Goal: Information Seeking & Learning: Learn about a topic

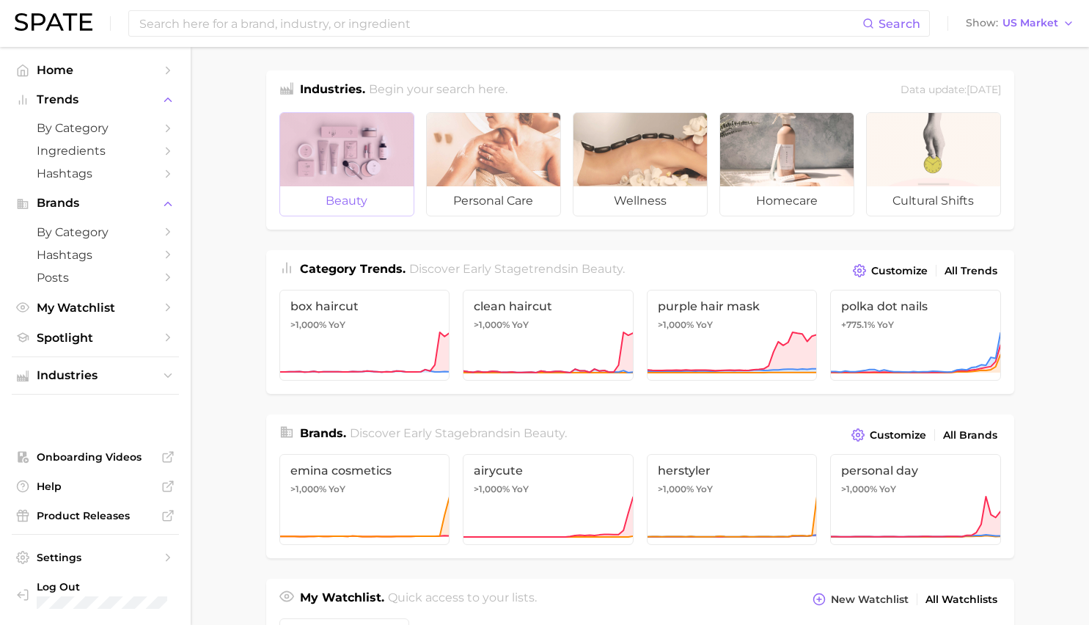
click at [355, 176] on div at bounding box center [346, 149] width 133 height 73
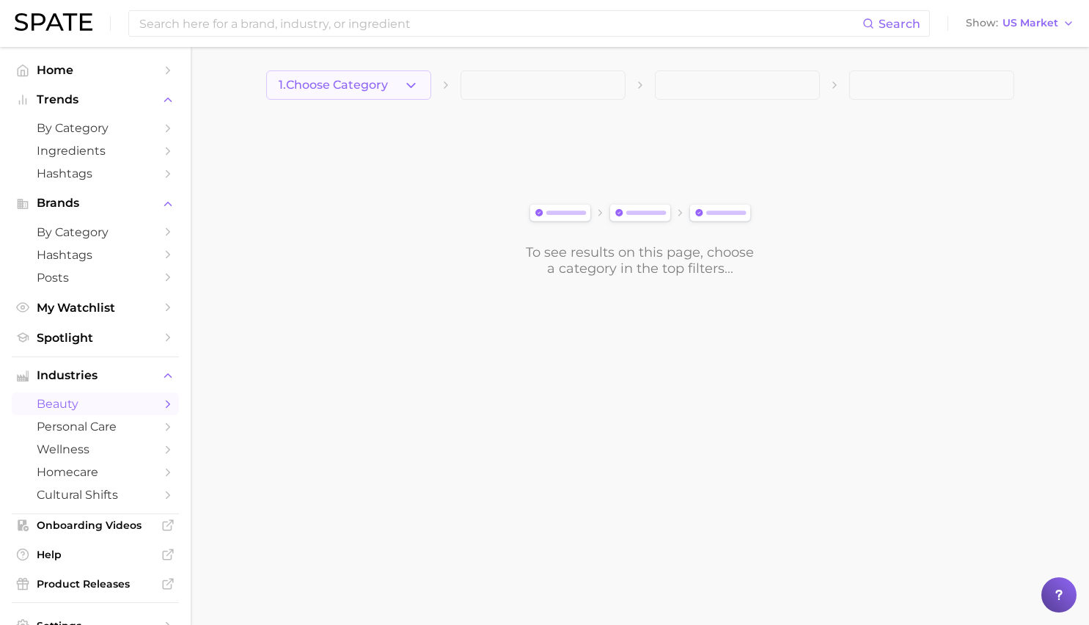
click at [401, 89] on button "1. Choose Category" at bounding box center [348, 84] width 165 height 29
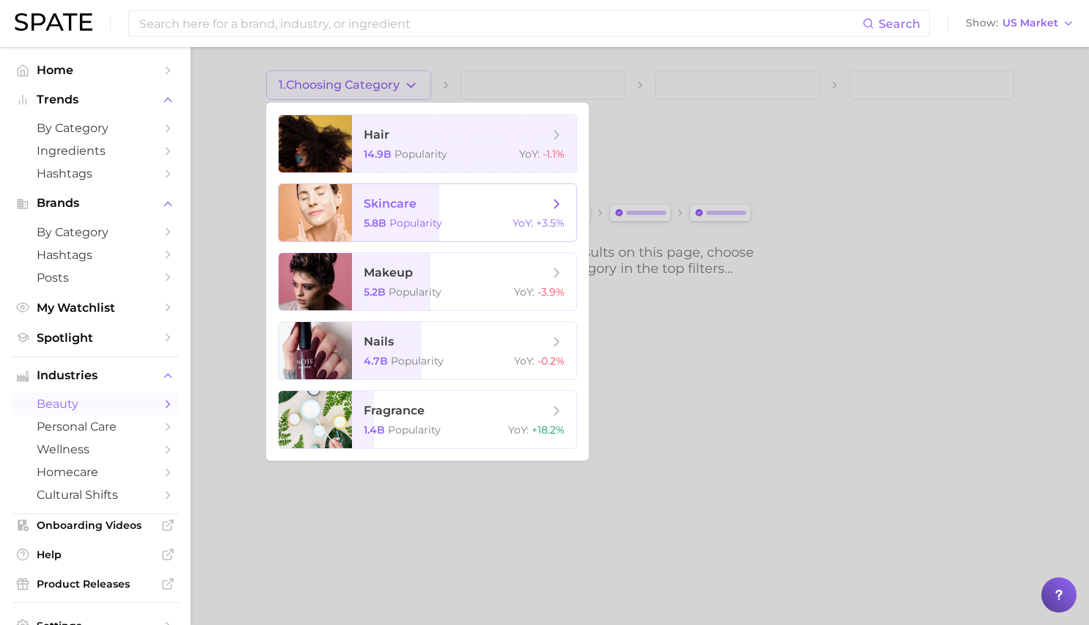
click at [409, 204] on span "skincare" at bounding box center [390, 204] width 53 height 14
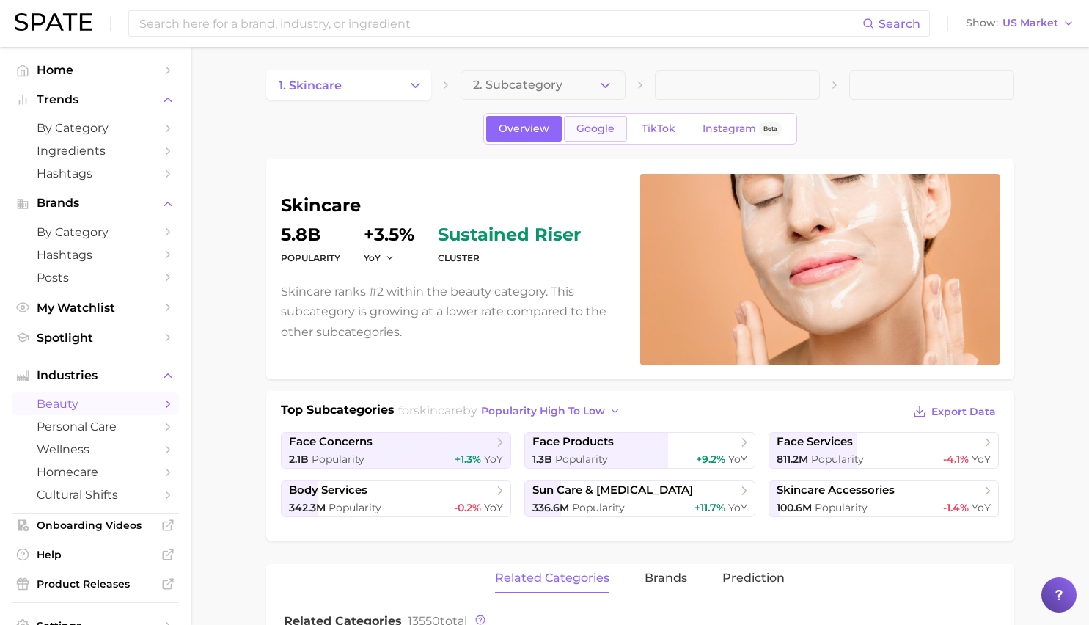
click at [617, 133] on link "Google" at bounding box center [595, 129] width 63 height 26
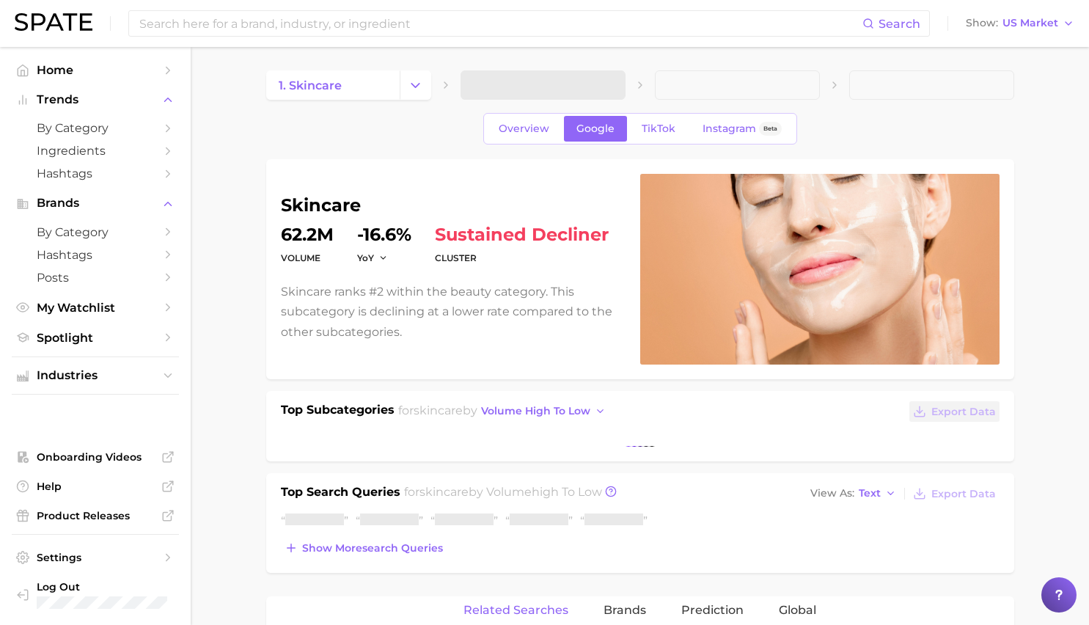
click at [601, 84] on span at bounding box center [542, 84] width 165 height 29
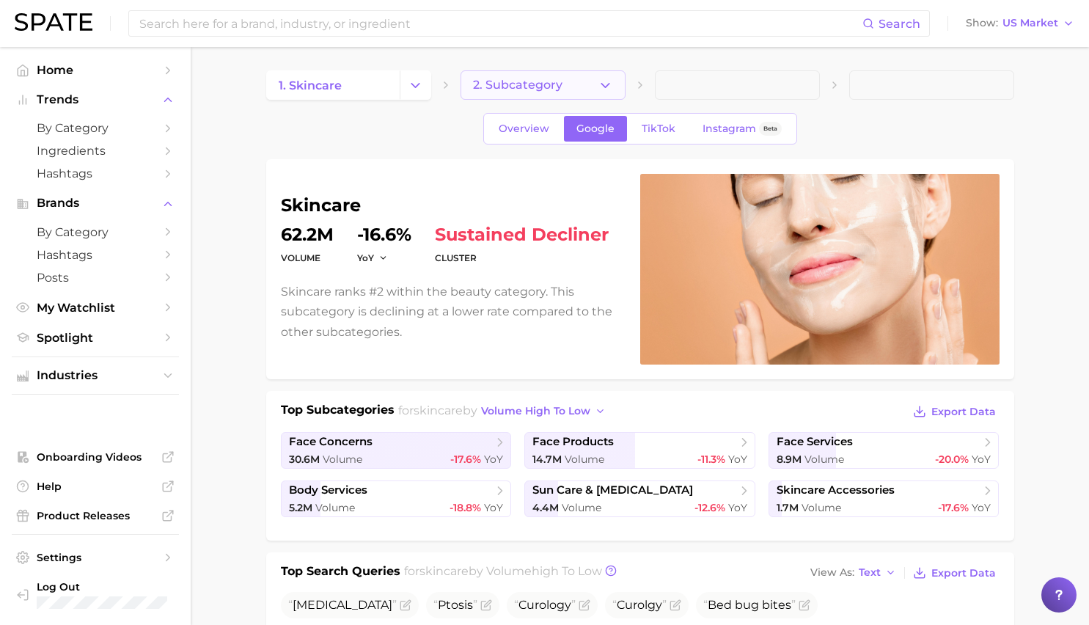
click at [608, 81] on icon "button" at bounding box center [605, 85] width 15 height 15
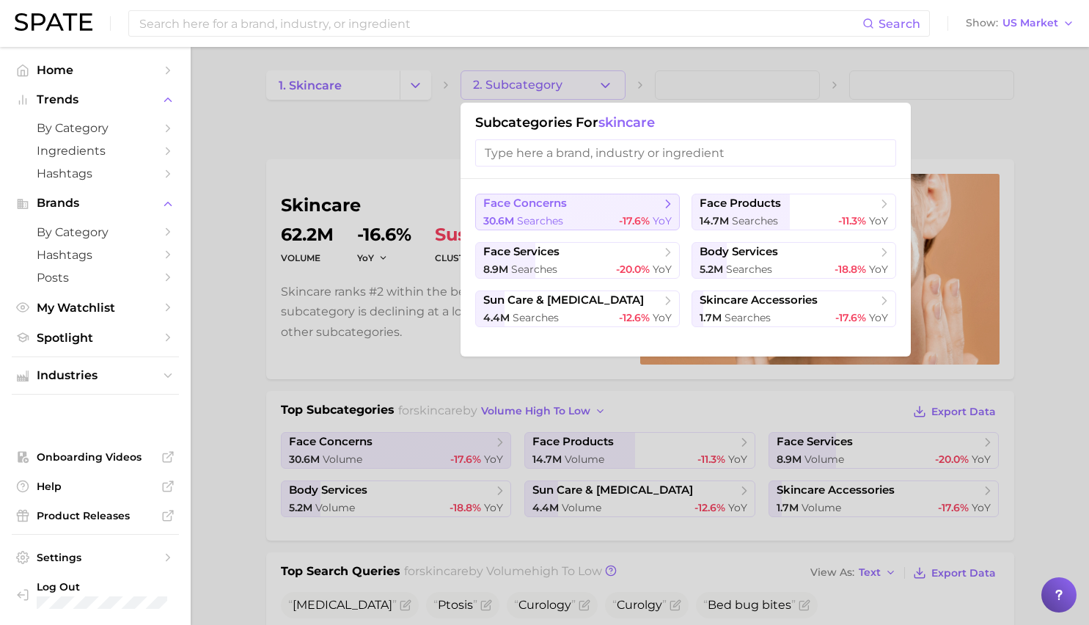
click at [550, 216] on span "searches" at bounding box center [540, 220] width 46 height 13
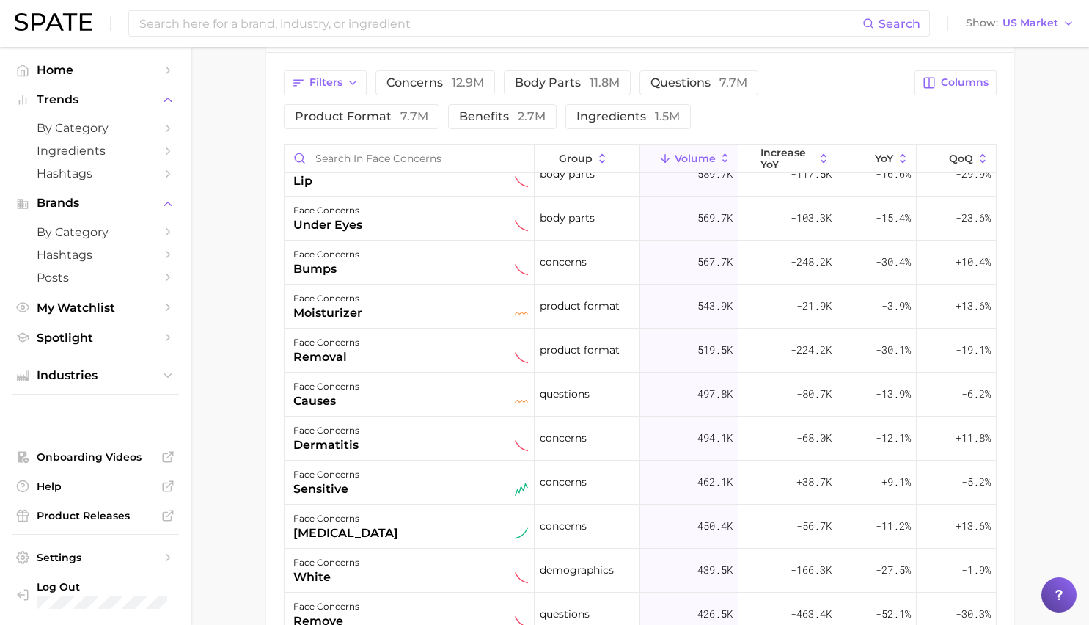
scroll to position [641, 0]
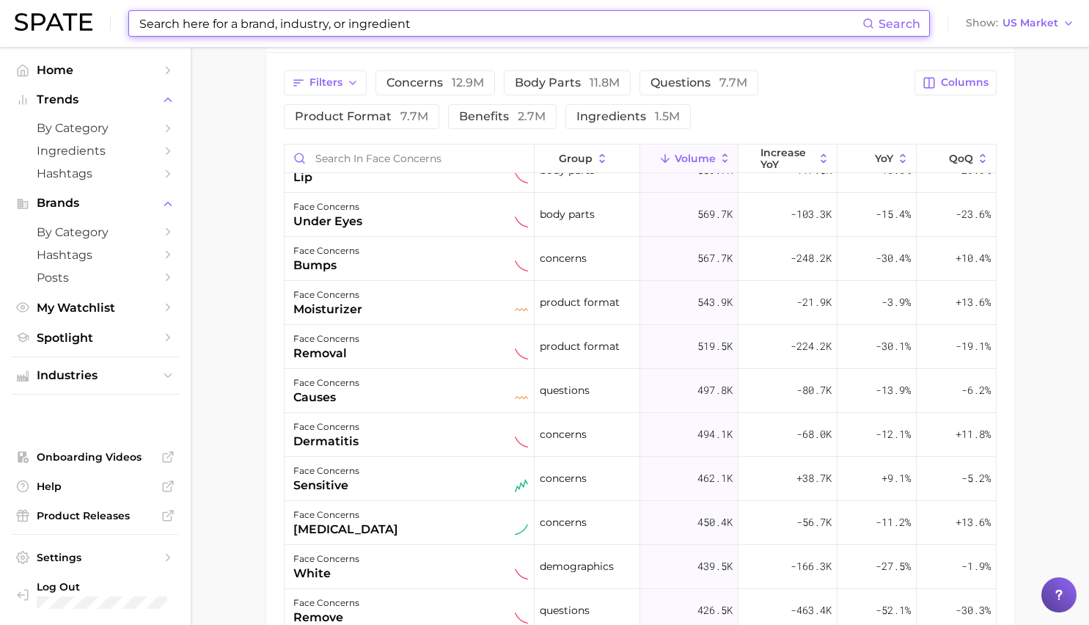
click at [509, 32] on input at bounding box center [500, 23] width 724 height 25
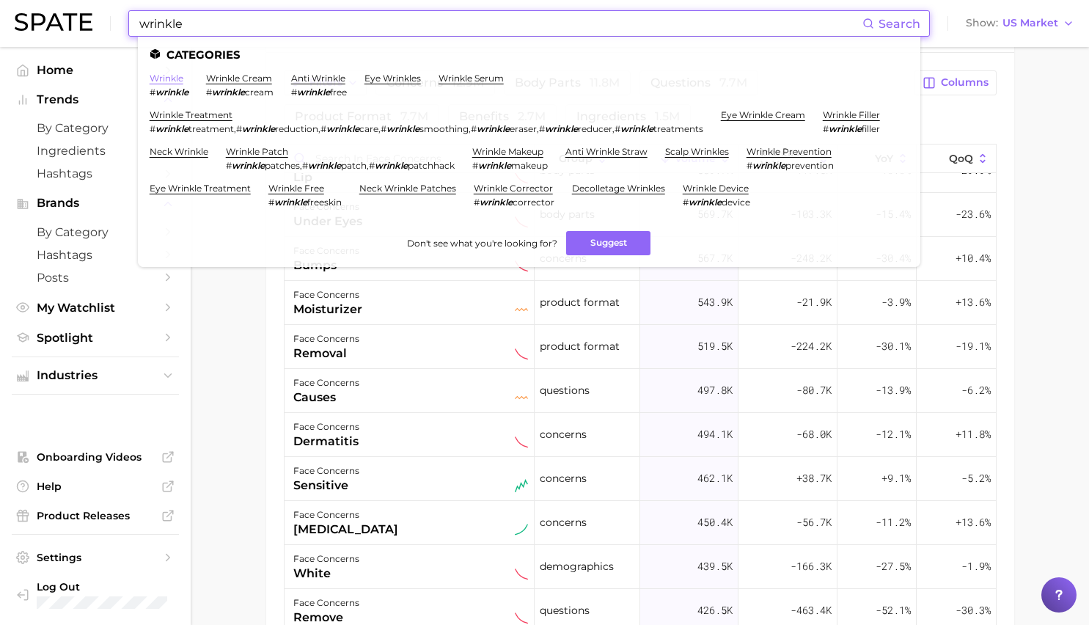
type input "wrinkle"
click at [180, 81] on link "wrinkle" at bounding box center [167, 78] width 34 height 11
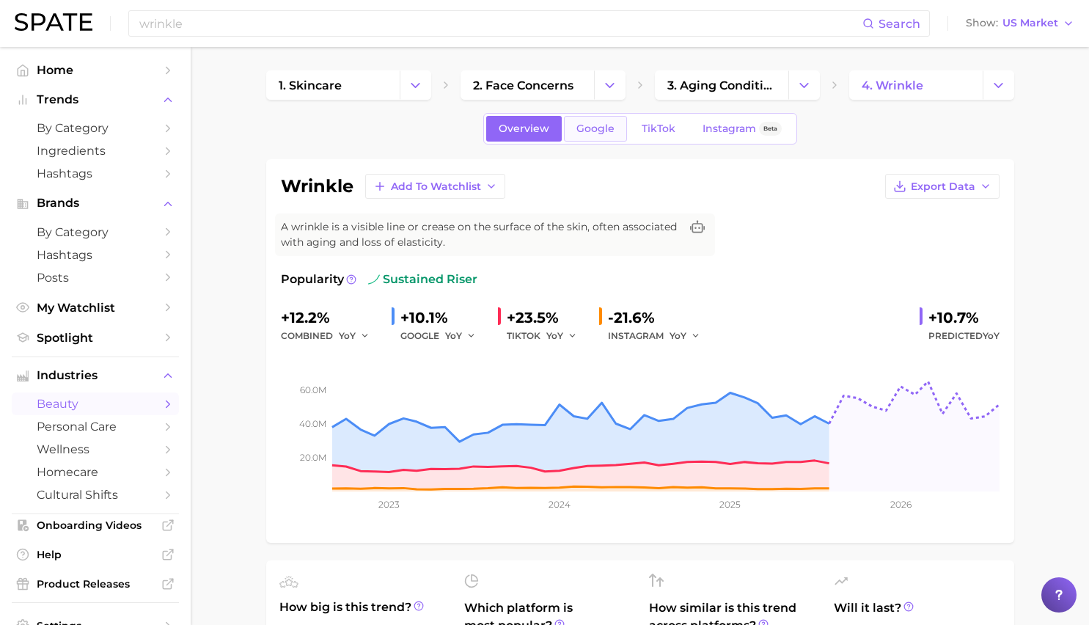
click at [600, 131] on span "Google" at bounding box center [595, 128] width 38 height 12
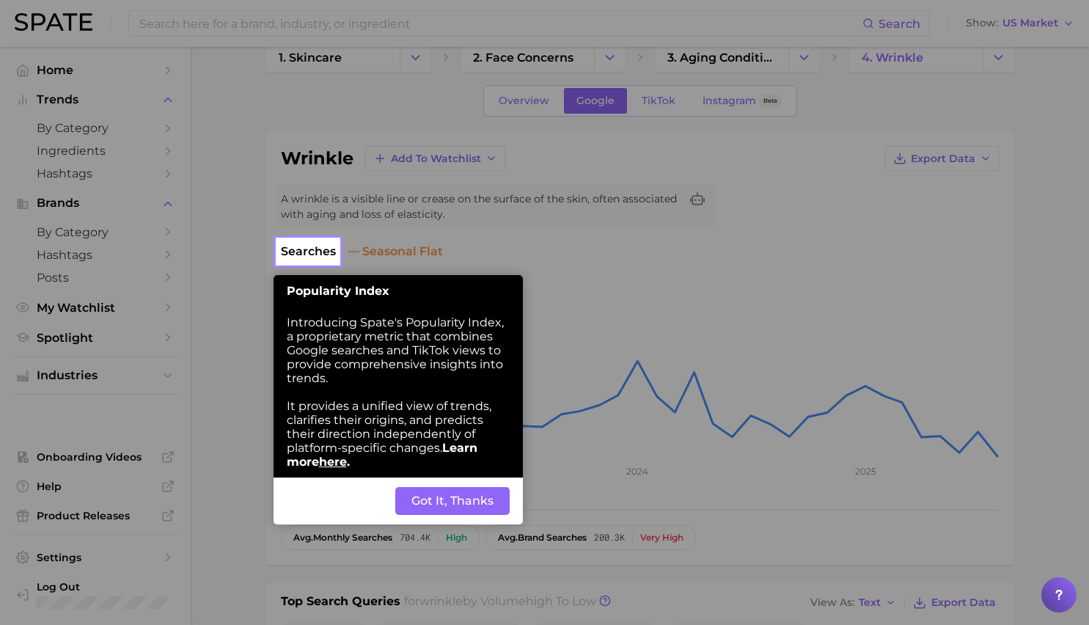
scroll to position [29, 0]
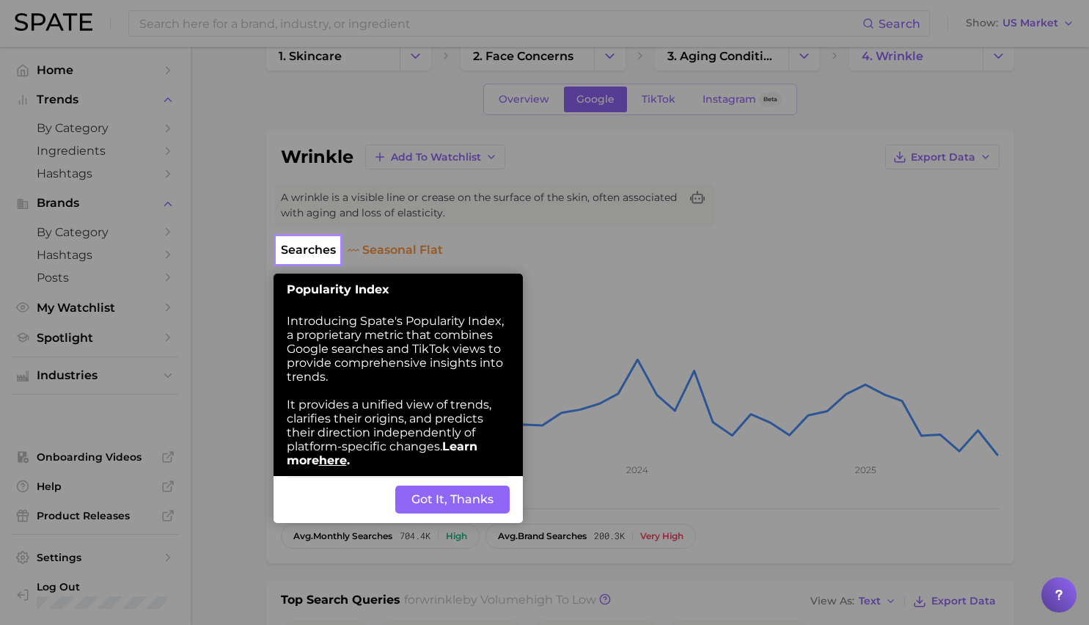
click at [460, 499] on button "Got It, Thanks" at bounding box center [452, 499] width 114 height 28
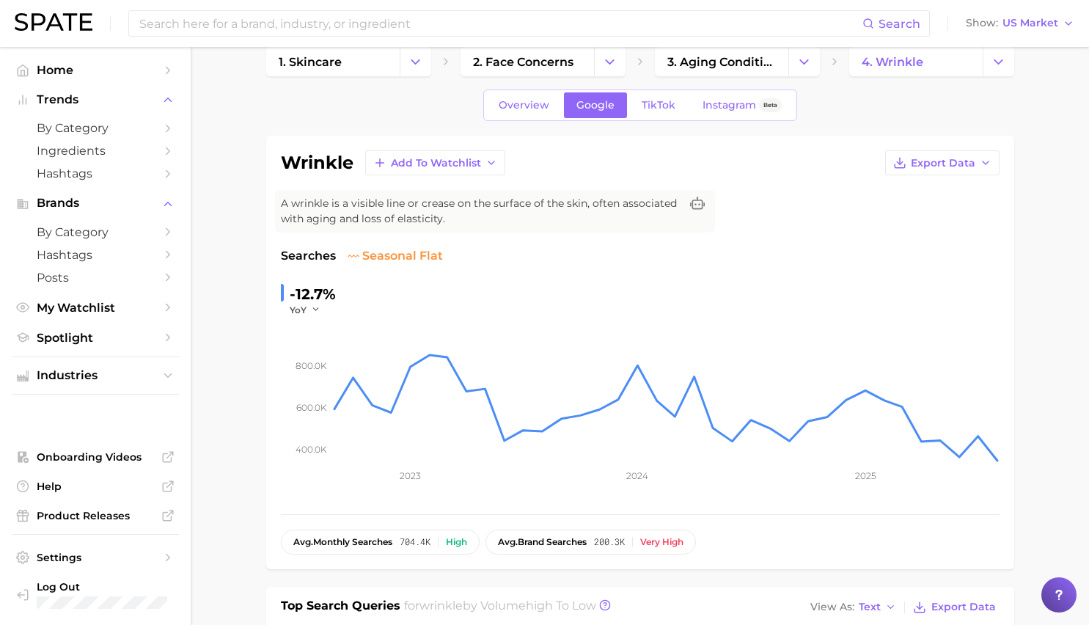
scroll to position [0, 0]
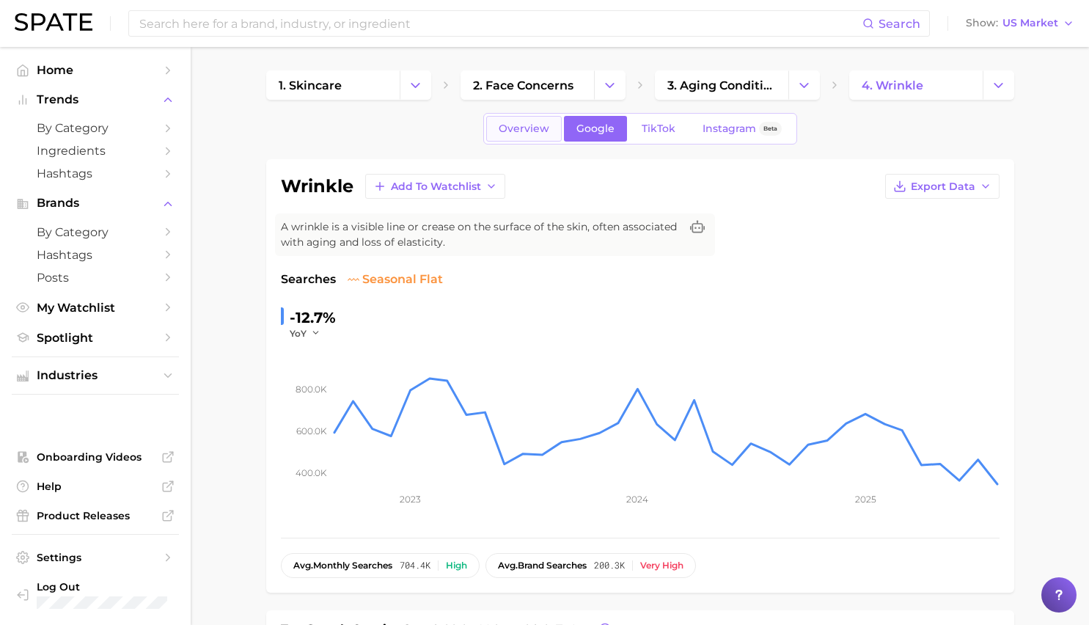
click at [525, 133] on span "Overview" at bounding box center [524, 128] width 51 height 12
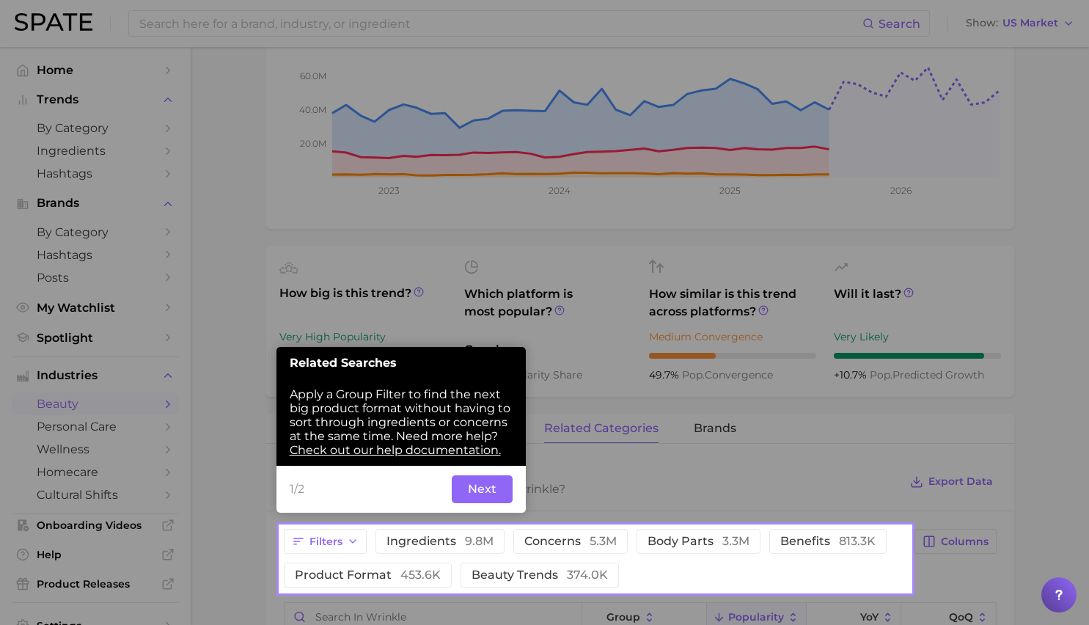
scroll to position [308, 0]
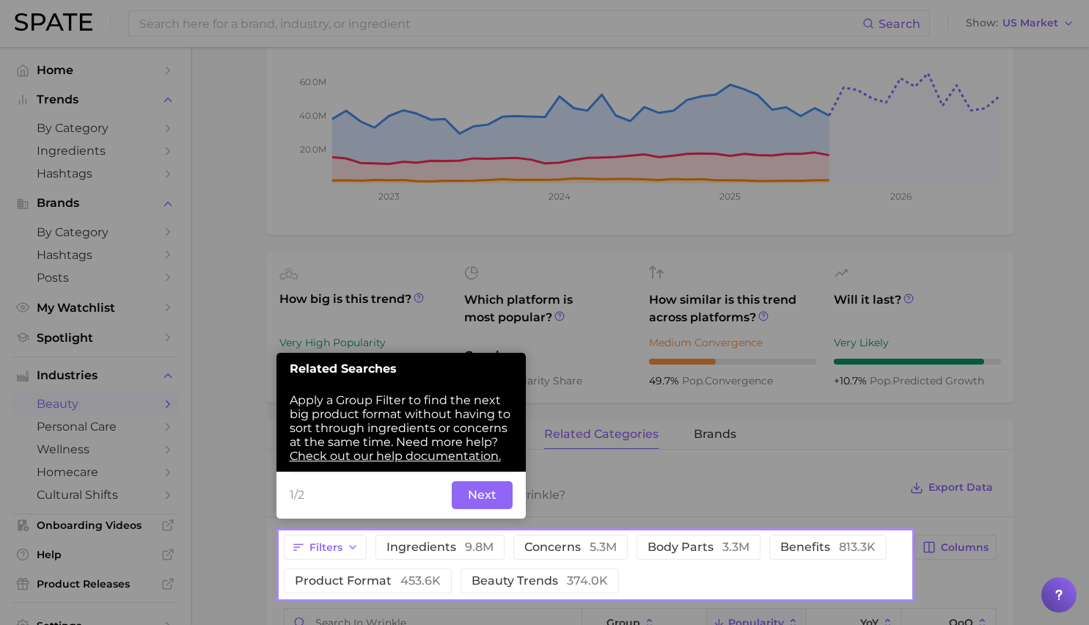
click at [506, 495] on button "Next" at bounding box center [482, 495] width 61 height 28
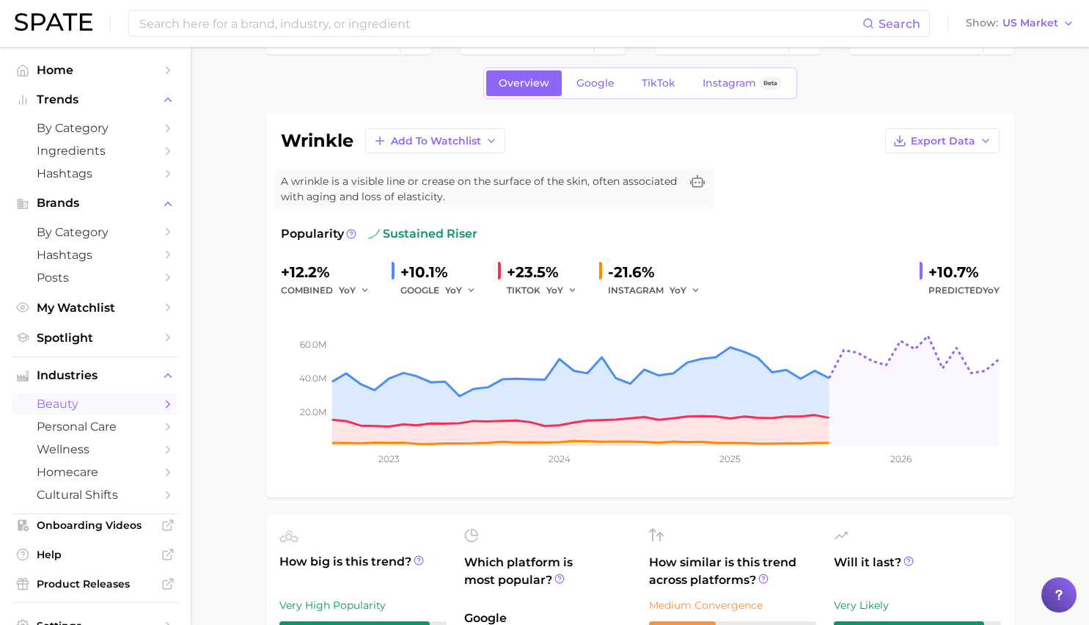
scroll to position [31, 0]
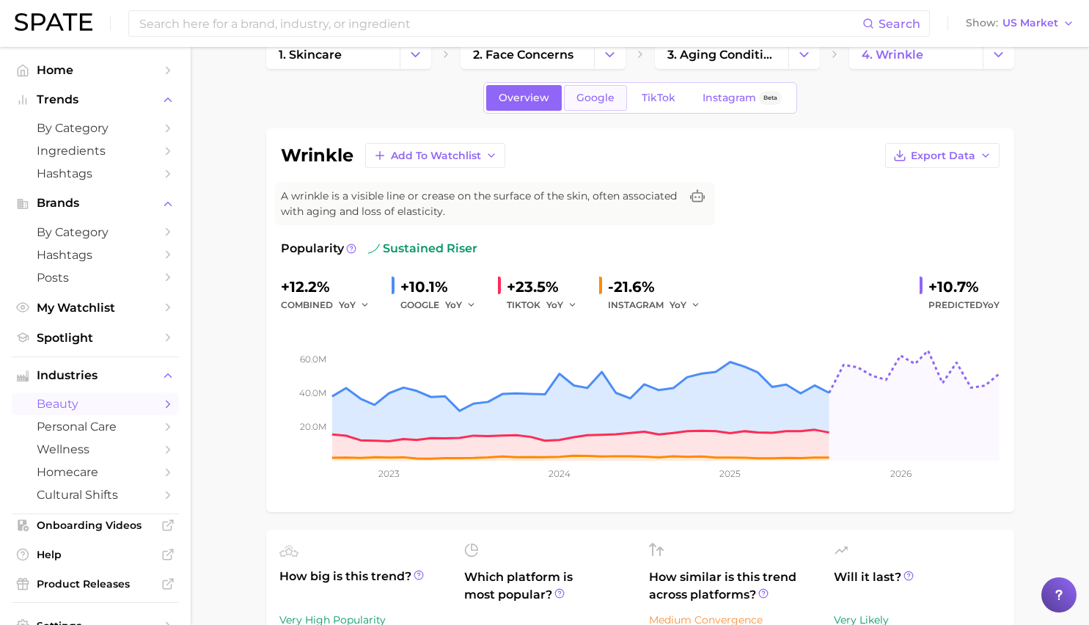
click at [579, 95] on span "Google" at bounding box center [595, 98] width 38 height 12
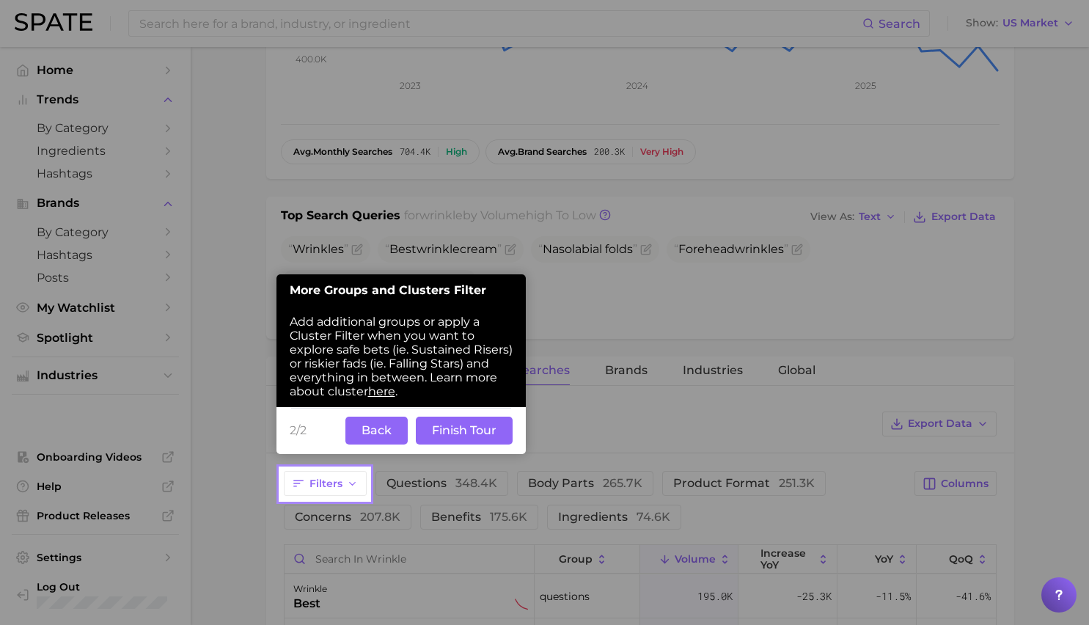
scroll to position [422, 0]
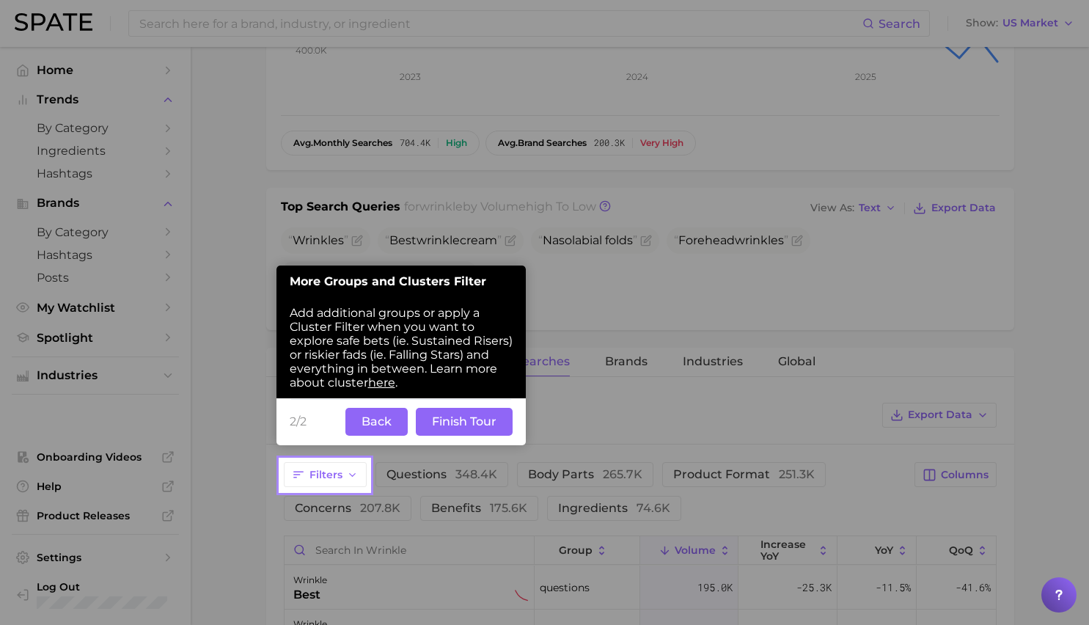
click at [436, 422] on button "Finish Tour" at bounding box center [464, 422] width 97 height 28
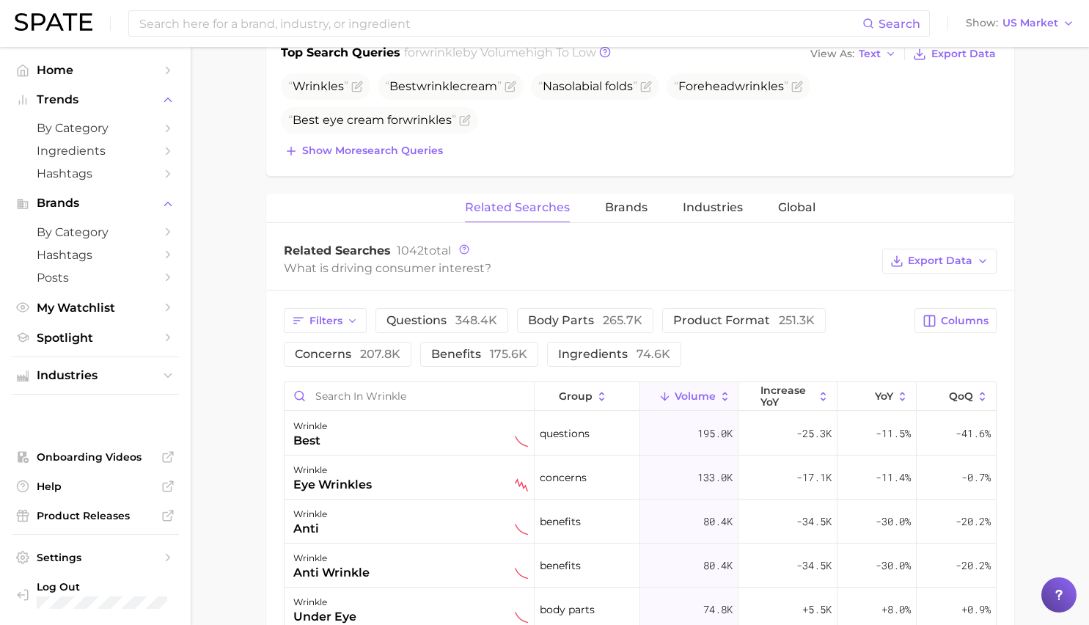
scroll to position [593, 0]
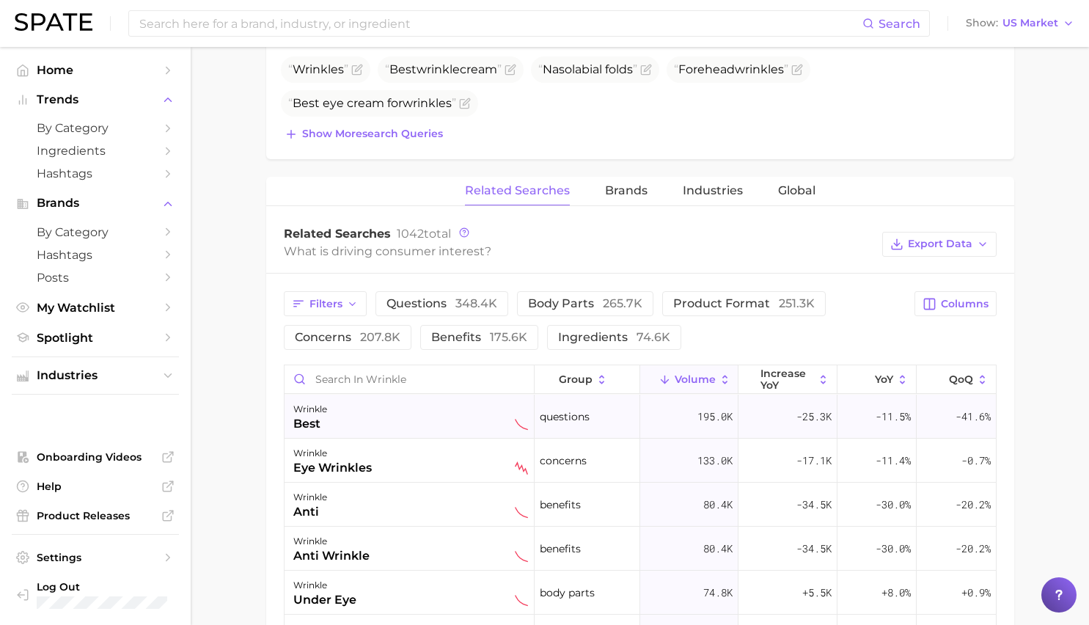
click at [436, 425] on div "wrinkle best" at bounding box center [410, 416] width 235 height 32
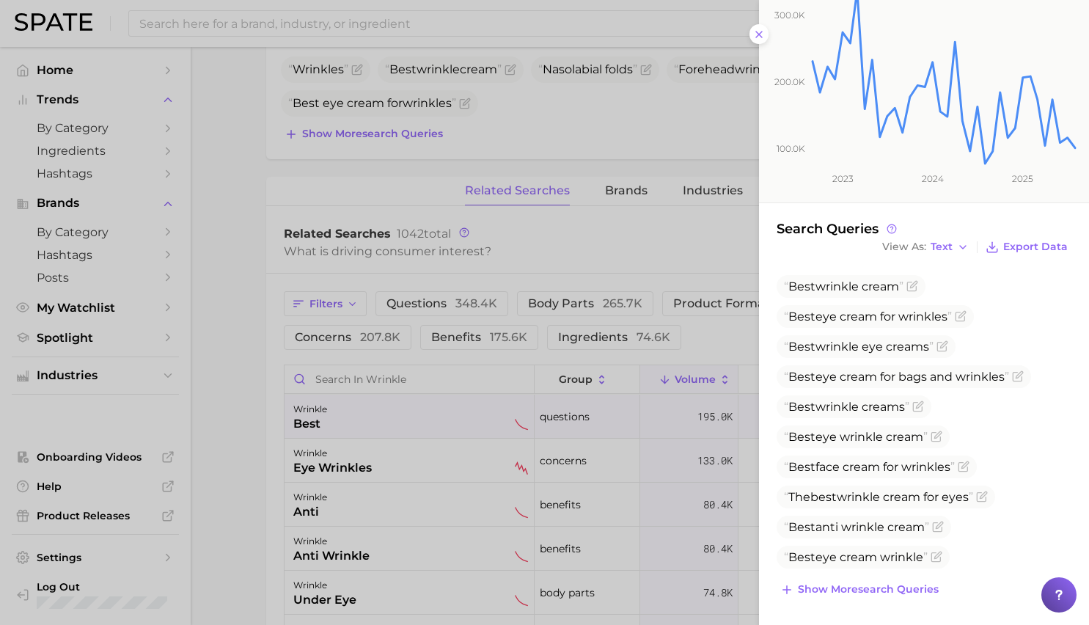
scroll to position [204, 0]
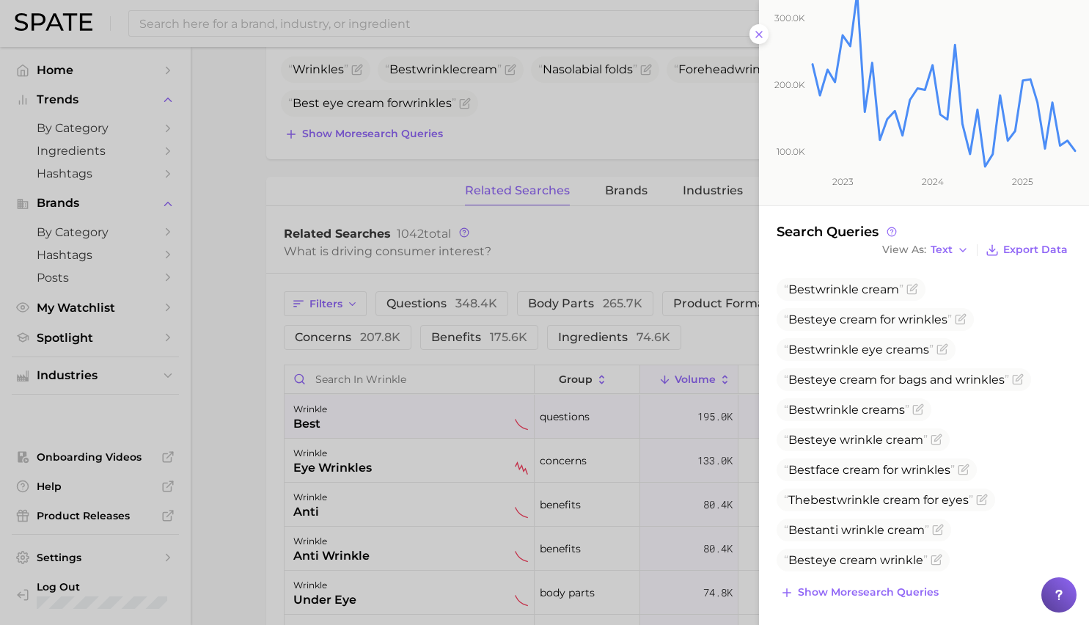
click at [708, 334] on div at bounding box center [544, 312] width 1089 height 625
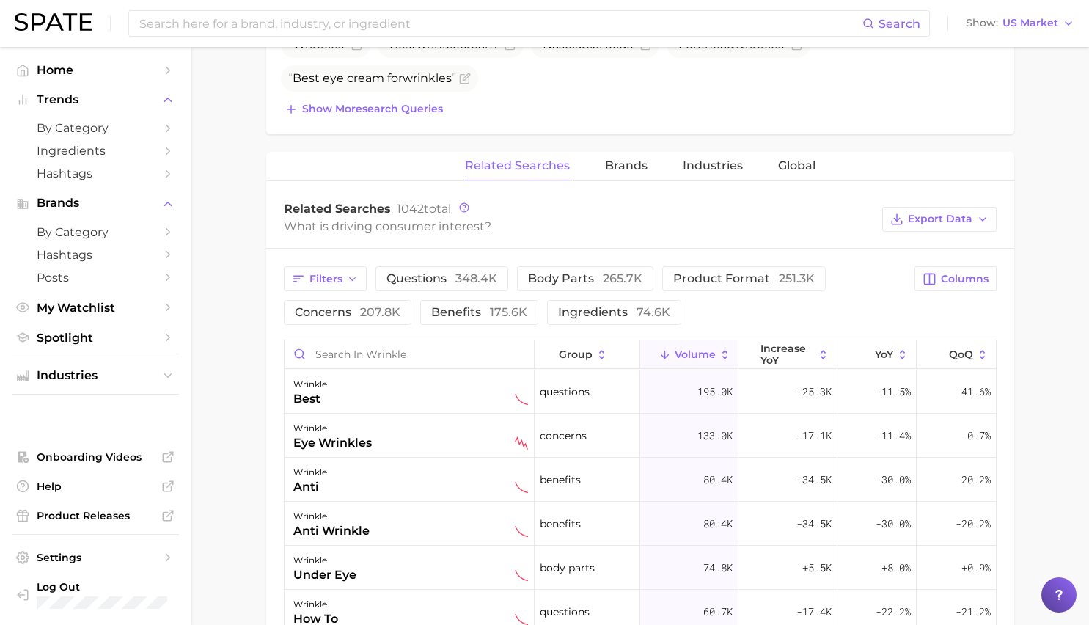
scroll to position [625, 0]
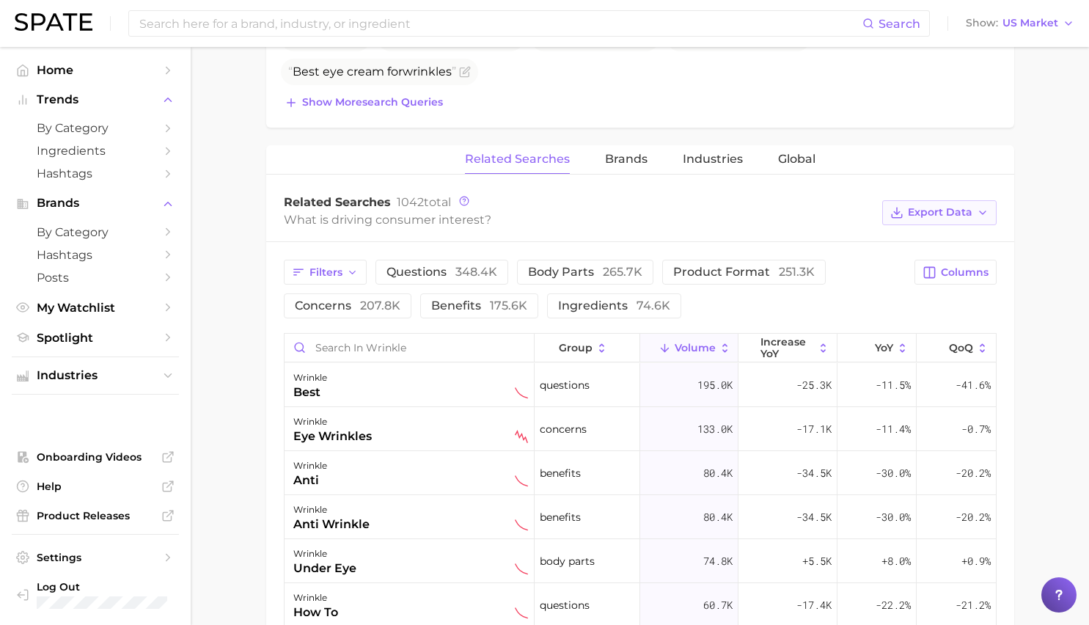
click at [931, 217] on span "Export Data" at bounding box center [940, 212] width 65 height 12
drag, startPoint x: 925, startPoint y: 257, endPoint x: 924, endPoint y: 242, distance: 15.4
click at [924, 242] on div "Table Data CSV Time Series CSV" at bounding box center [915, 253] width 161 height 53
click at [924, 242] on span "Table Data CSV" at bounding box center [900, 239] width 81 height 12
click at [381, 383] on div "wrinkle best" at bounding box center [410, 385] width 235 height 32
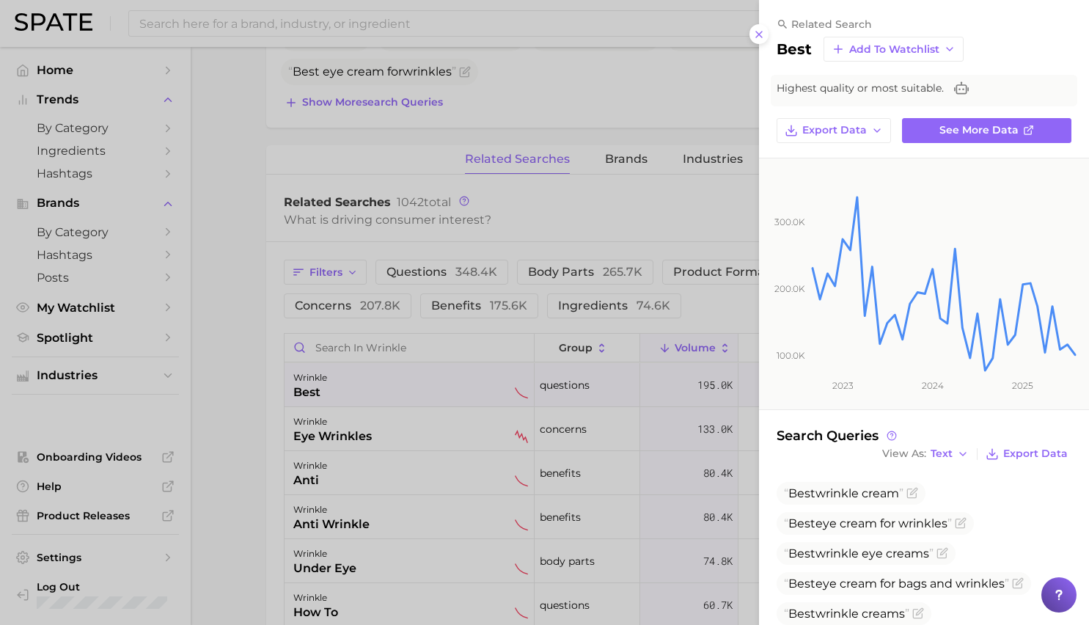
scroll to position [207, 0]
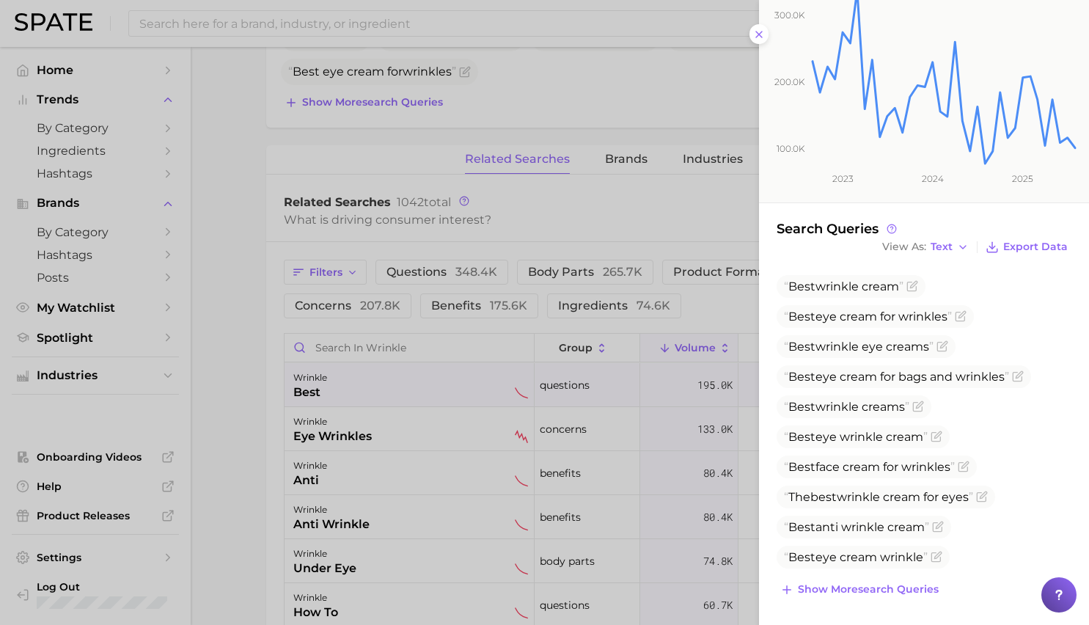
click at [892, 598] on div "related search best Add to Watchlist Highest quality or most suitable. Export D…" at bounding box center [924, 209] width 330 height 833
click at [892, 591] on span "Show more search queries" at bounding box center [868, 589] width 141 height 12
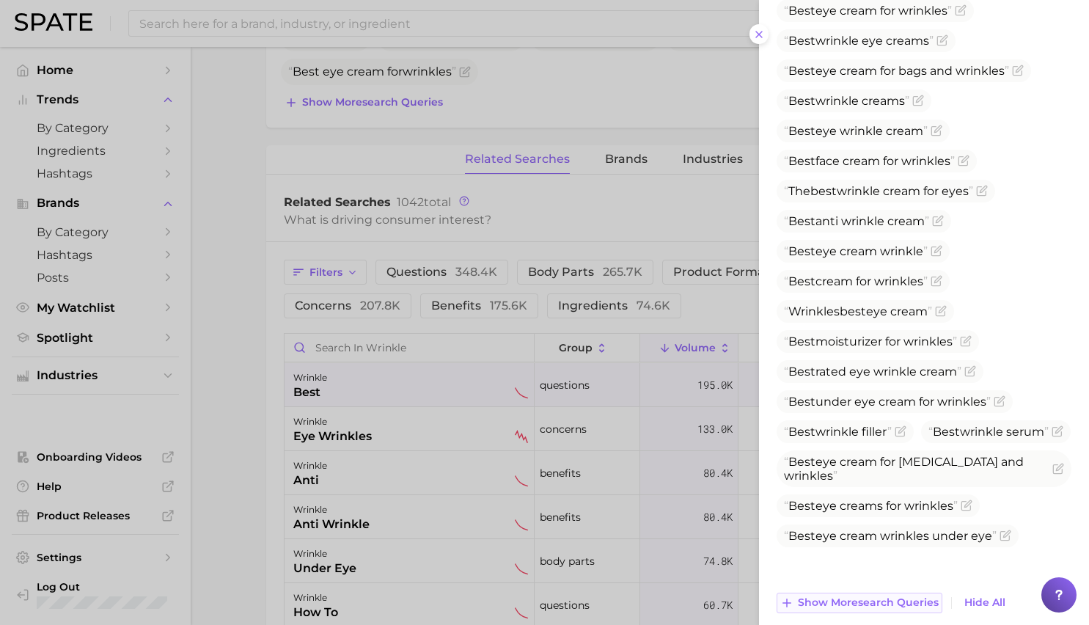
scroll to position [526, 0]
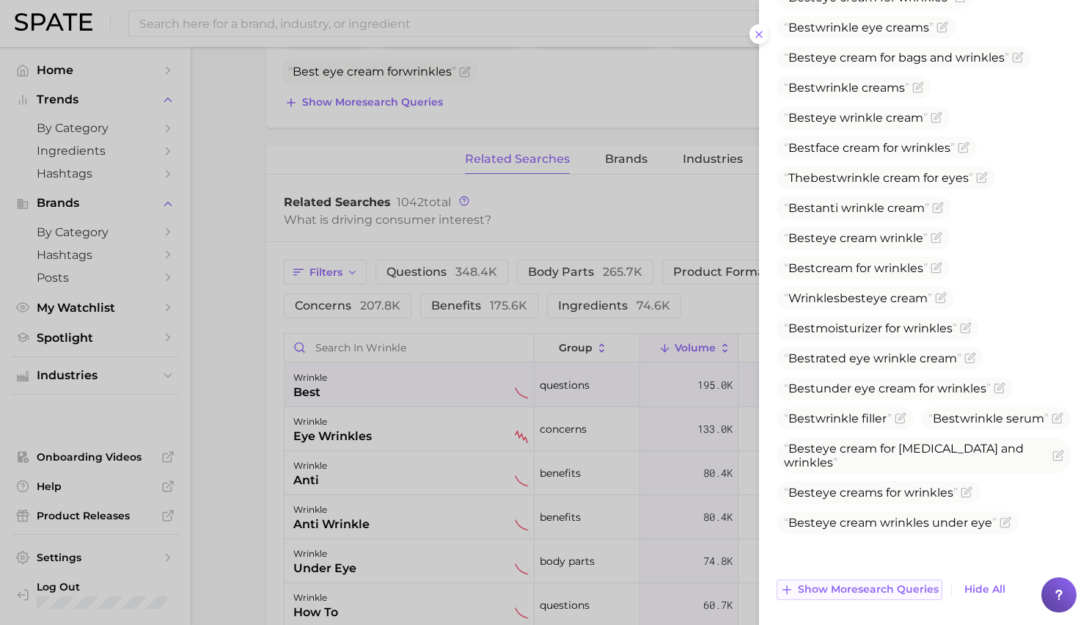
click at [895, 589] on span "Show more search queries" at bounding box center [868, 589] width 141 height 12
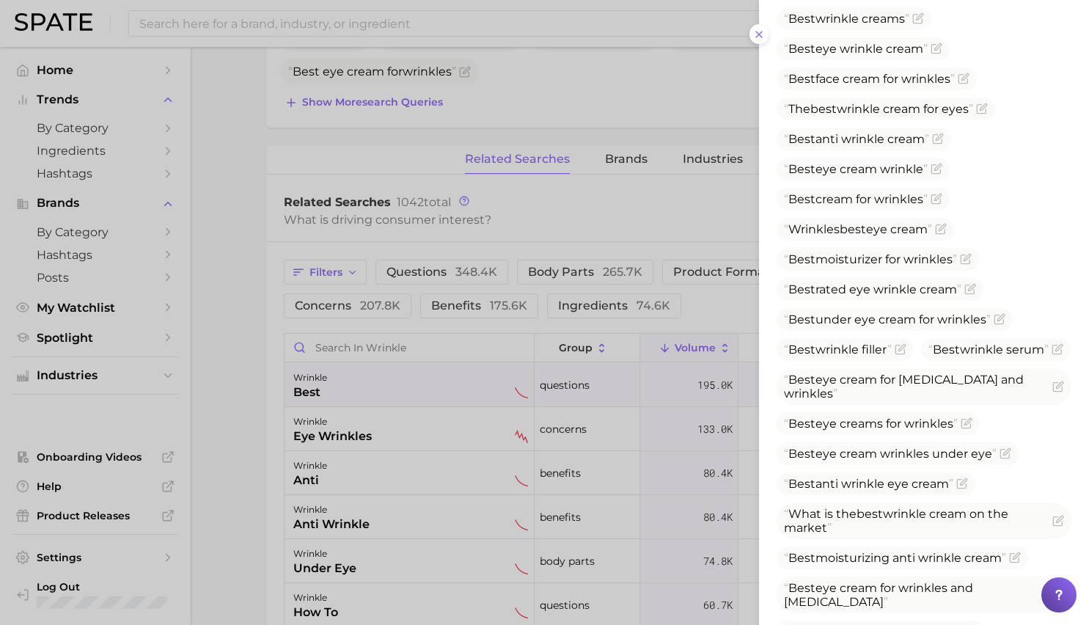
scroll to position [596, 0]
click at [377, 432] on div at bounding box center [544, 312] width 1089 height 625
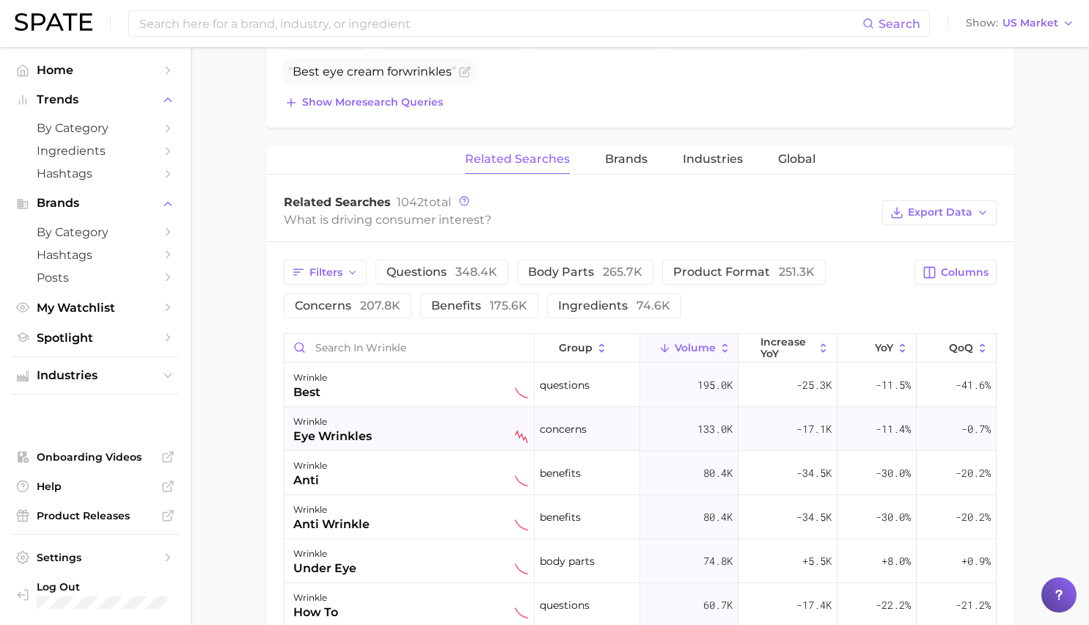
click at [377, 430] on div "wrinkle eye wrinkles" at bounding box center [410, 429] width 235 height 32
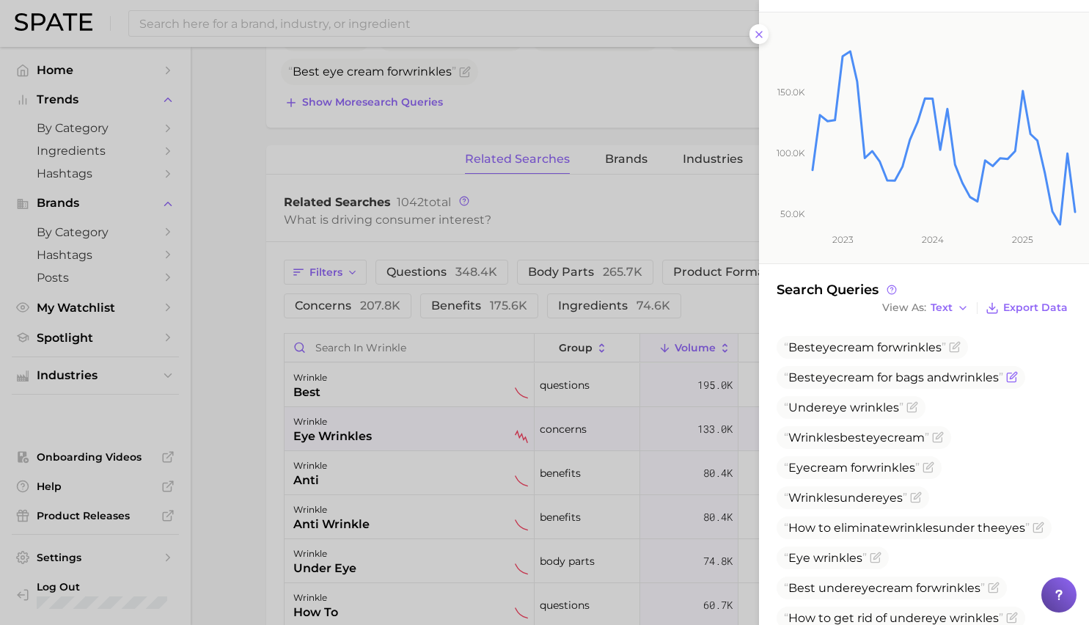
scroll to position [249, 0]
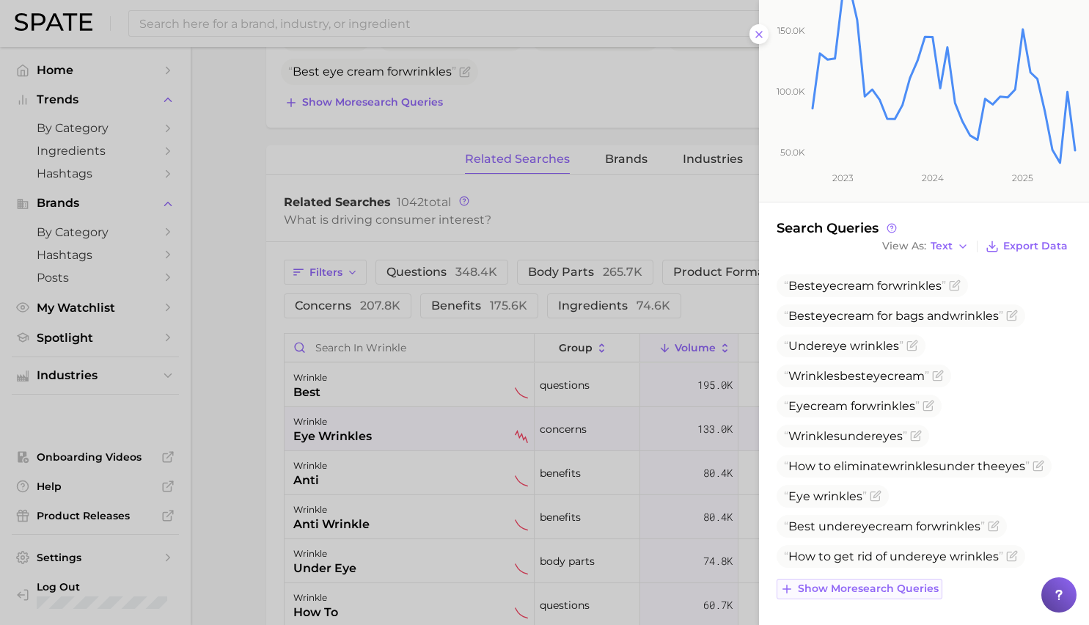
click at [903, 590] on span "Show more search queries" at bounding box center [868, 588] width 141 height 12
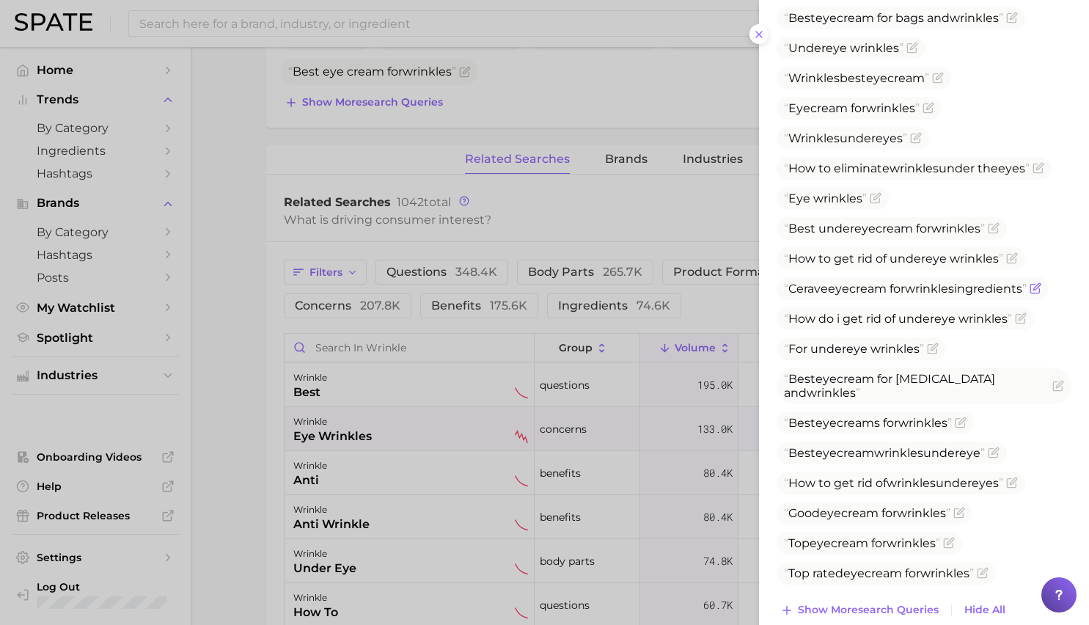
scroll to position [568, 0]
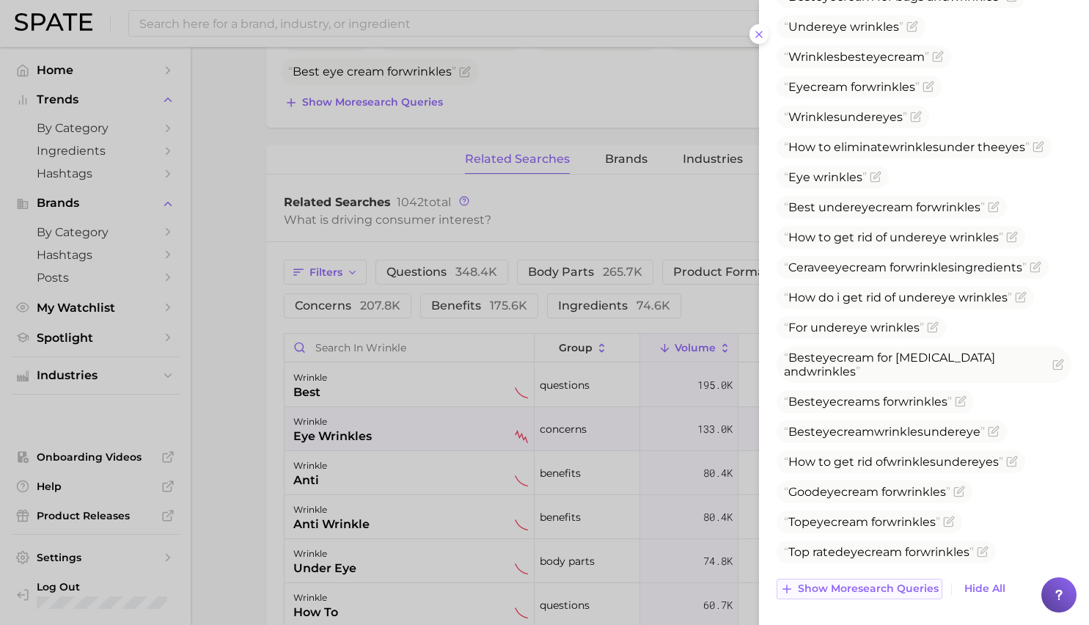
click at [900, 582] on span "Show more search queries" at bounding box center [868, 588] width 141 height 12
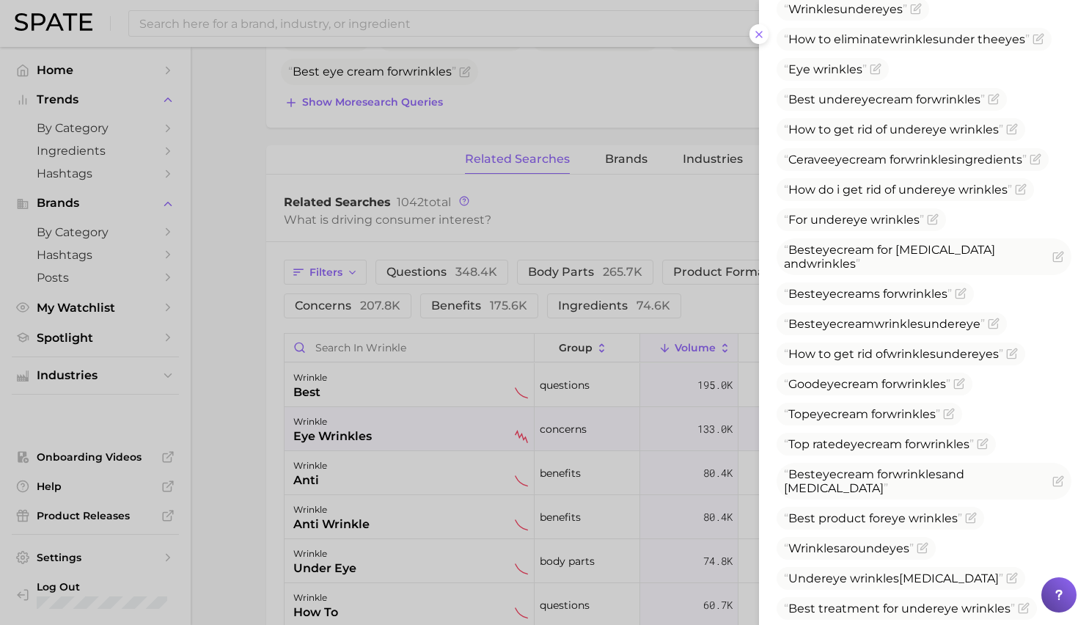
scroll to position [765, 0]
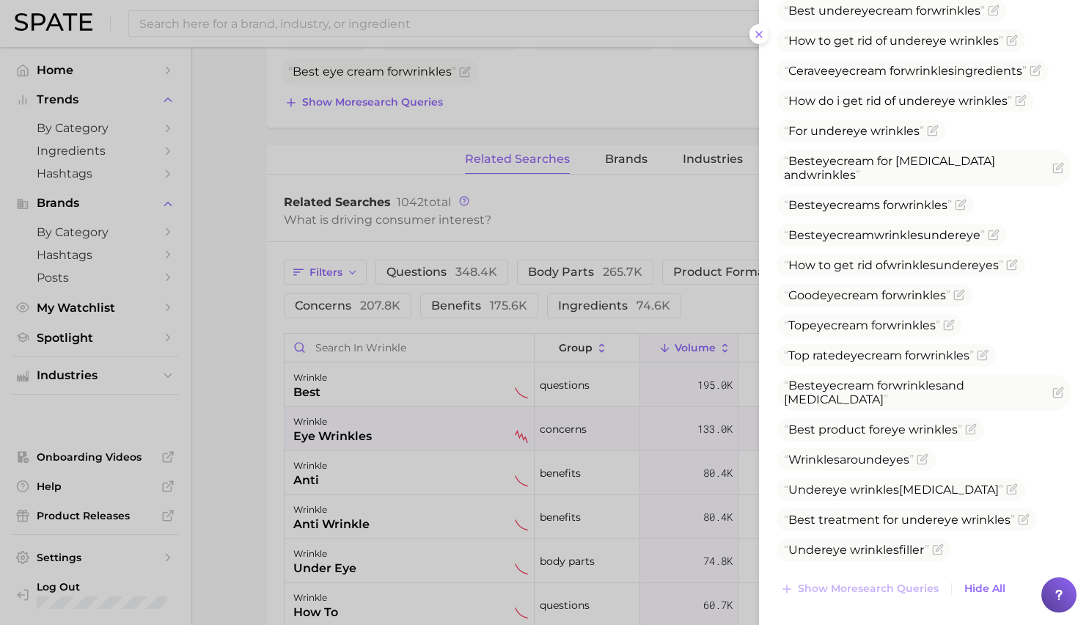
click at [477, 488] on div at bounding box center [544, 312] width 1089 height 625
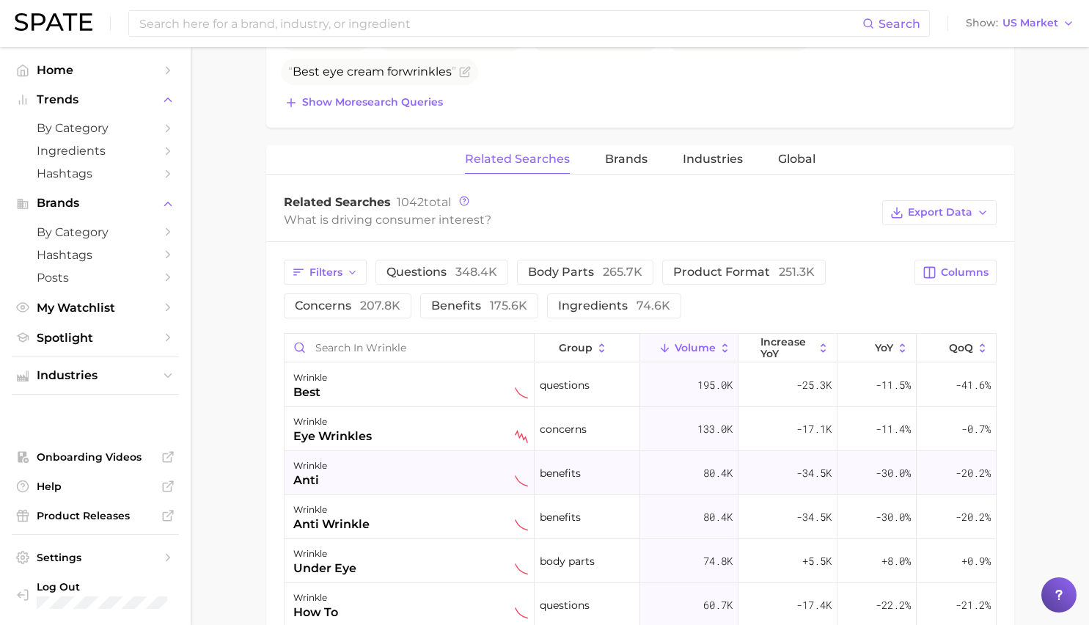
click at [466, 477] on div "wrinkle anti" at bounding box center [410, 473] width 235 height 32
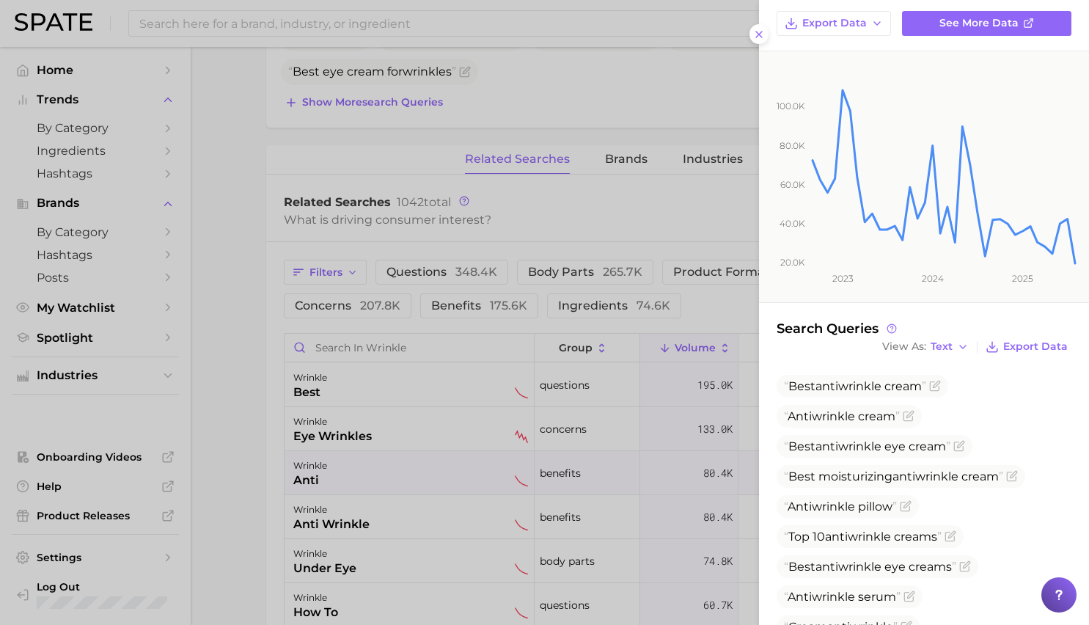
scroll to position [120, 0]
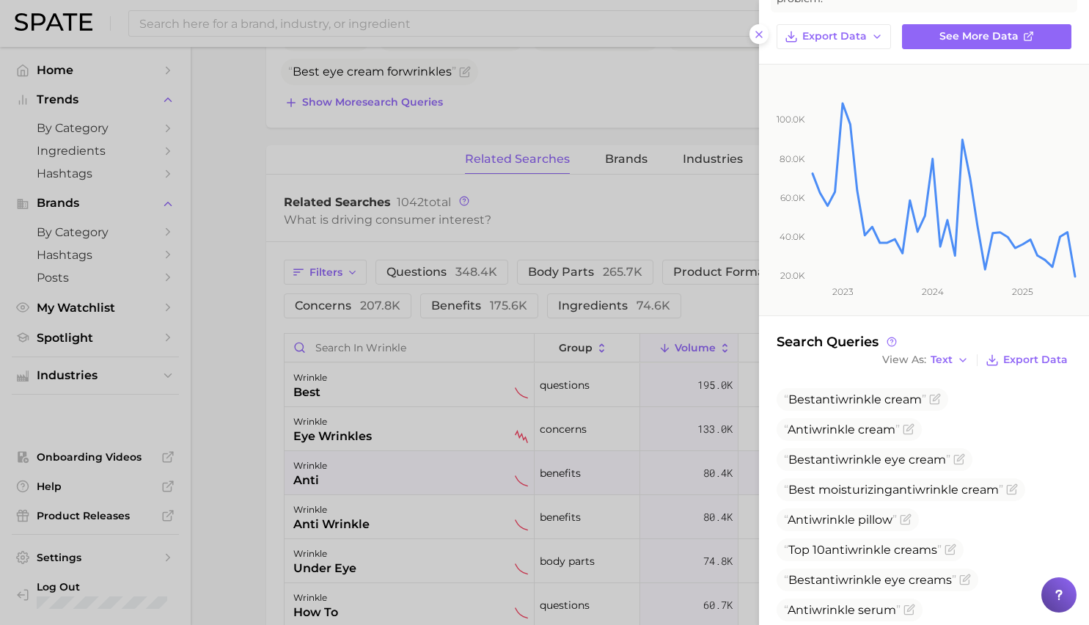
click at [672, 491] on div at bounding box center [544, 312] width 1089 height 625
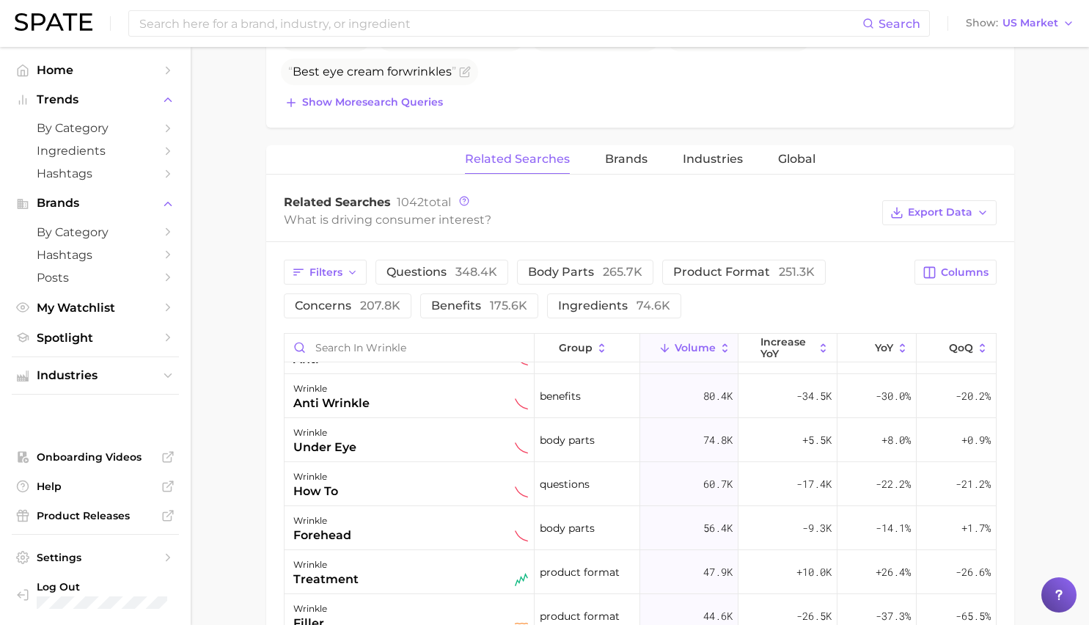
scroll to position [136, 0]
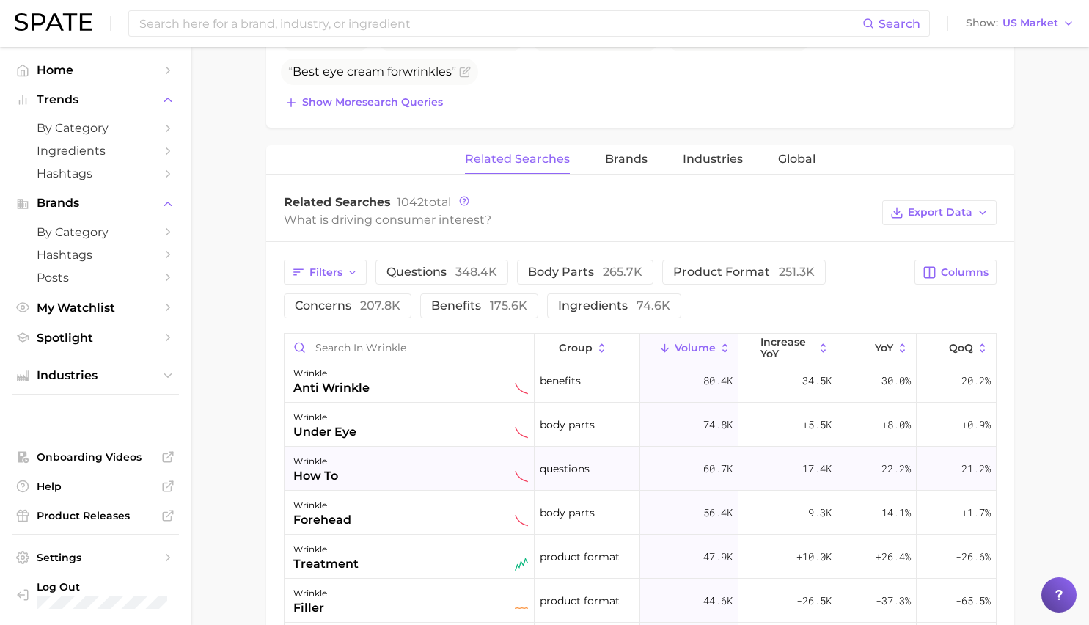
click at [565, 476] on span "questions" at bounding box center [565, 469] width 50 height 18
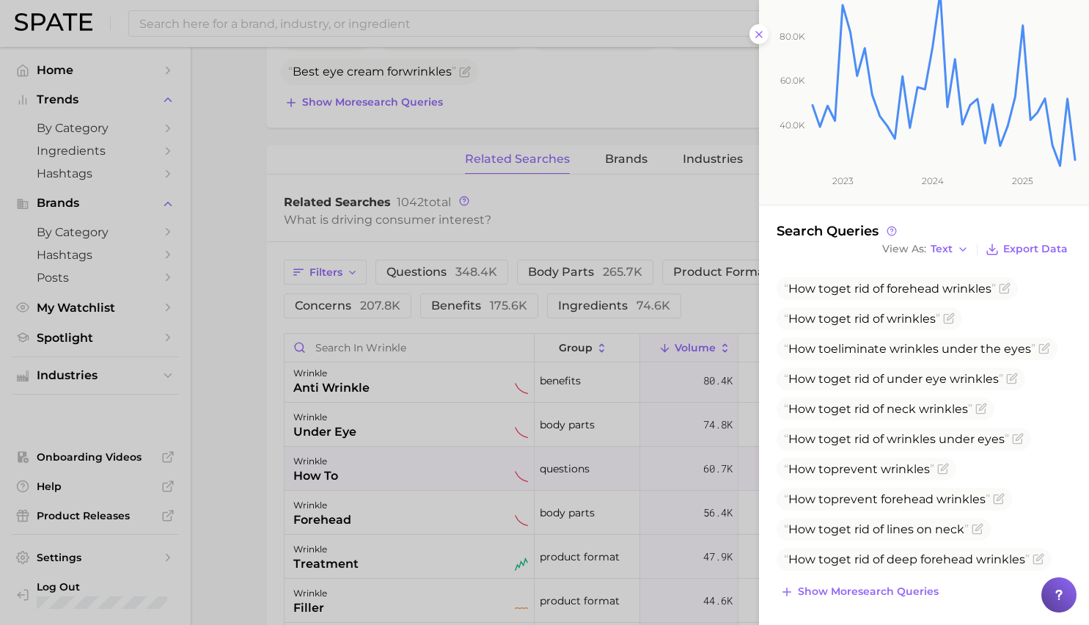
scroll to position [265, 0]
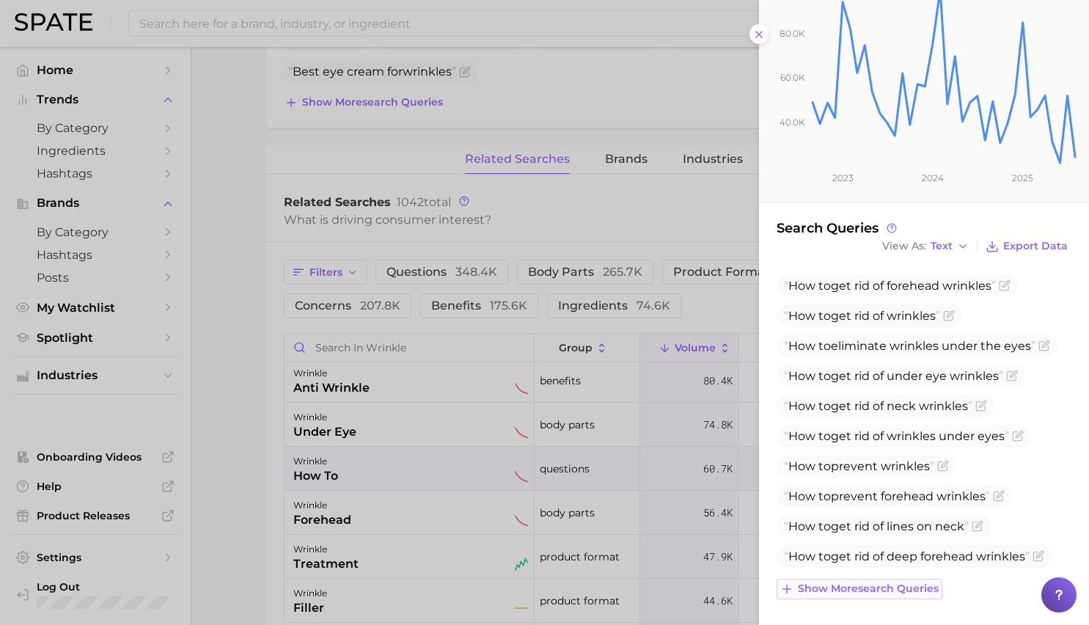
click at [853, 595] on button "Show more search queries" at bounding box center [860, 589] width 166 height 21
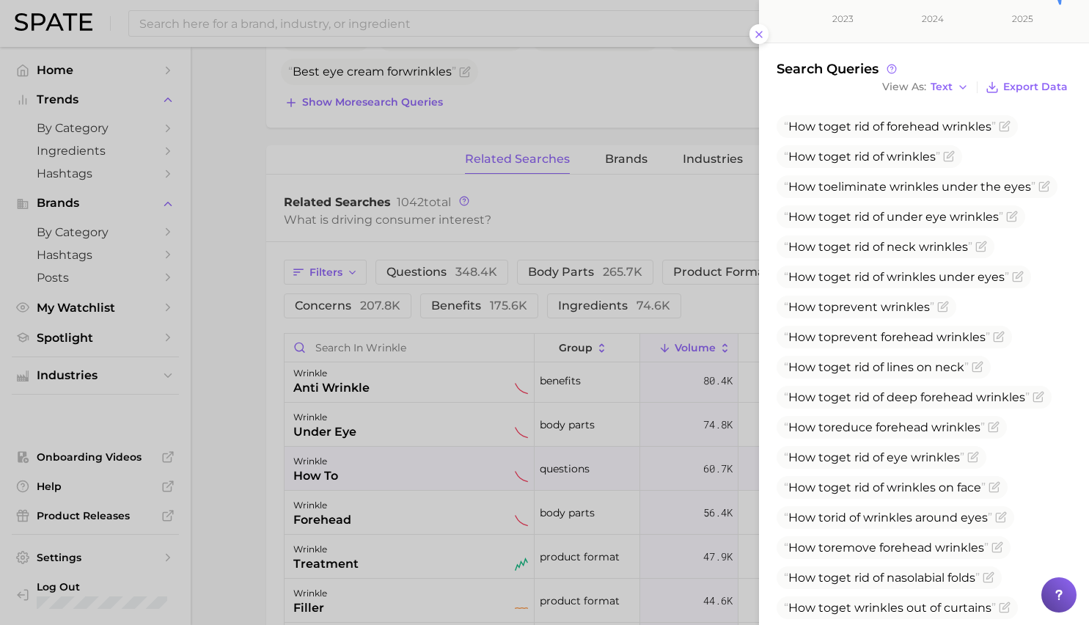
scroll to position [569, 0]
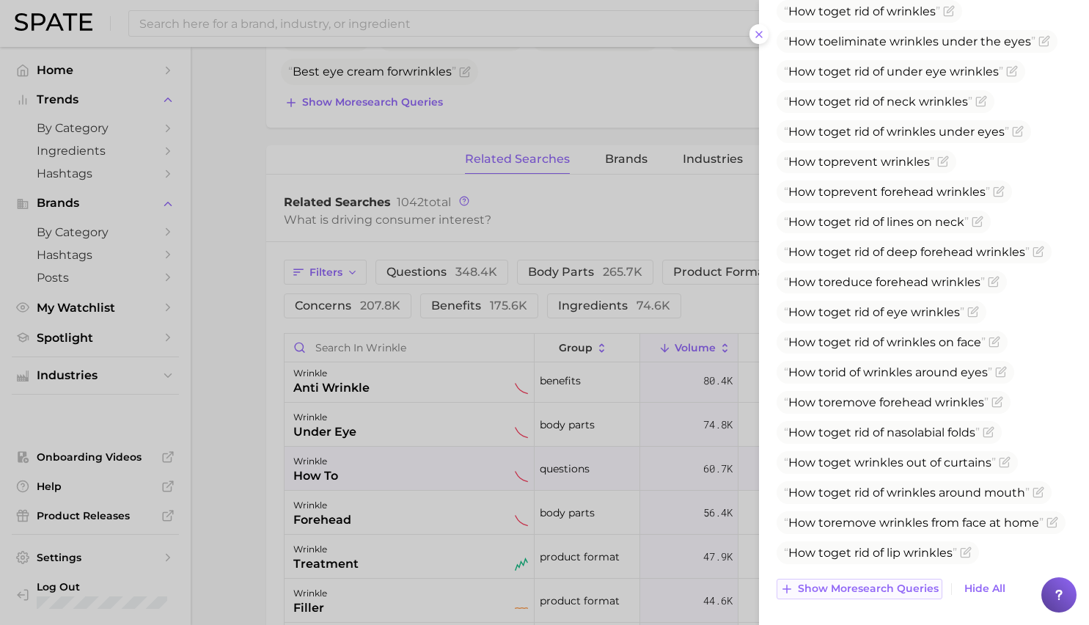
click at [853, 595] on button "Show more search queries" at bounding box center [860, 589] width 166 height 21
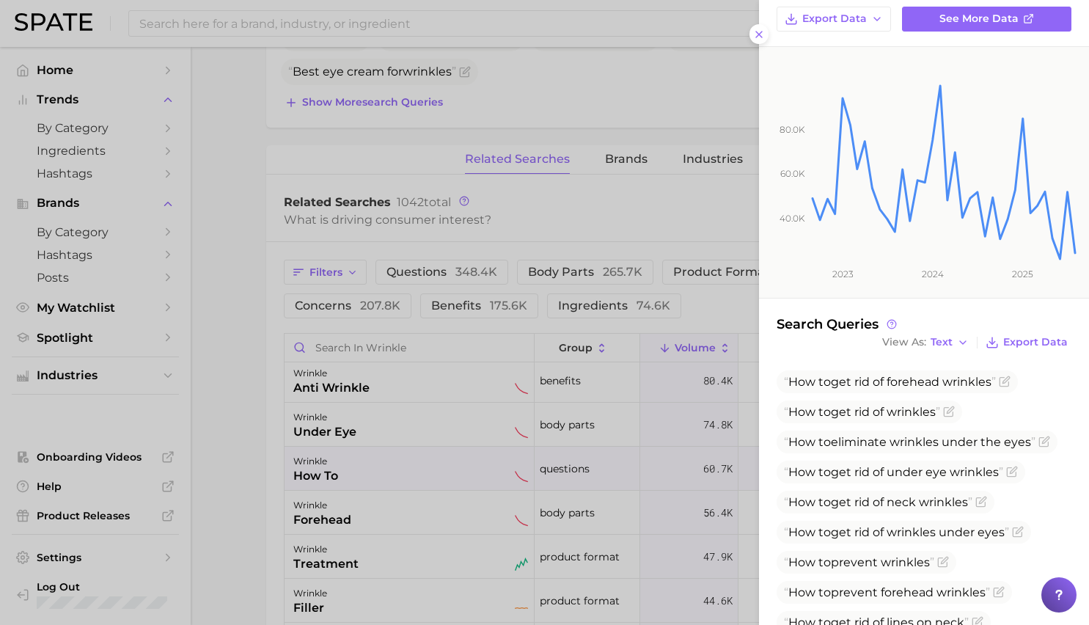
scroll to position [0, 0]
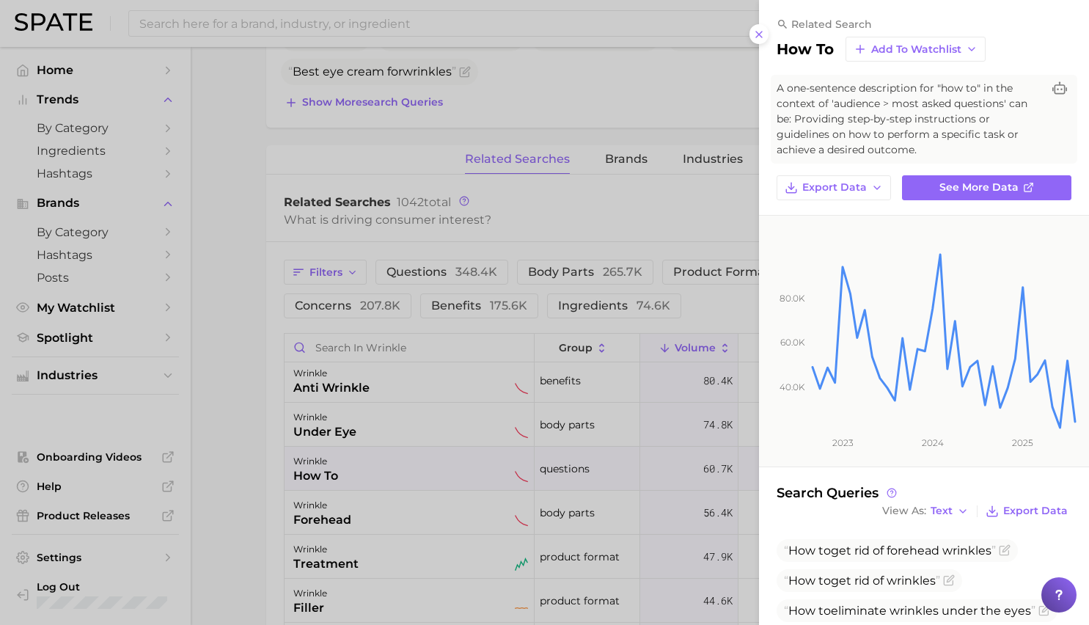
click at [470, 436] on div at bounding box center [544, 312] width 1089 height 625
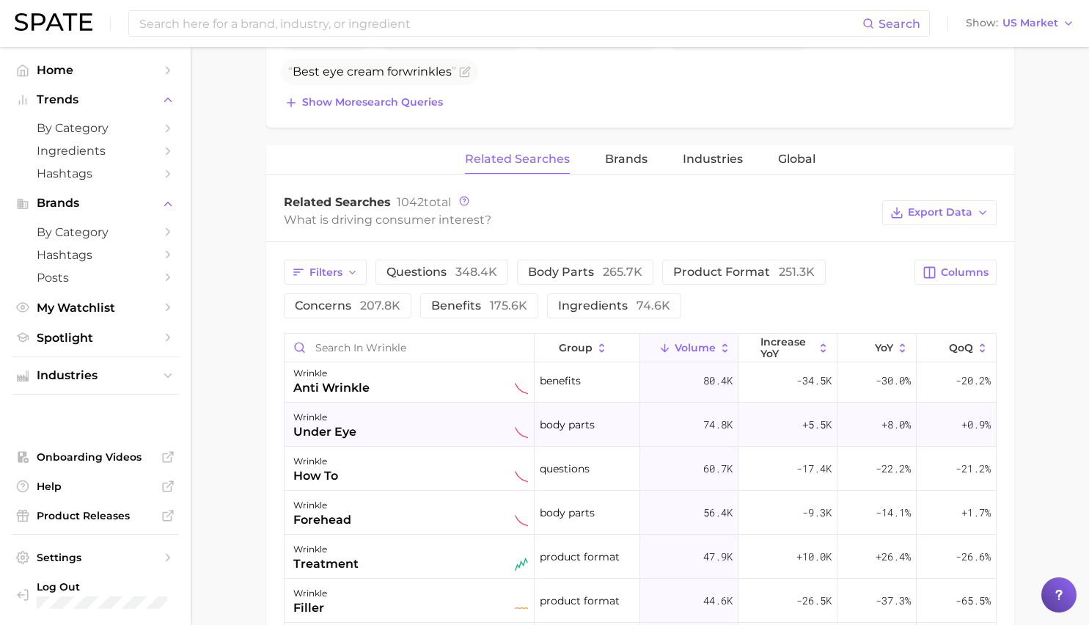
click at [431, 435] on div "wrinkle under eye" at bounding box center [410, 424] width 235 height 32
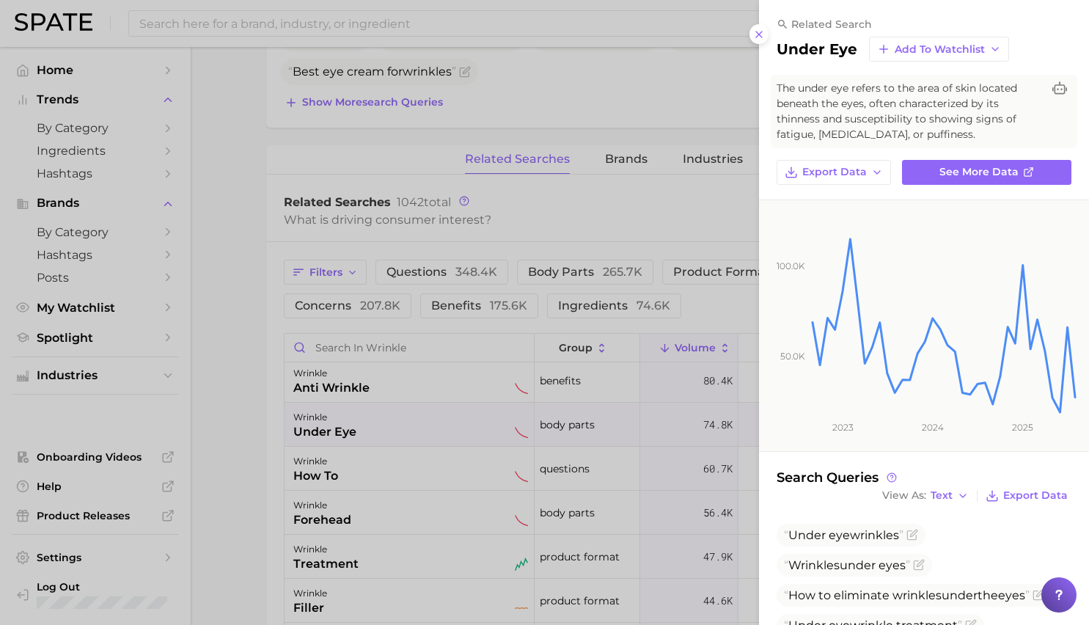
click at [489, 542] on div at bounding box center [544, 312] width 1089 height 625
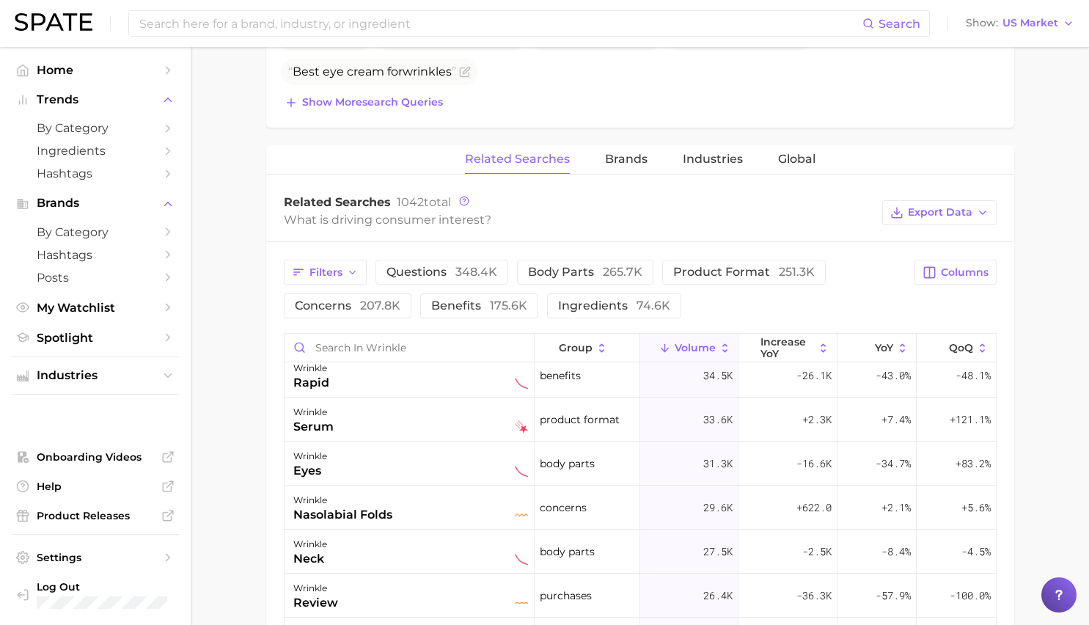
scroll to position [532, 0]
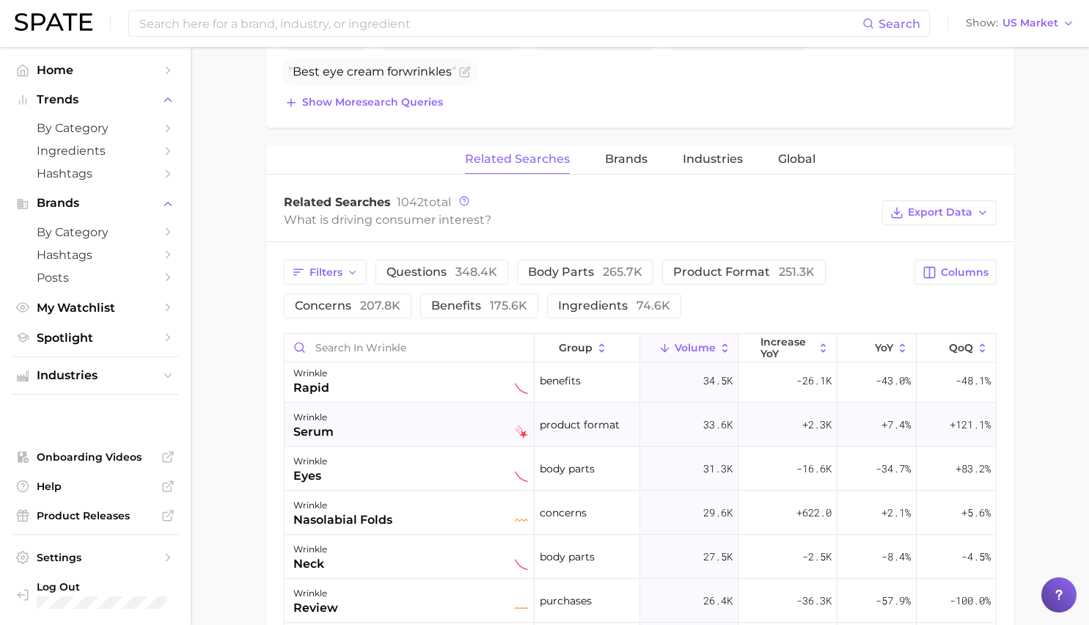
click at [453, 431] on div "wrinkle serum" at bounding box center [410, 424] width 235 height 32
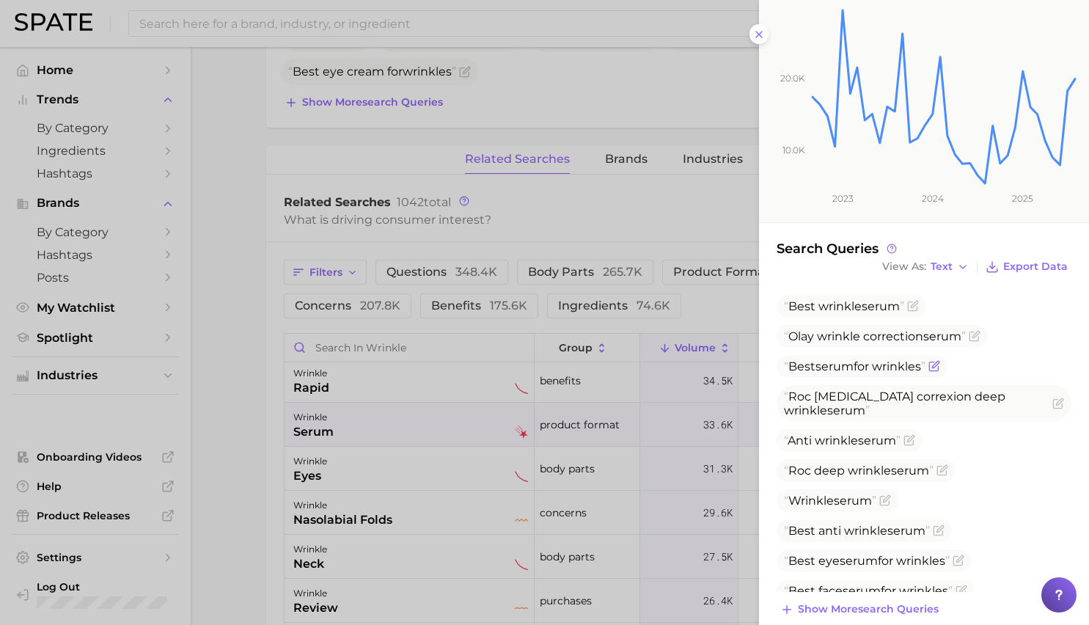
scroll to position [234, 0]
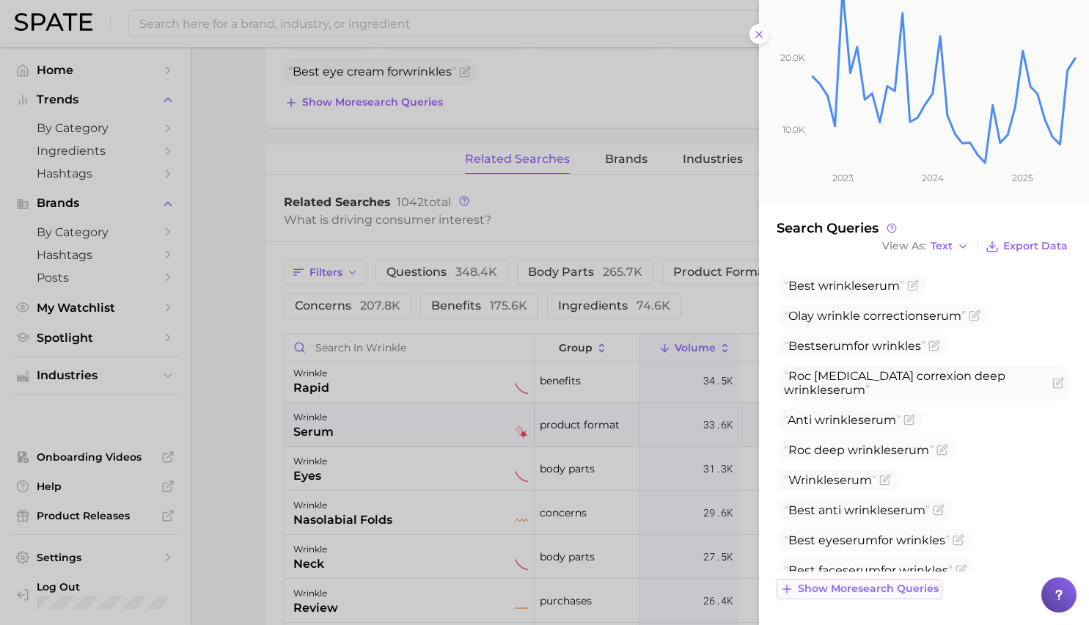
click at [857, 587] on span "Show more search queries" at bounding box center [868, 588] width 141 height 12
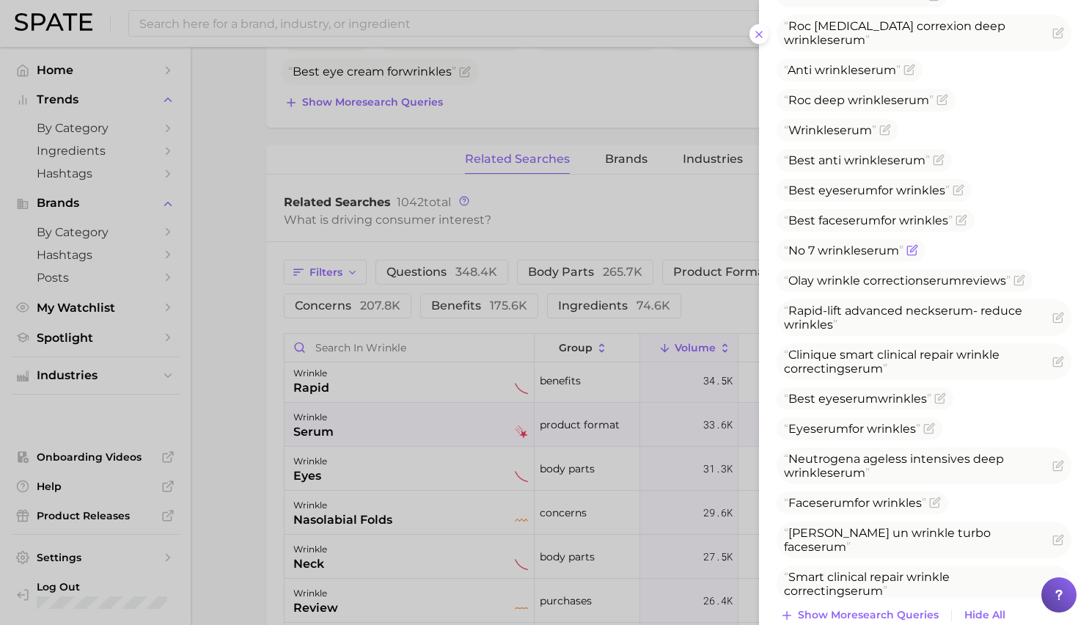
scroll to position [610, 0]
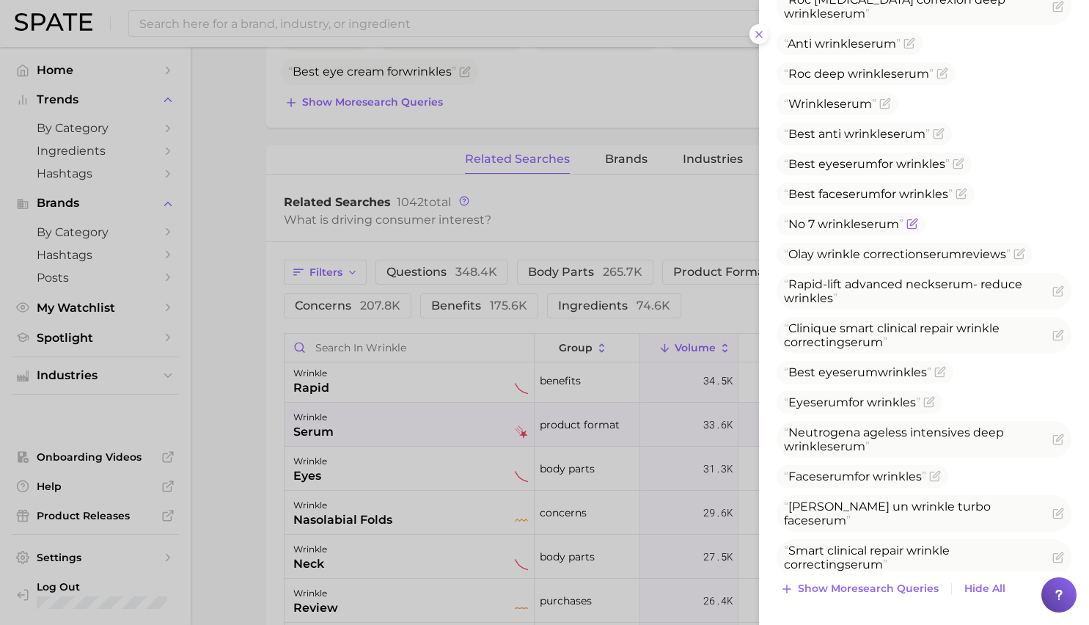
click at [856, 581] on button "Show more search queries" at bounding box center [860, 589] width 166 height 21
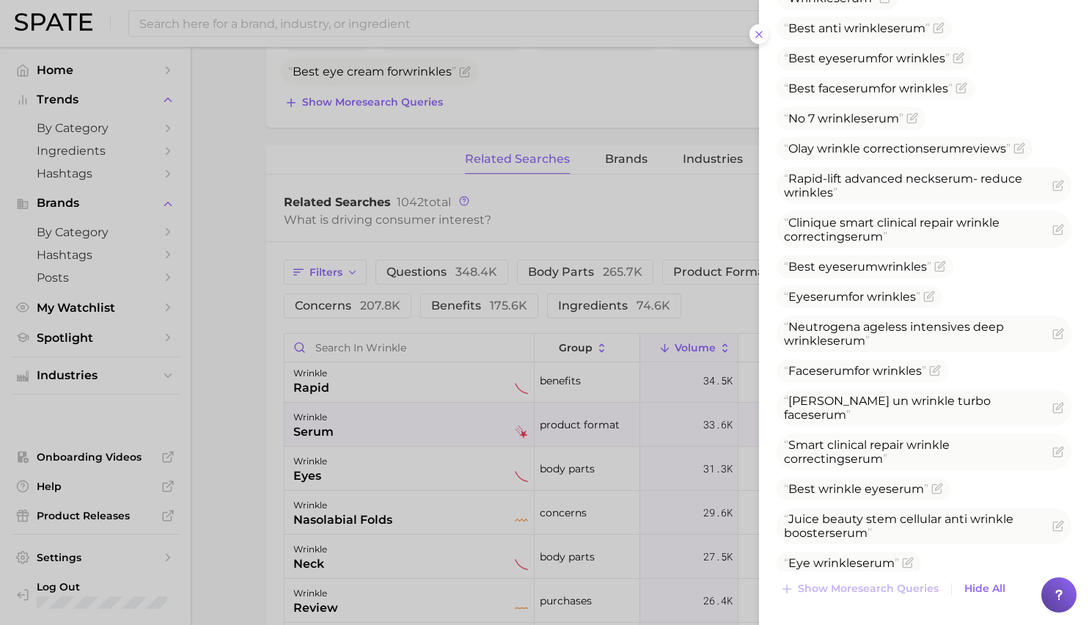
click at [432, 471] on div at bounding box center [544, 312] width 1089 height 625
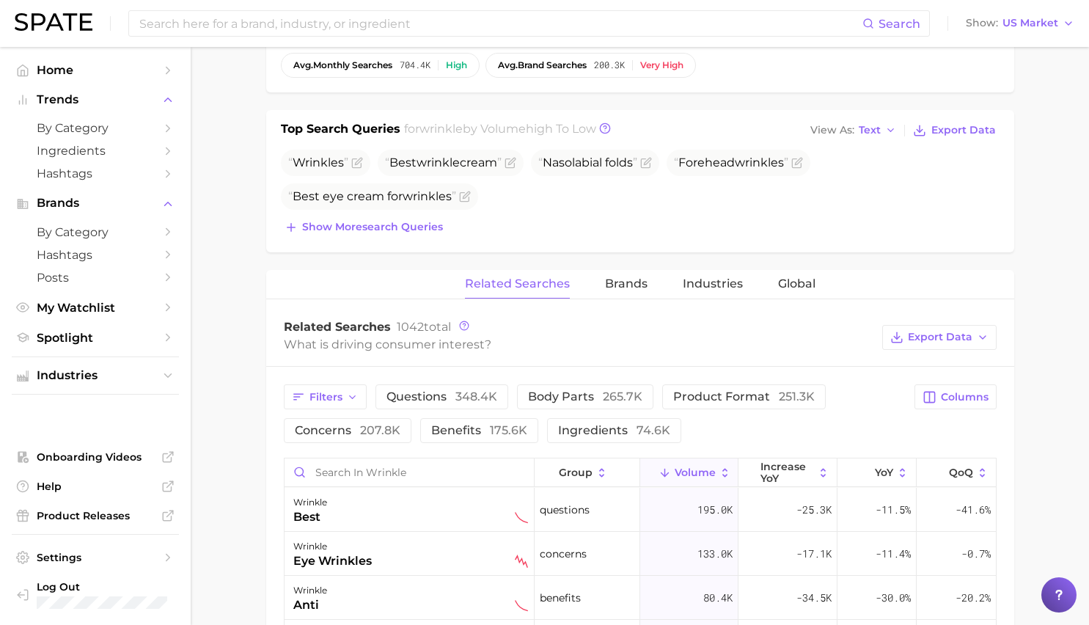
scroll to position [463, 0]
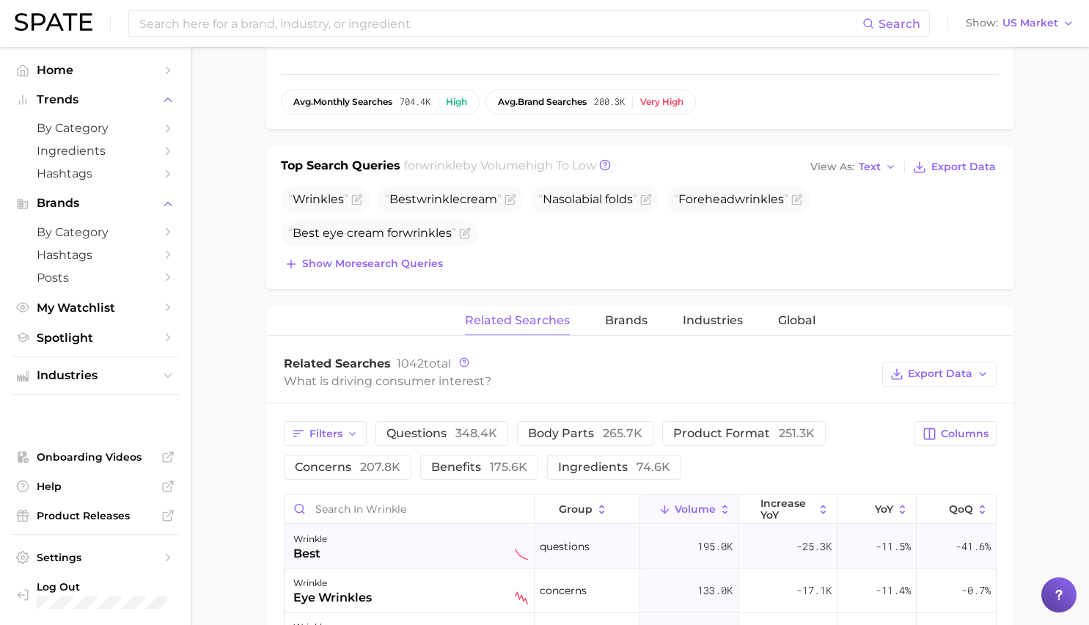
click at [417, 540] on div "wrinkle best" at bounding box center [410, 546] width 235 height 32
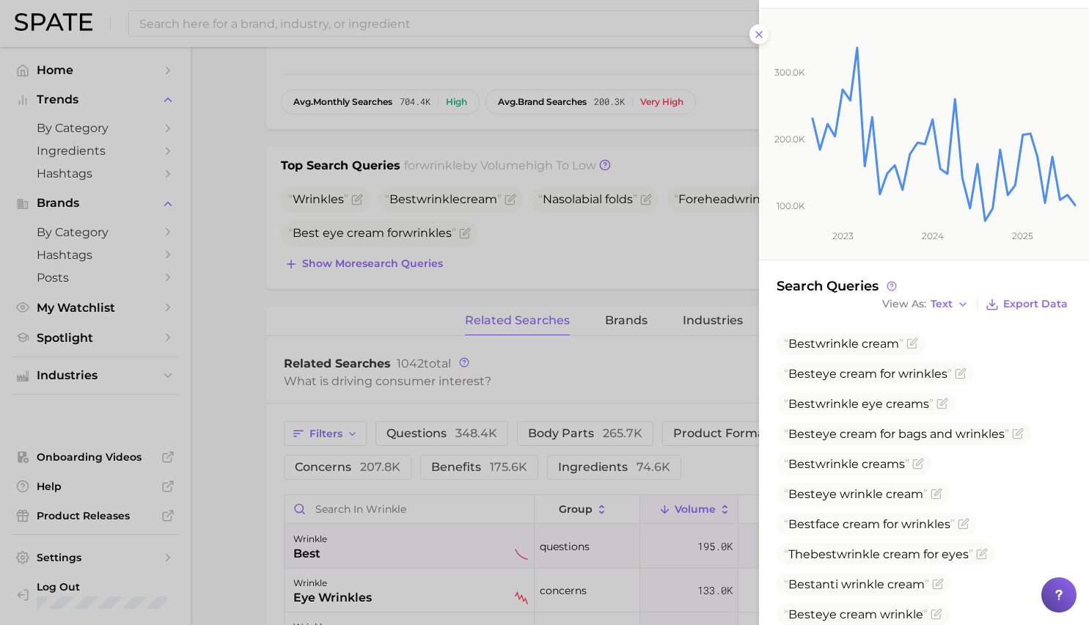
scroll to position [207, 0]
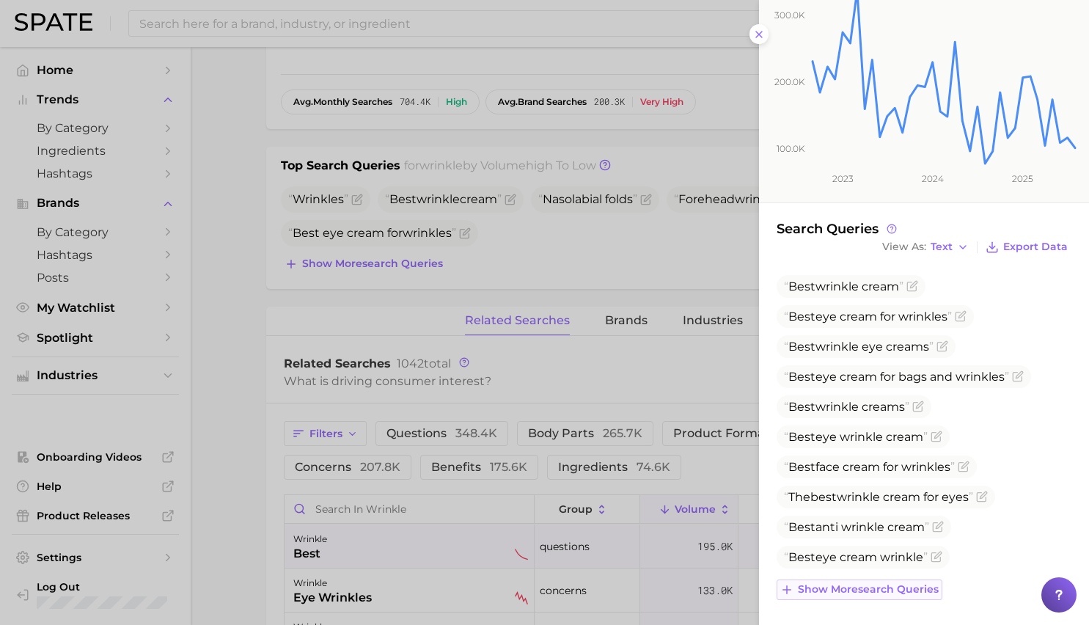
click at [854, 592] on span "Show more search queries" at bounding box center [868, 589] width 141 height 12
click at [1030, 252] on button "Export Data" at bounding box center [1026, 247] width 89 height 21
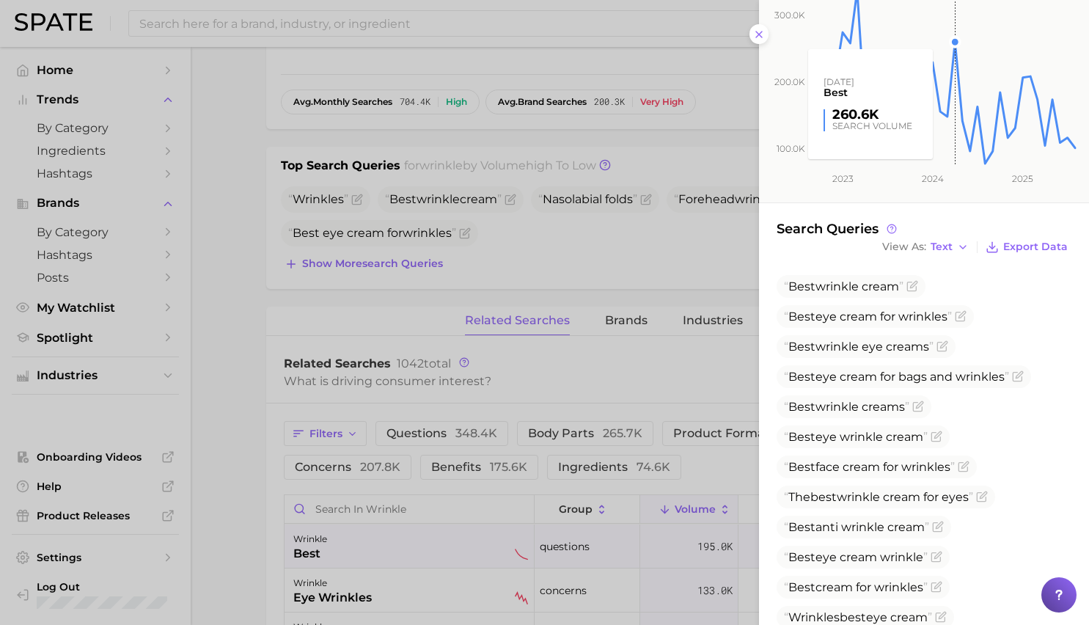
click at [956, 18] on rect at bounding box center [943, 59] width 267 height 214
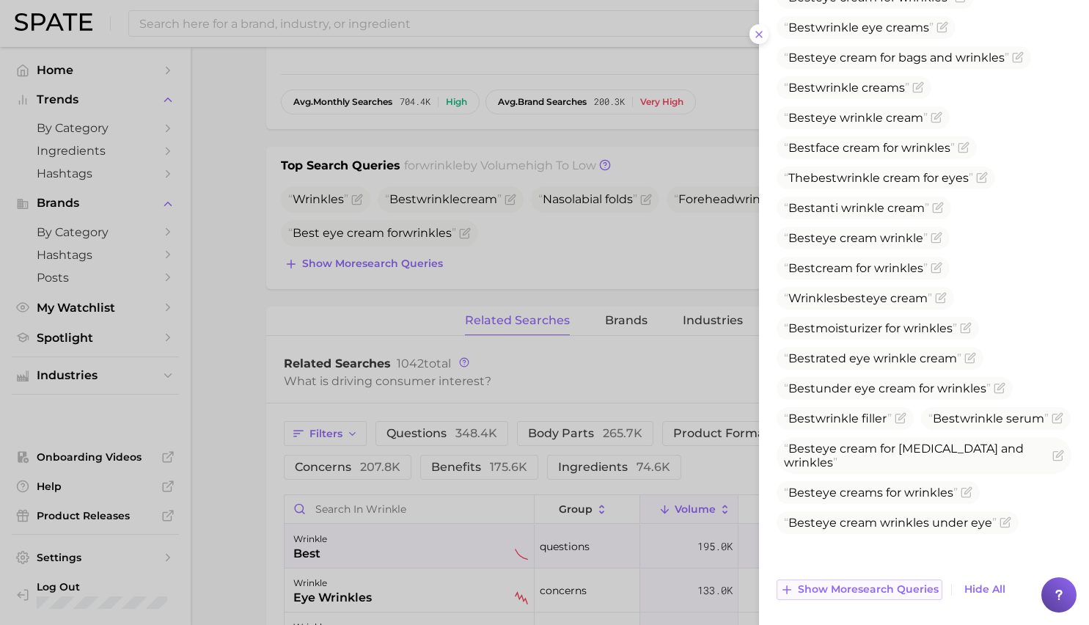
click at [893, 592] on span "Show more search queries" at bounding box center [868, 589] width 141 height 12
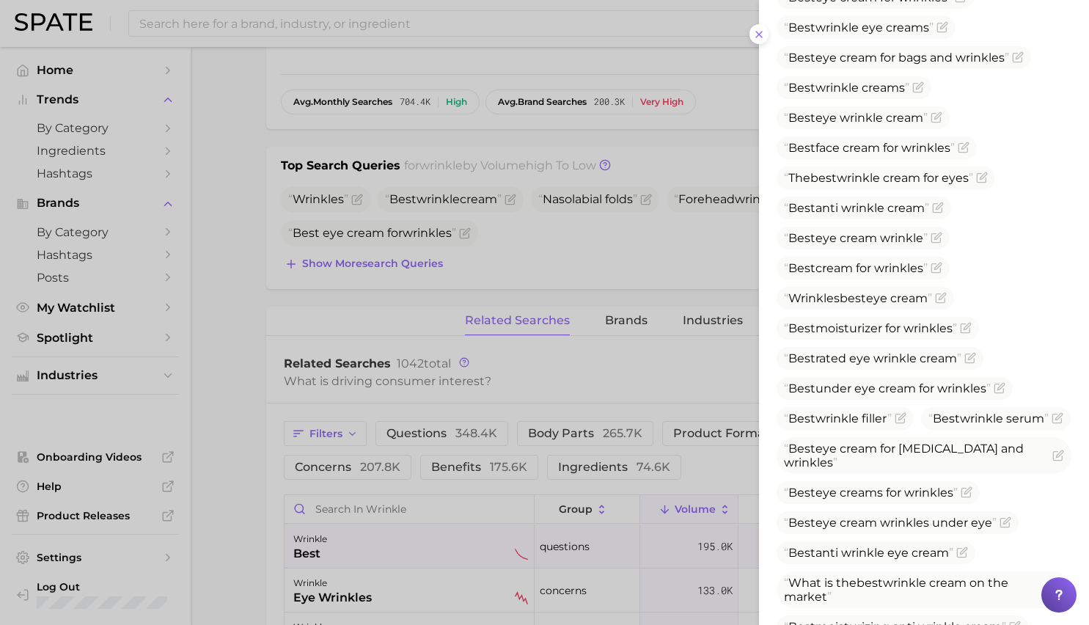
scroll to position [859, 0]
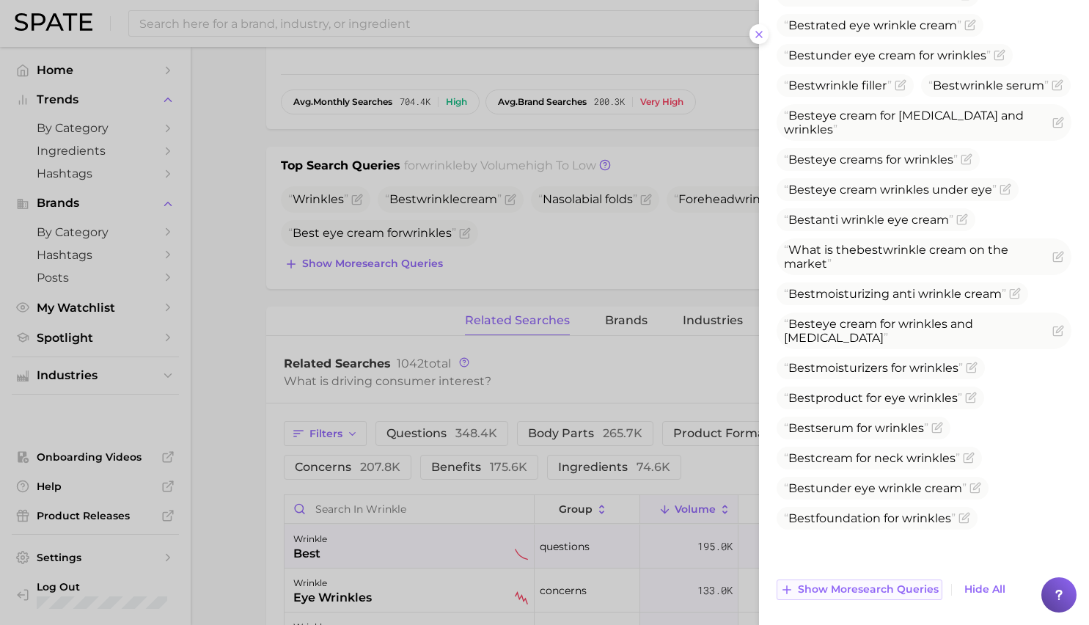
click at [892, 591] on span "Show more search queries" at bounding box center [868, 589] width 141 height 12
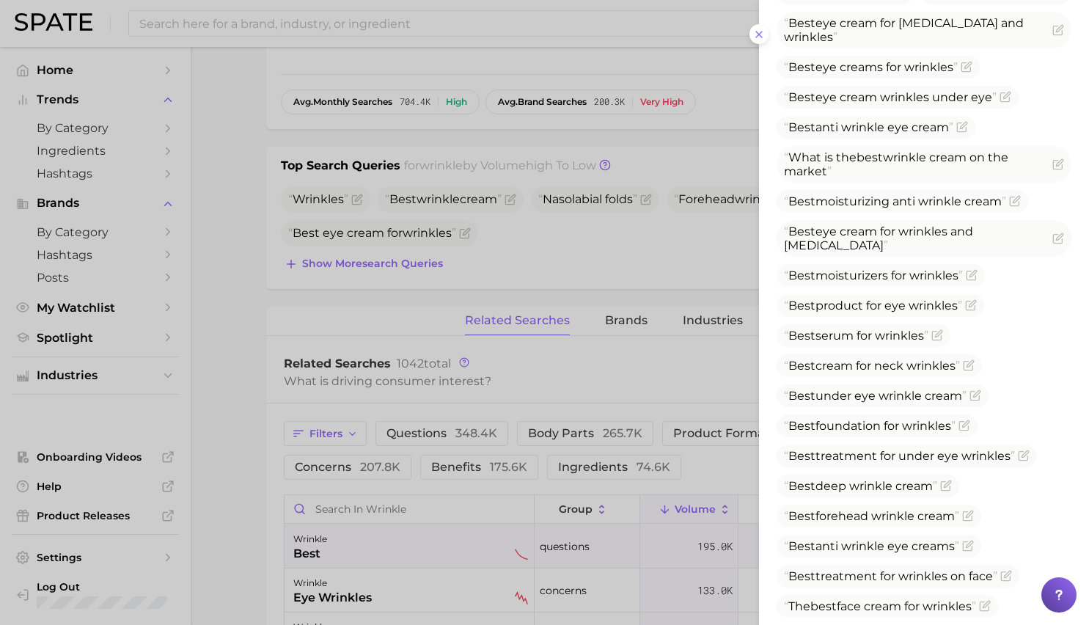
scroll to position [1163, 0]
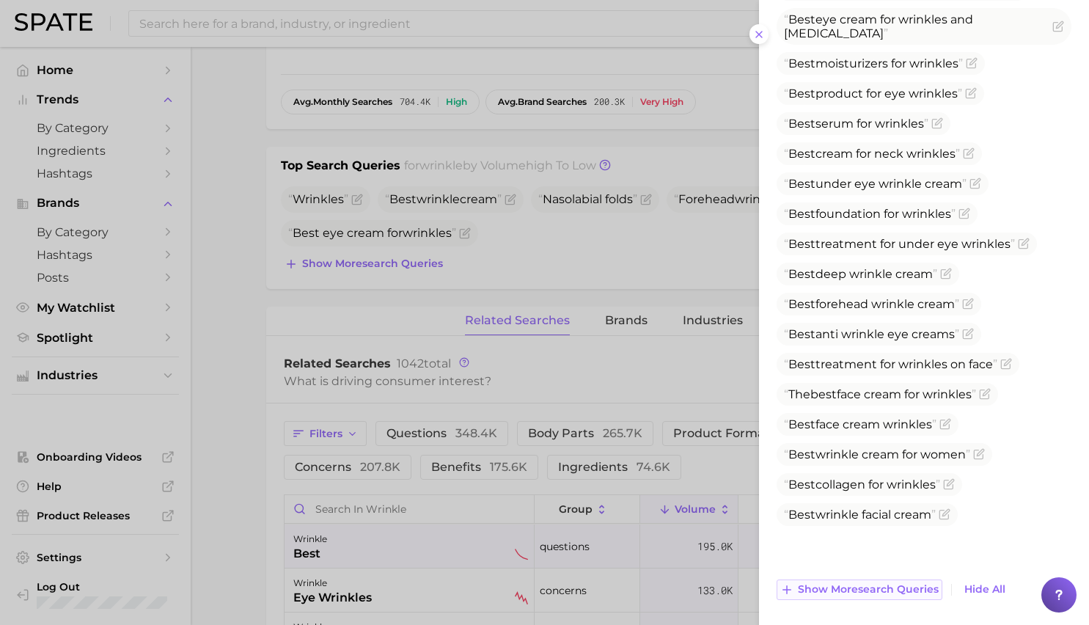
click at [892, 591] on span "Show more search queries" at bounding box center [868, 589] width 141 height 12
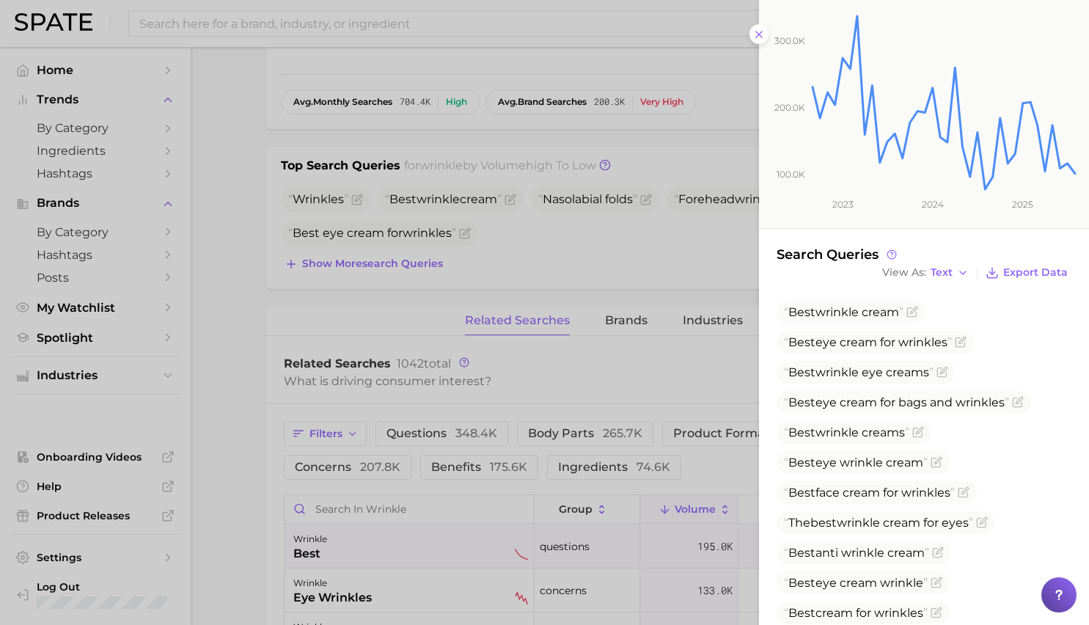
scroll to position [0, 0]
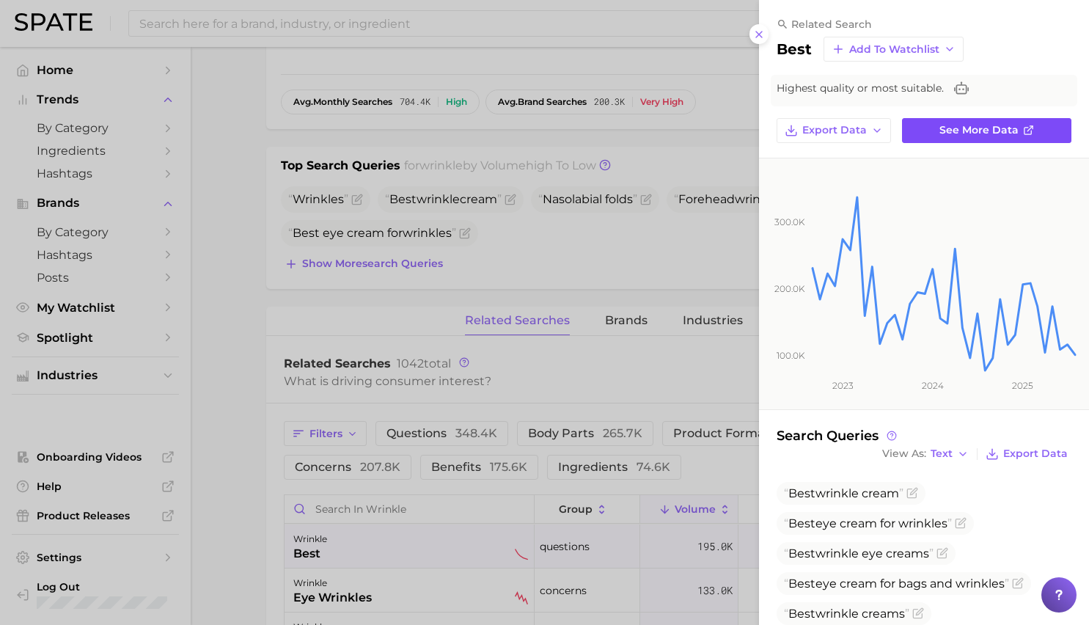
click at [925, 126] on link "See more data" at bounding box center [986, 130] width 169 height 25
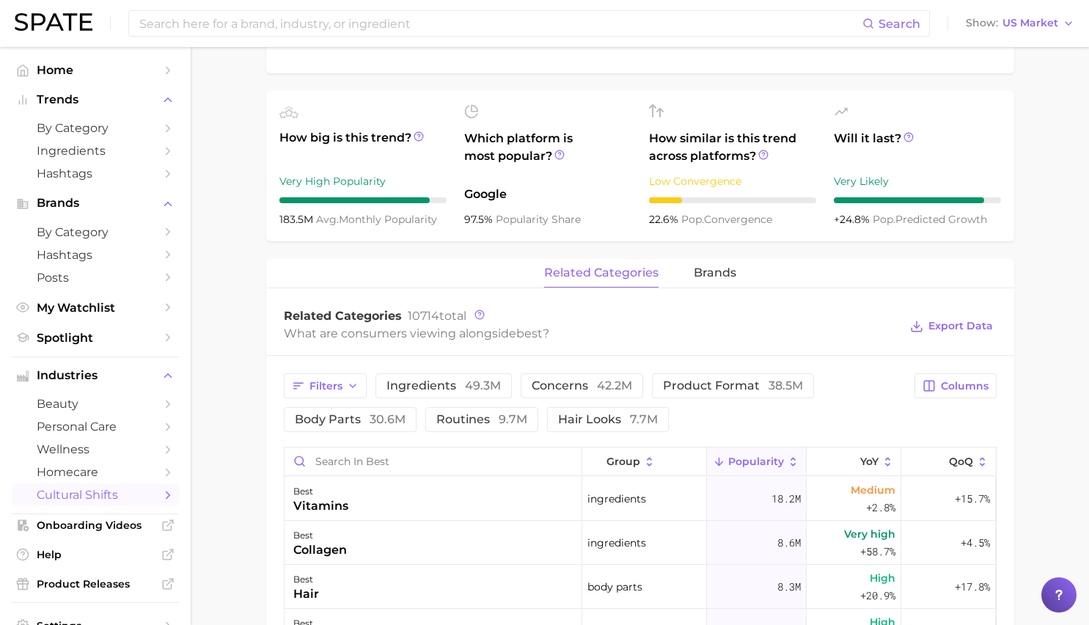
scroll to position [551, 0]
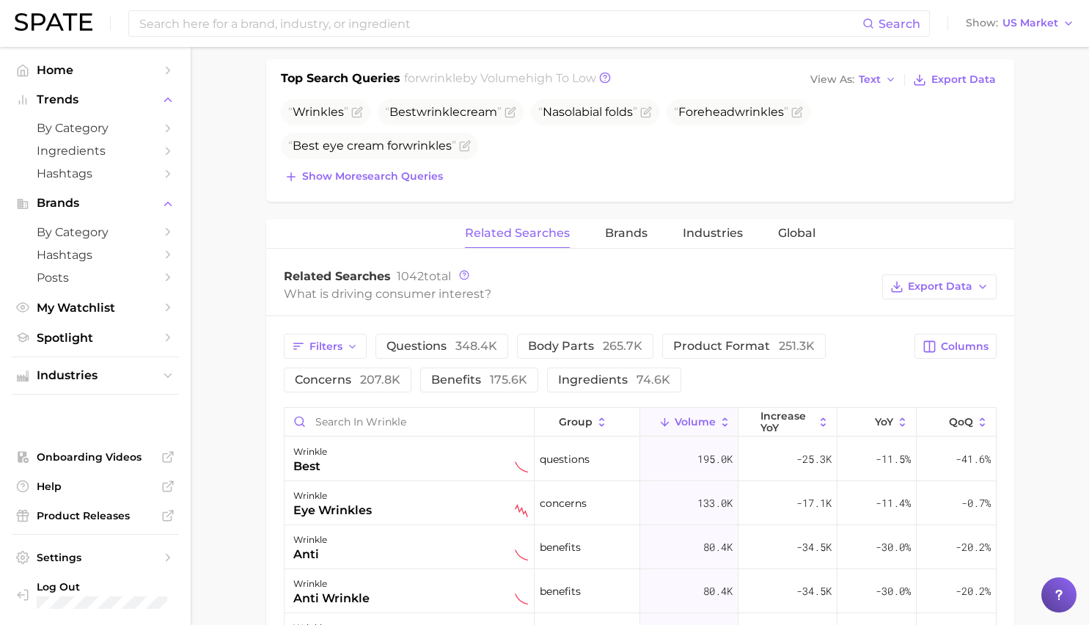
scroll to position [463, 0]
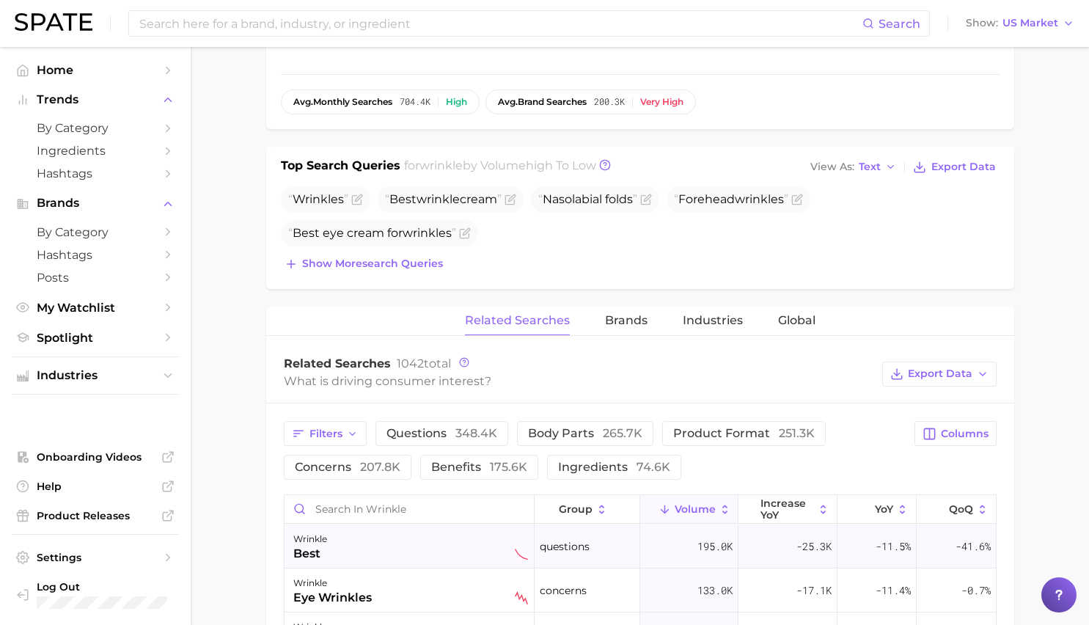
click at [434, 539] on div "wrinkle best" at bounding box center [410, 546] width 235 height 32
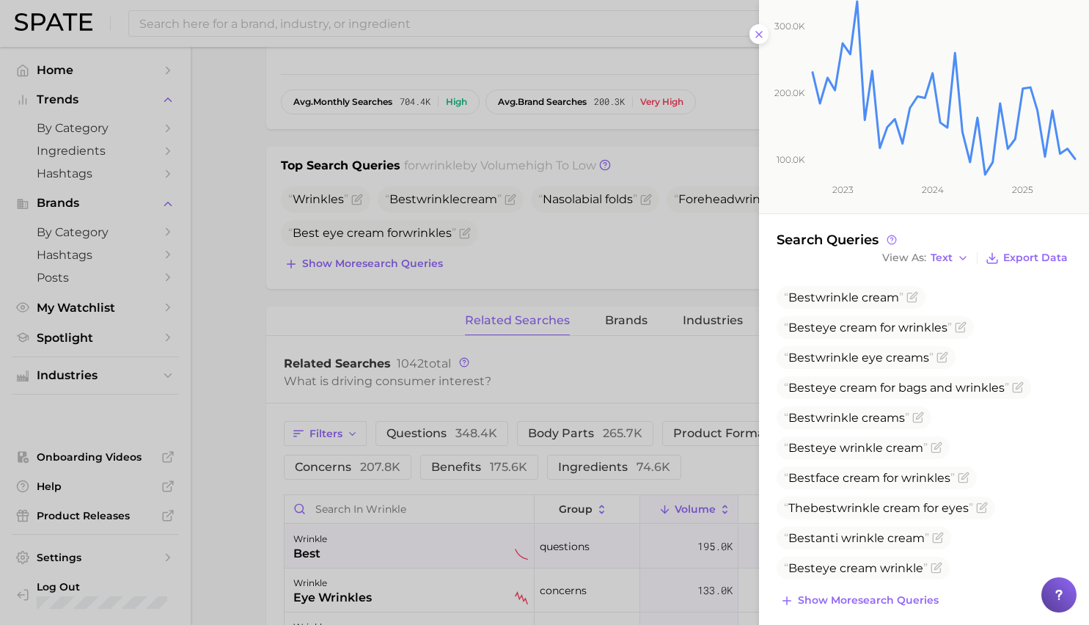
scroll to position [207, 0]
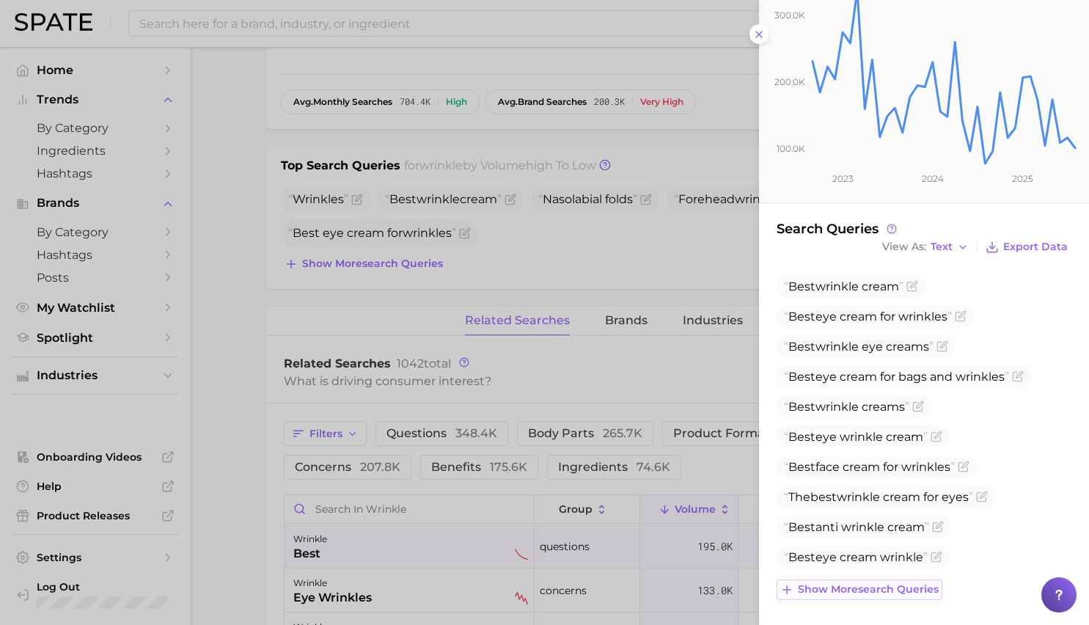
click at [912, 586] on span "Show more search queries" at bounding box center [868, 589] width 141 height 12
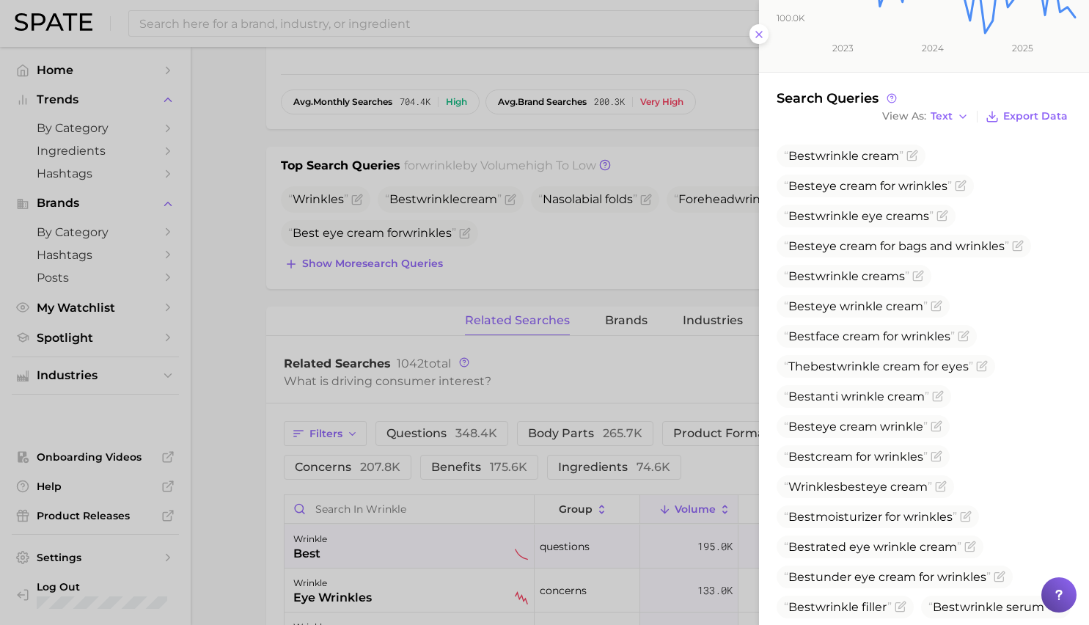
scroll to position [526, 0]
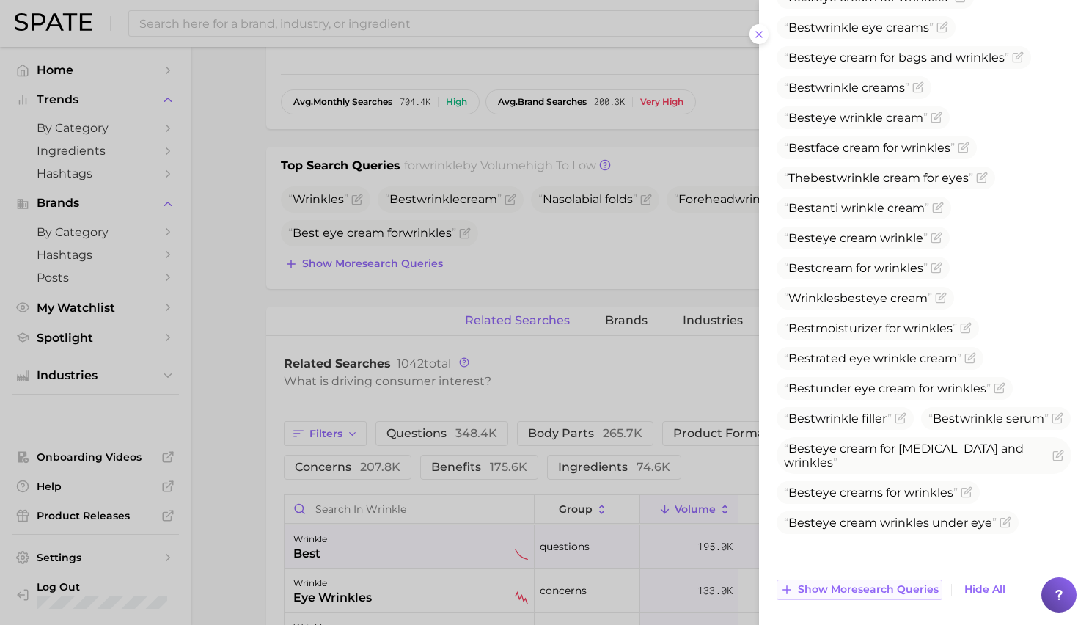
click at [913, 592] on span "Show more search queries" at bounding box center [868, 589] width 141 height 12
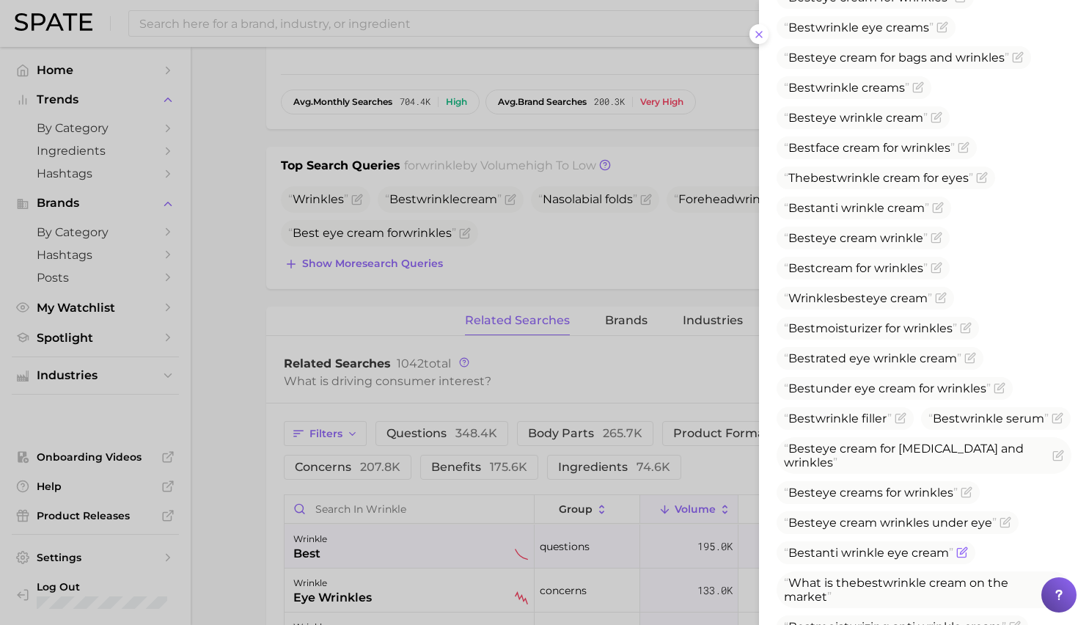
scroll to position [859, 0]
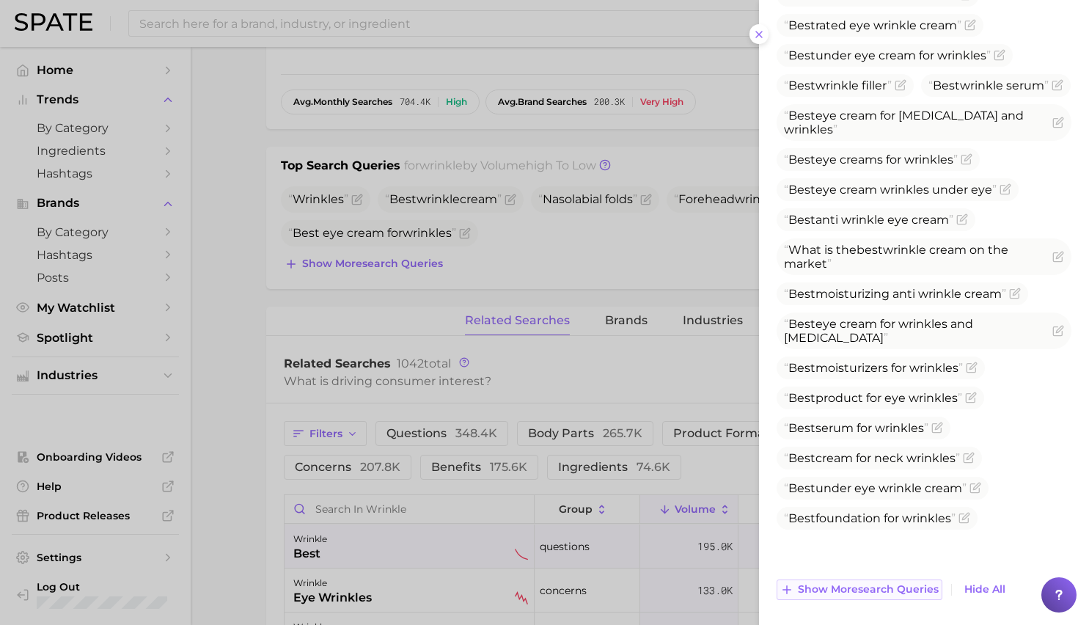
click at [912, 589] on span "Show more search queries" at bounding box center [868, 589] width 141 height 12
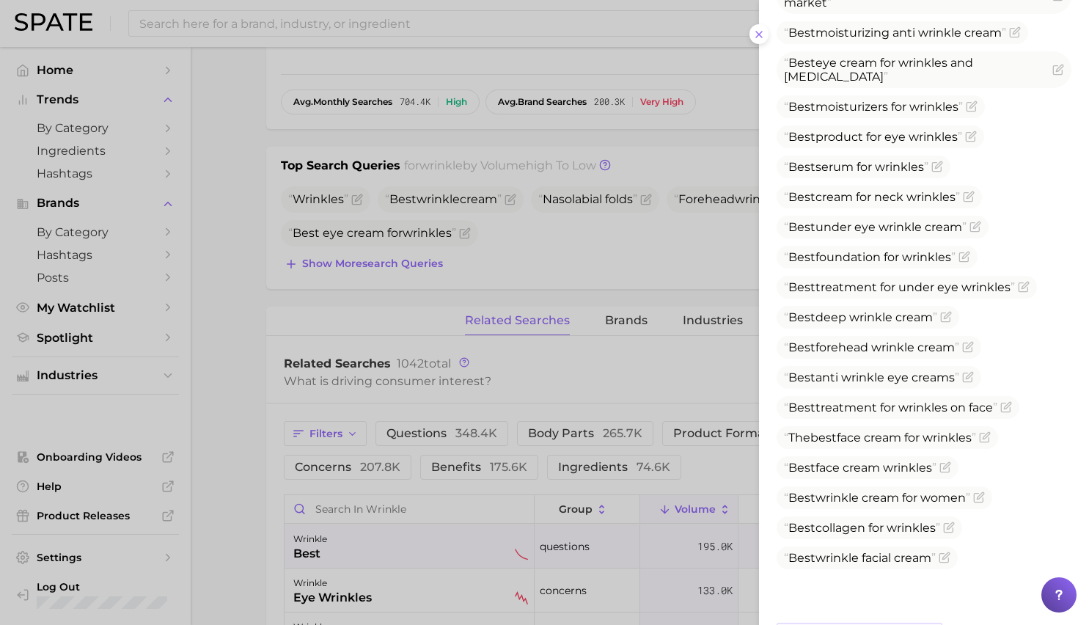
scroll to position [1163, 0]
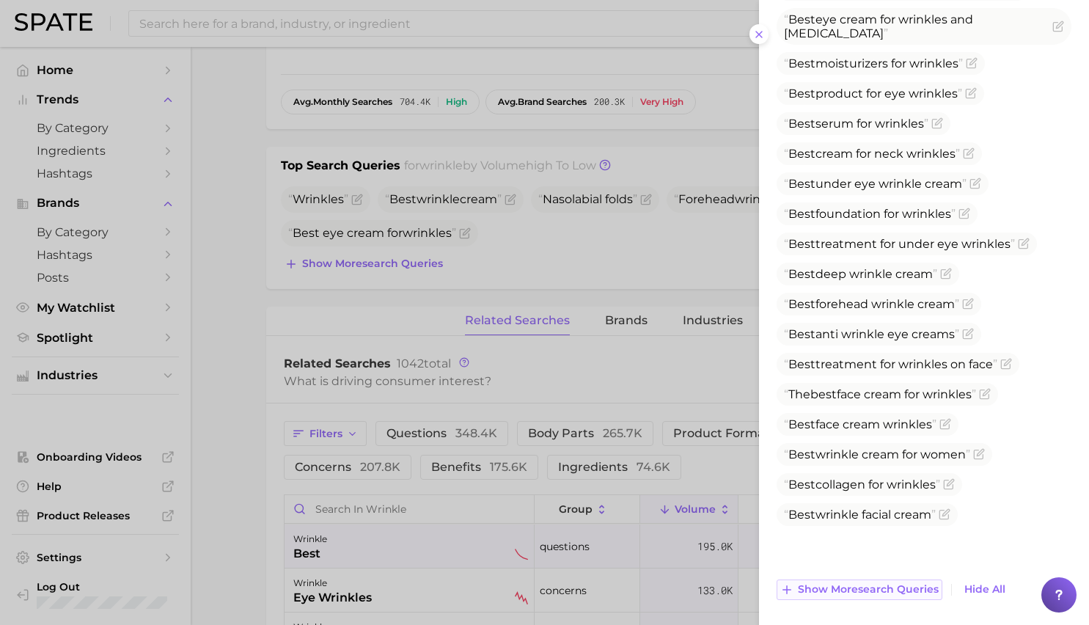
click at [902, 593] on span "Show more search queries" at bounding box center [868, 589] width 141 height 12
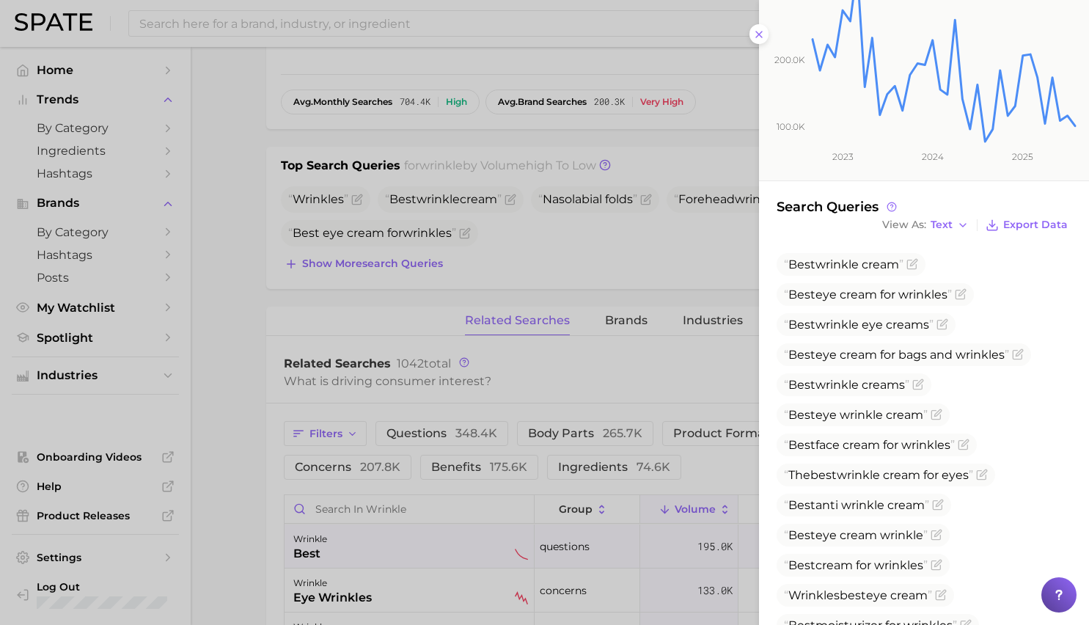
scroll to position [2, 0]
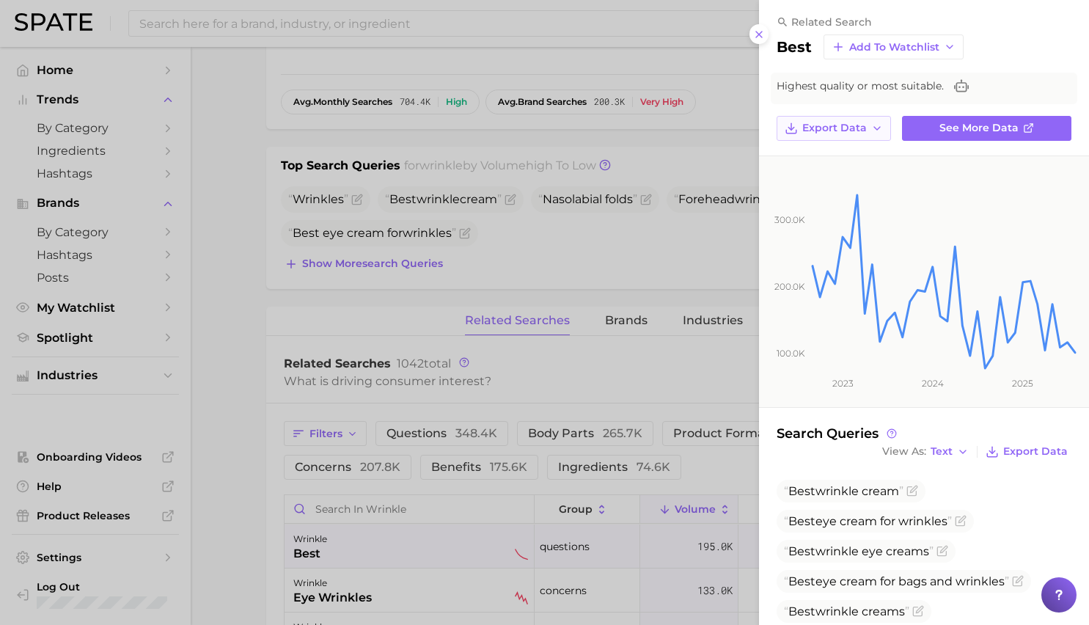
click at [859, 124] on span "Export Data" at bounding box center [834, 128] width 65 height 12
click at [859, 160] on button "Time Series CSV" at bounding box center [857, 155] width 161 height 26
click at [955, 17] on div "related search" at bounding box center [924, 21] width 295 height 13
click at [957, 449] on button "View As Text" at bounding box center [925, 451] width 94 height 19
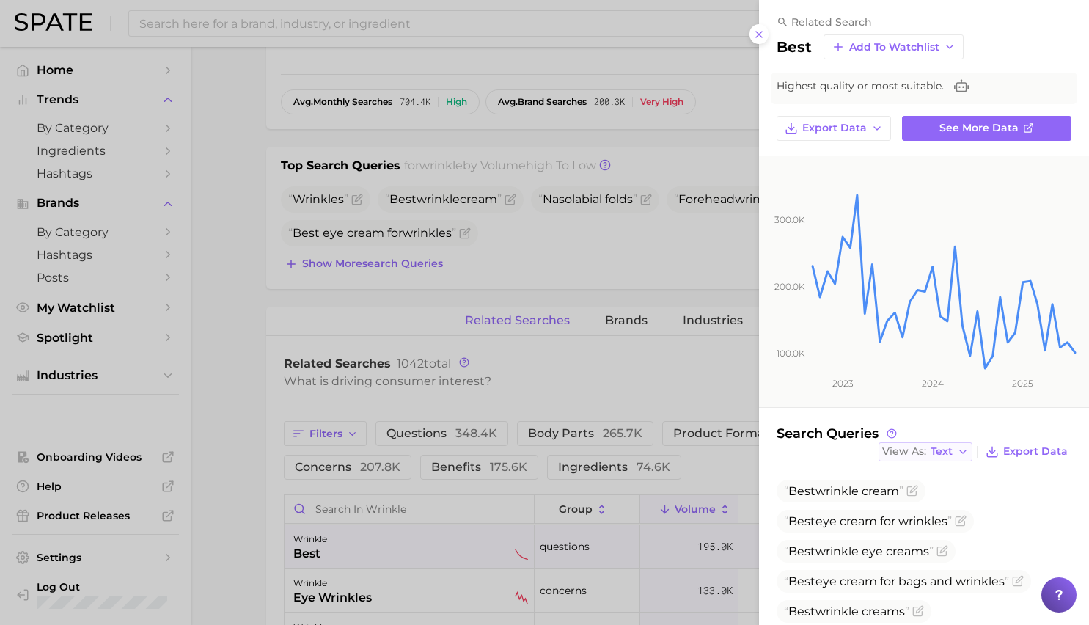
click at [942, 452] on span "Text" at bounding box center [942, 451] width 22 height 8
click at [936, 494] on button "Table" at bounding box center [958, 502] width 161 height 26
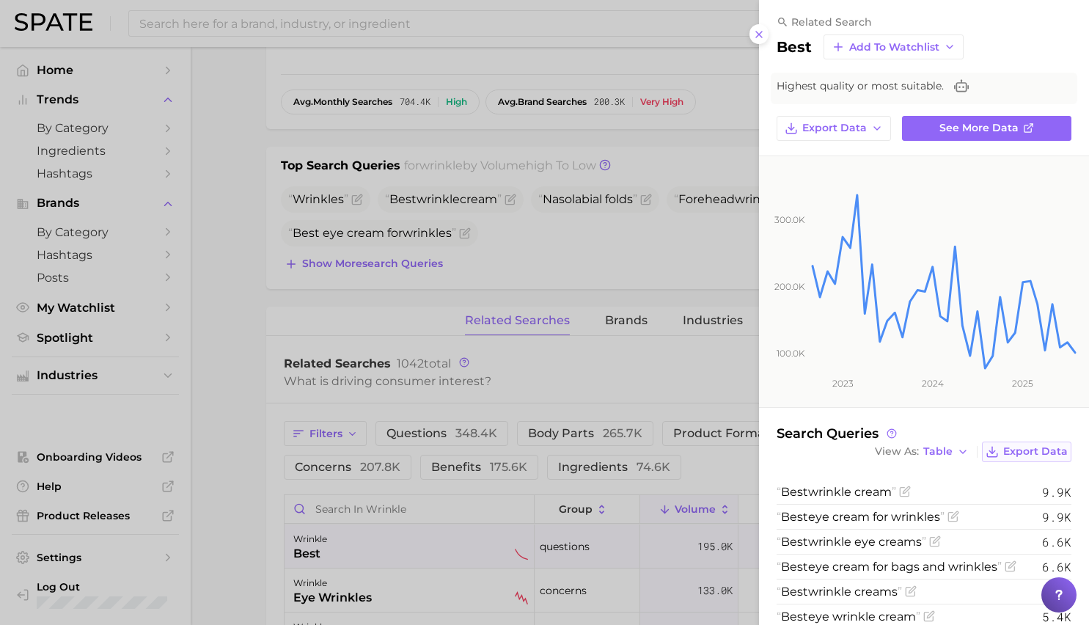
click at [1018, 454] on span "Export Data" at bounding box center [1035, 451] width 65 height 12
click at [413, 508] on div at bounding box center [544, 312] width 1089 height 625
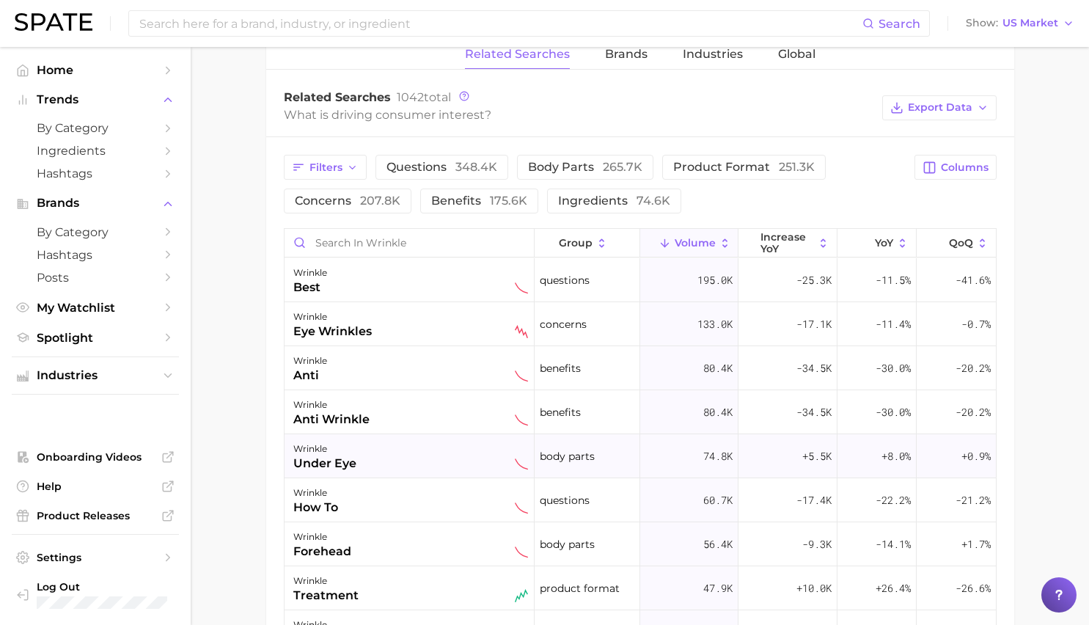
scroll to position [727, 0]
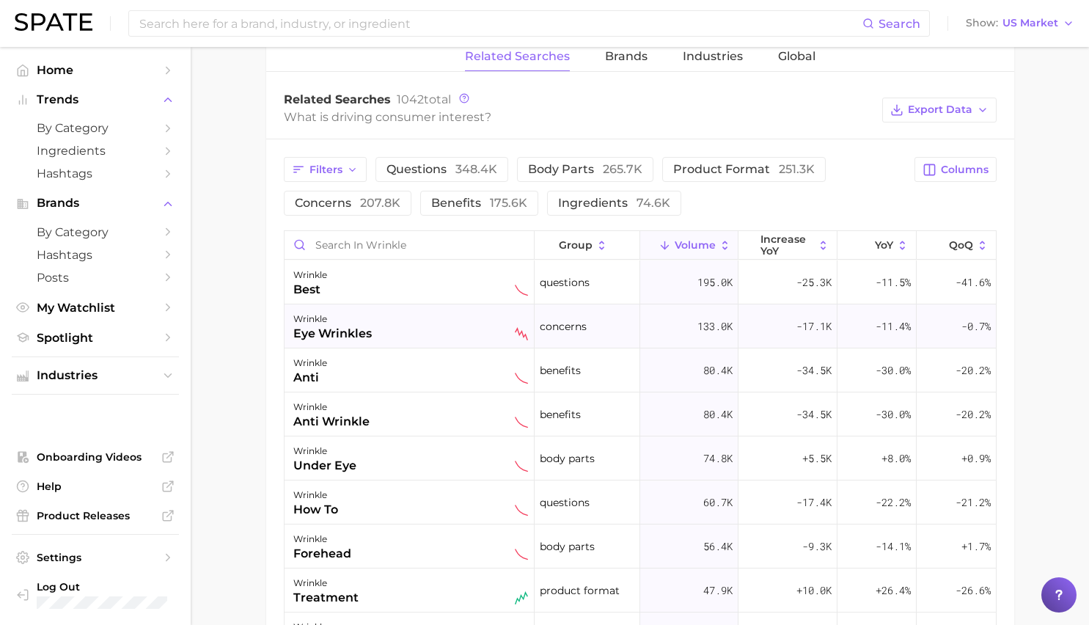
click at [383, 340] on div "wrinkle eye wrinkles" at bounding box center [410, 326] width 235 height 32
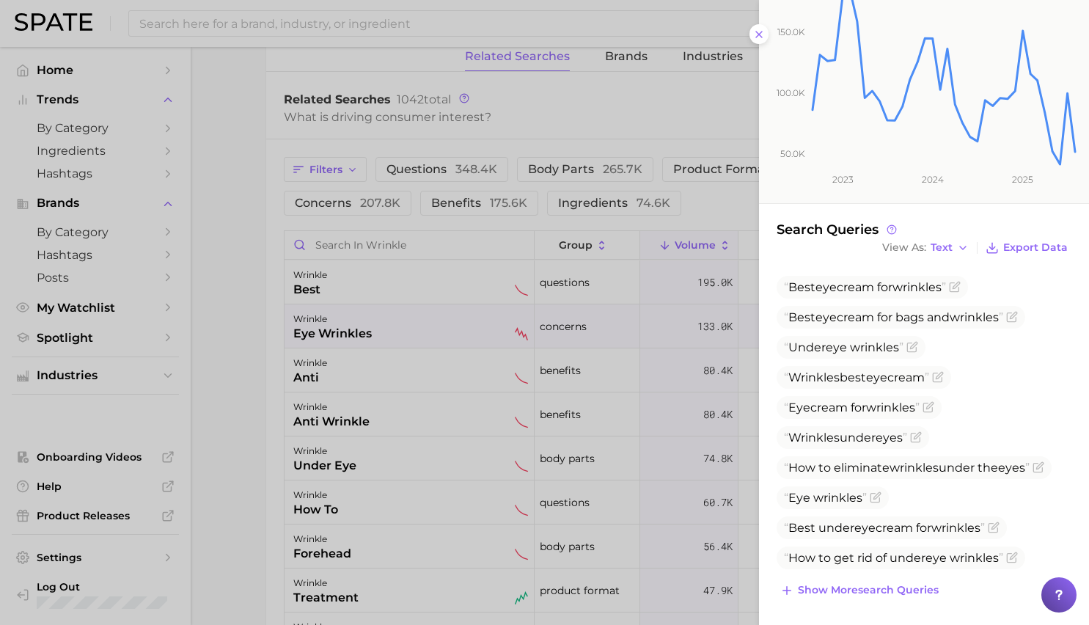
scroll to position [249, 0]
click at [873, 584] on span "Show more search queries" at bounding box center [868, 588] width 141 height 12
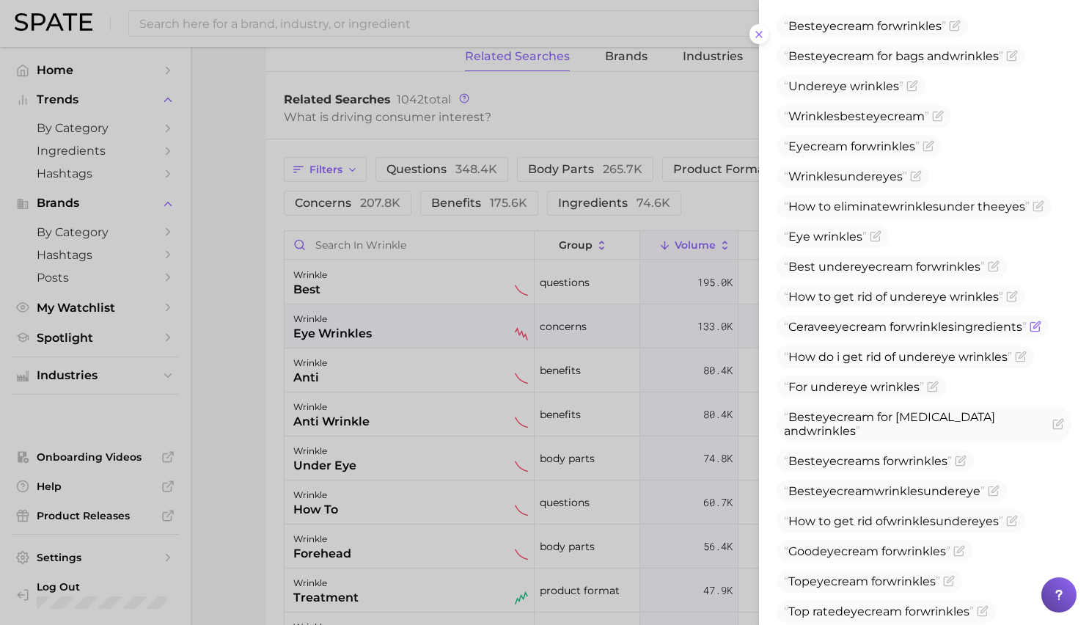
scroll to position [568, 0]
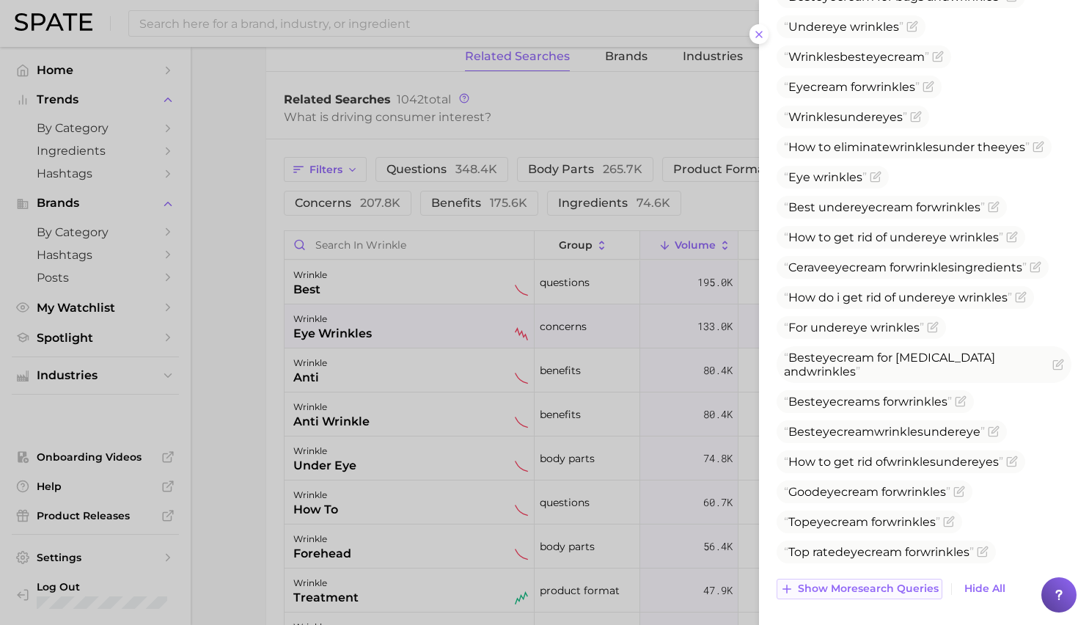
click at [870, 594] on button "Show more search queries" at bounding box center [860, 589] width 166 height 21
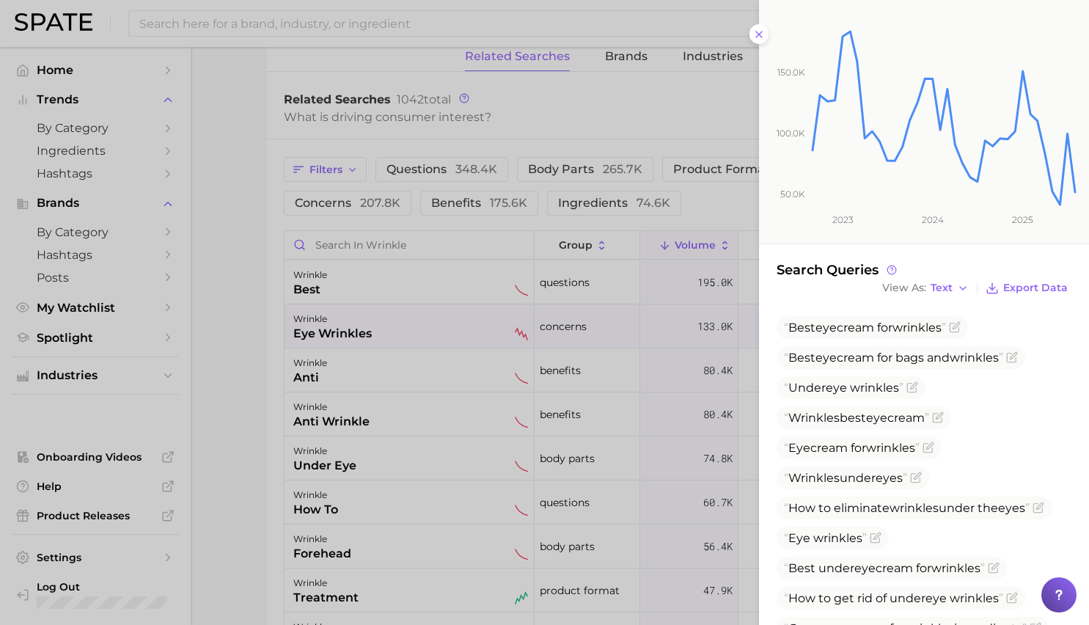
scroll to position [190, 0]
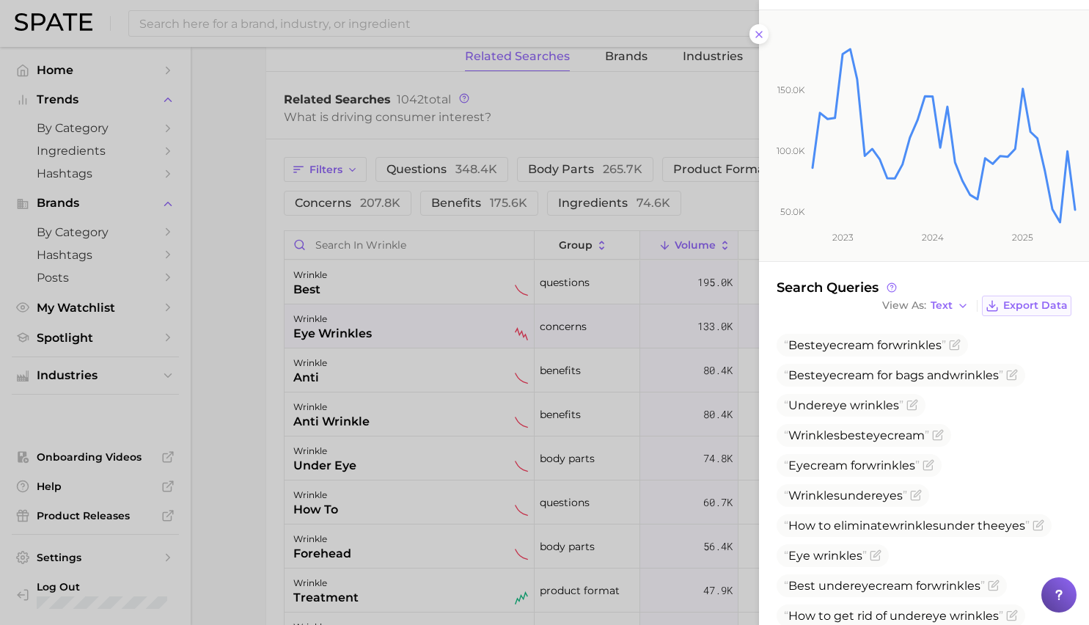
click at [1013, 307] on span "Export Data" at bounding box center [1035, 305] width 65 height 12
click at [426, 274] on div at bounding box center [544, 312] width 1089 height 625
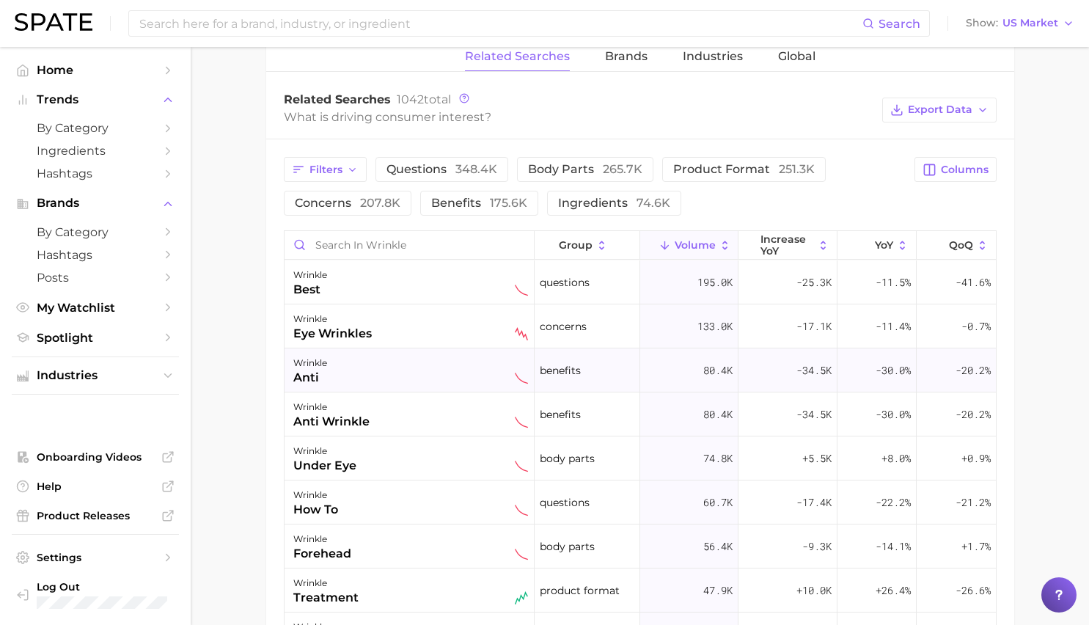
click at [400, 367] on div "wrinkle anti" at bounding box center [410, 370] width 235 height 32
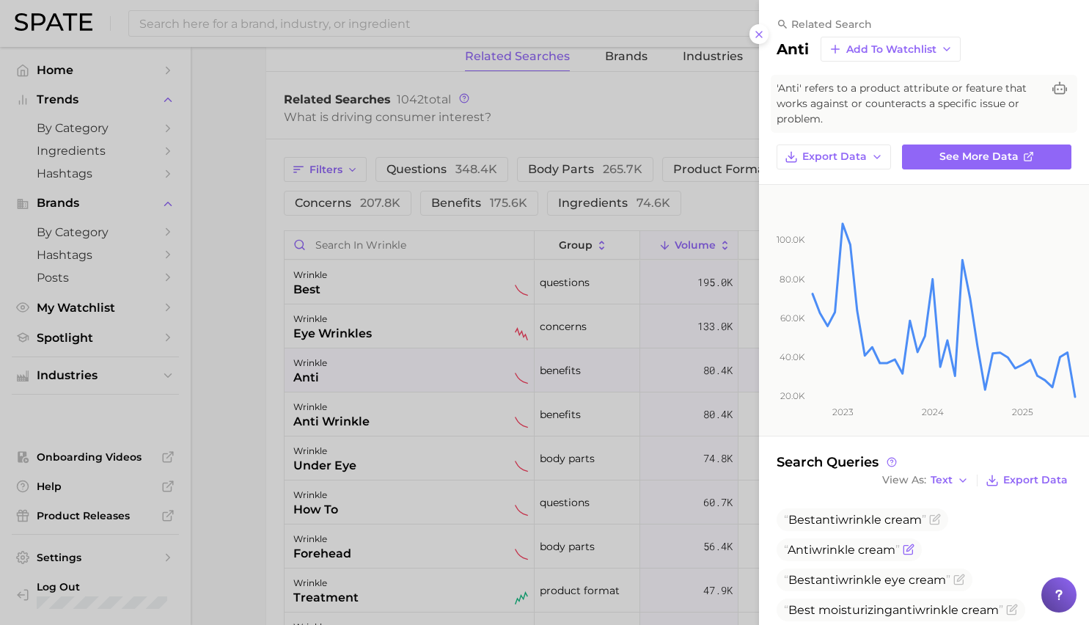
scroll to position [234, 0]
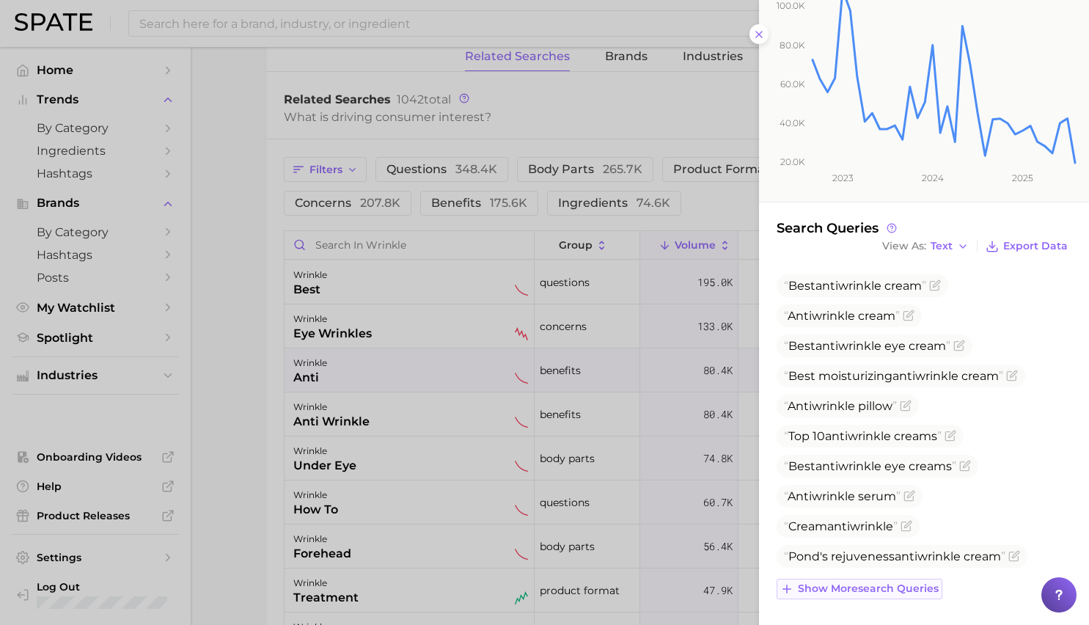
click at [891, 588] on span "Show more search queries" at bounding box center [868, 588] width 141 height 12
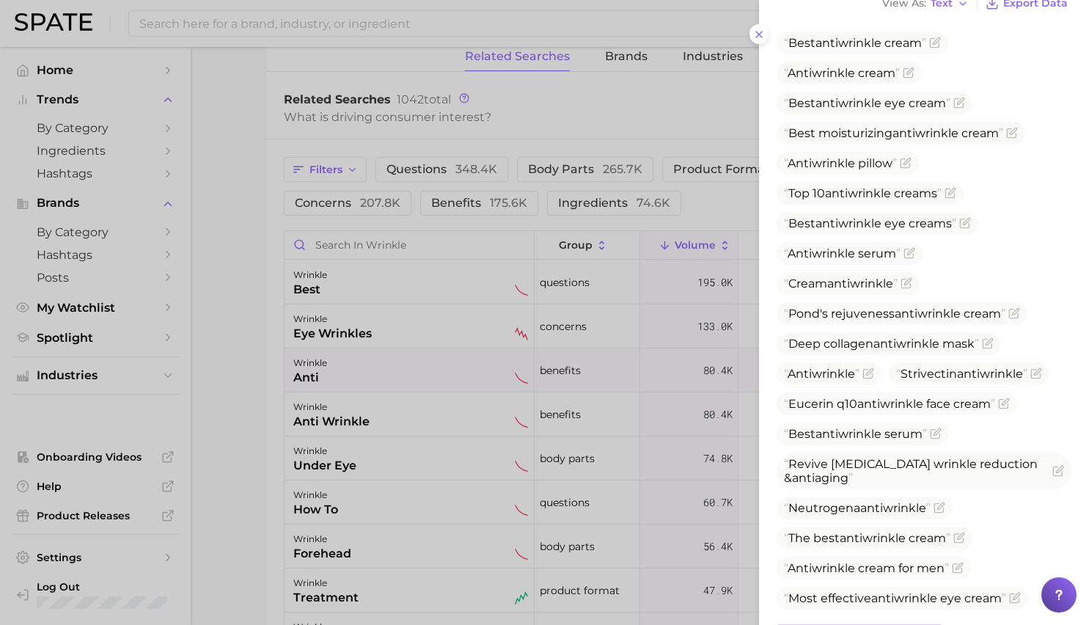
scroll to position [522, 0]
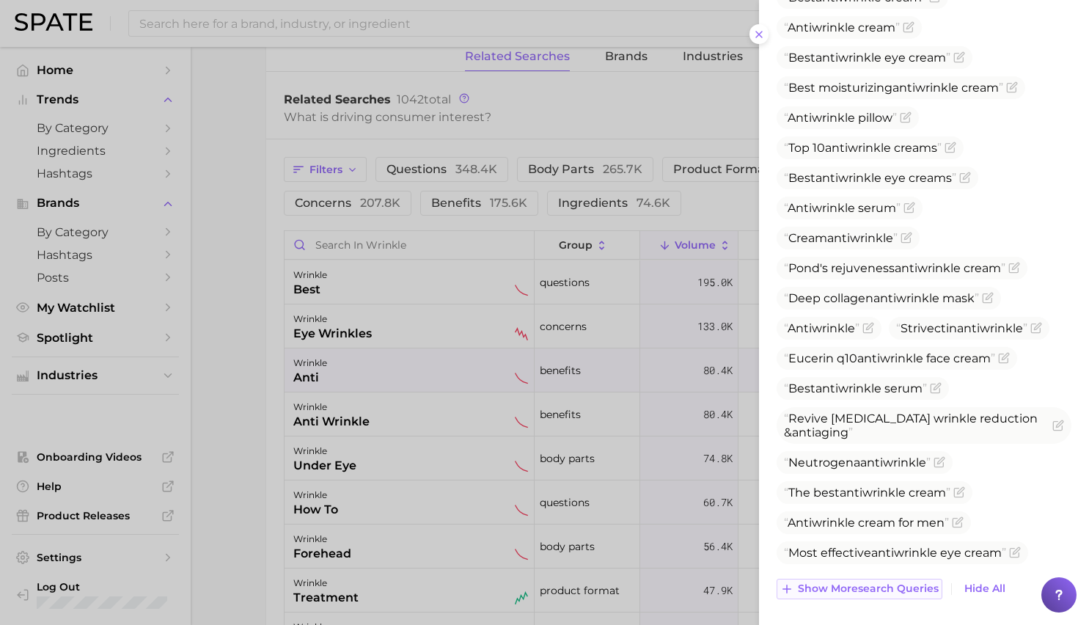
click at [876, 595] on button "Show more search queries" at bounding box center [860, 589] width 166 height 21
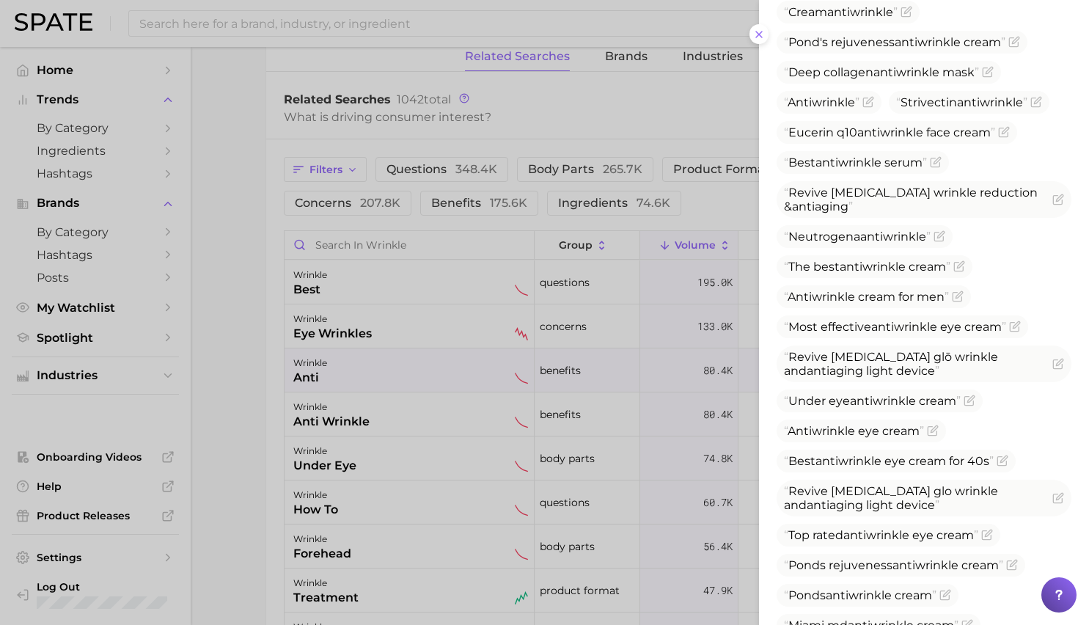
scroll to position [870, 0]
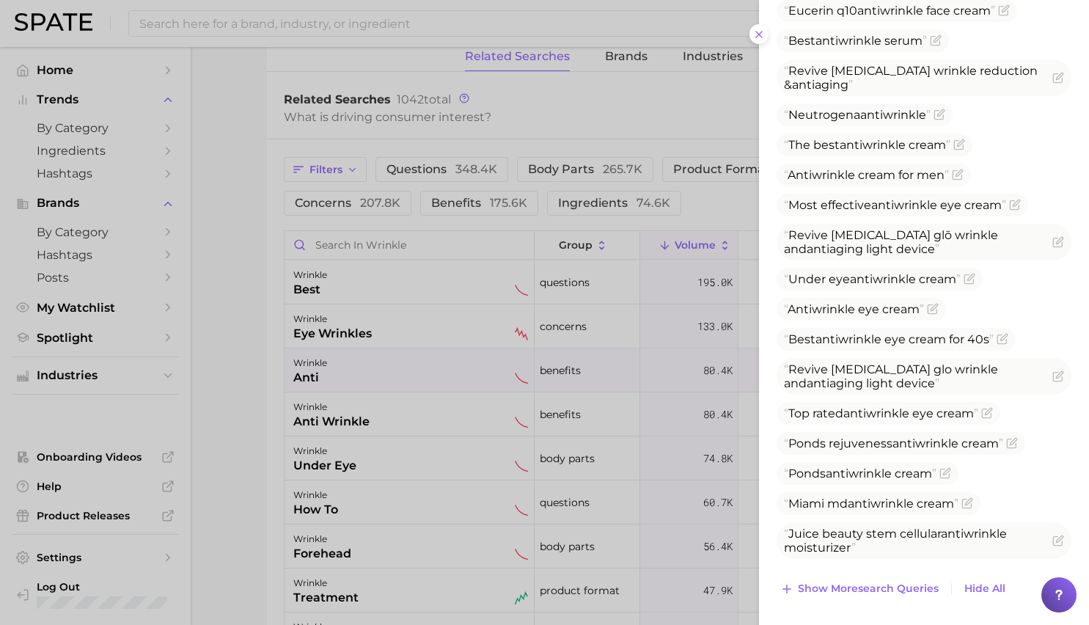
click at [452, 429] on div at bounding box center [544, 312] width 1089 height 625
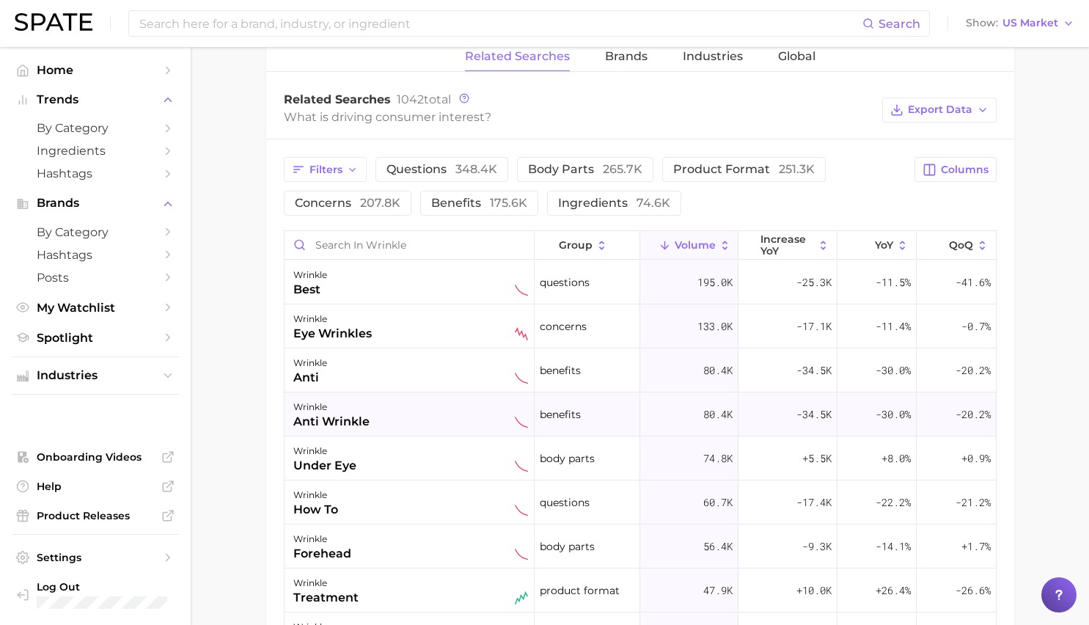
click at [441, 415] on div "wrinkle anti wrinkle" at bounding box center [410, 414] width 235 height 32
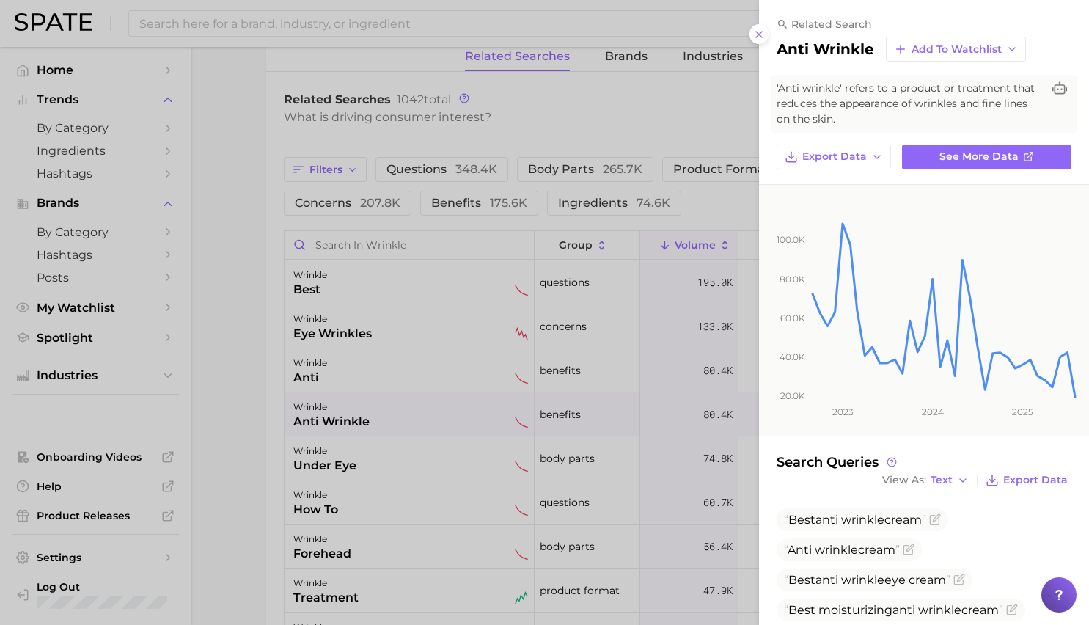
scroll to position [234, 0]
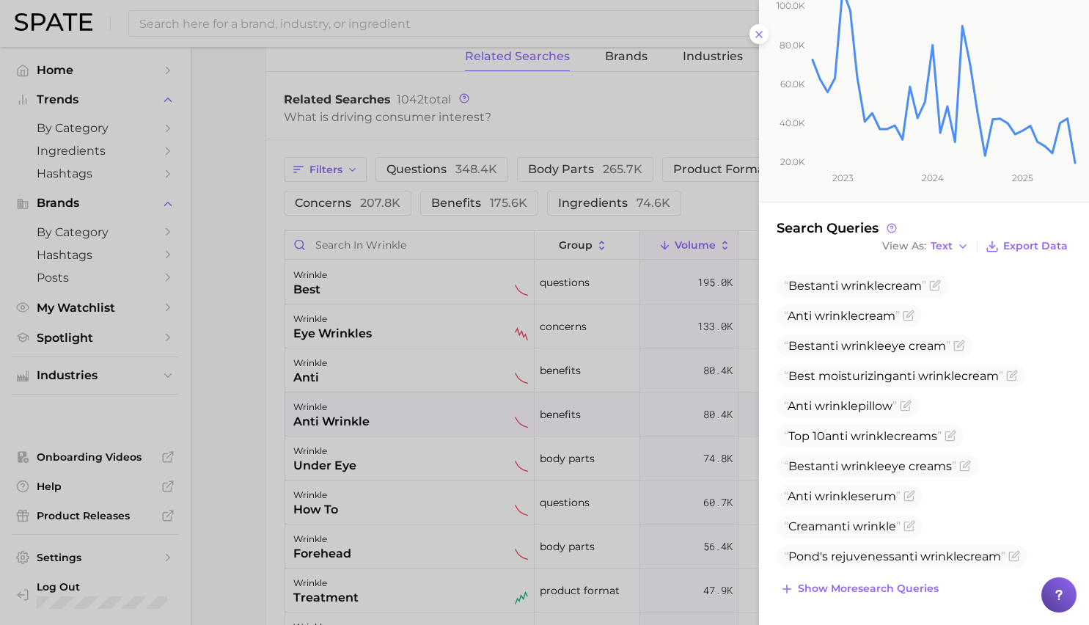
click at [358, 377] on div at bounding box center [544, 312] width 1089 height 625
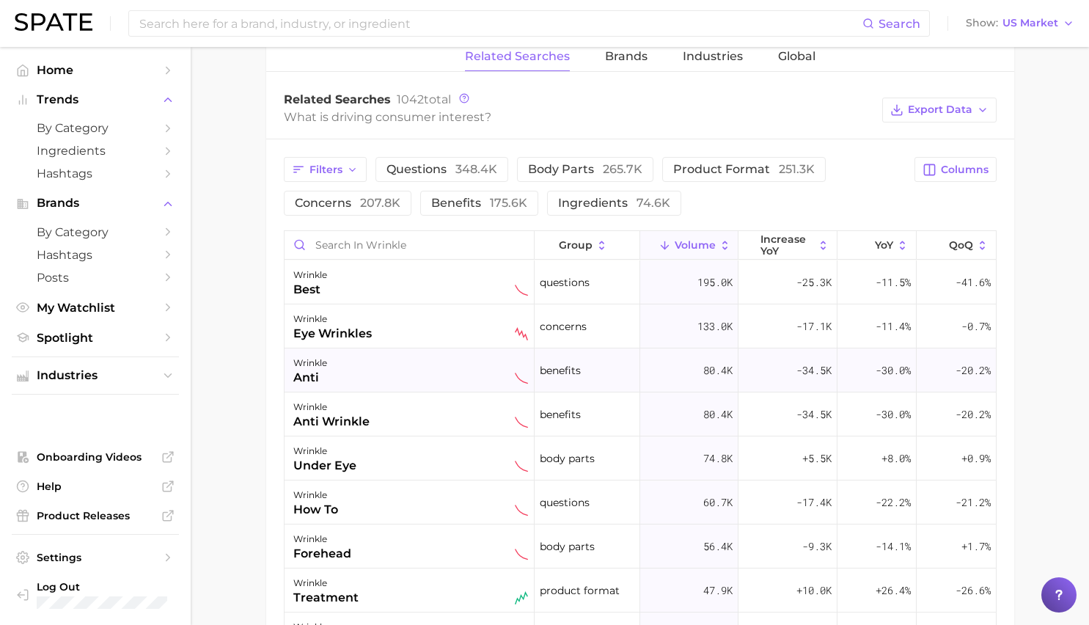
click at [359, 374] on div "wrinkle anti" at bounding box center [410, 370] width 235 height 32
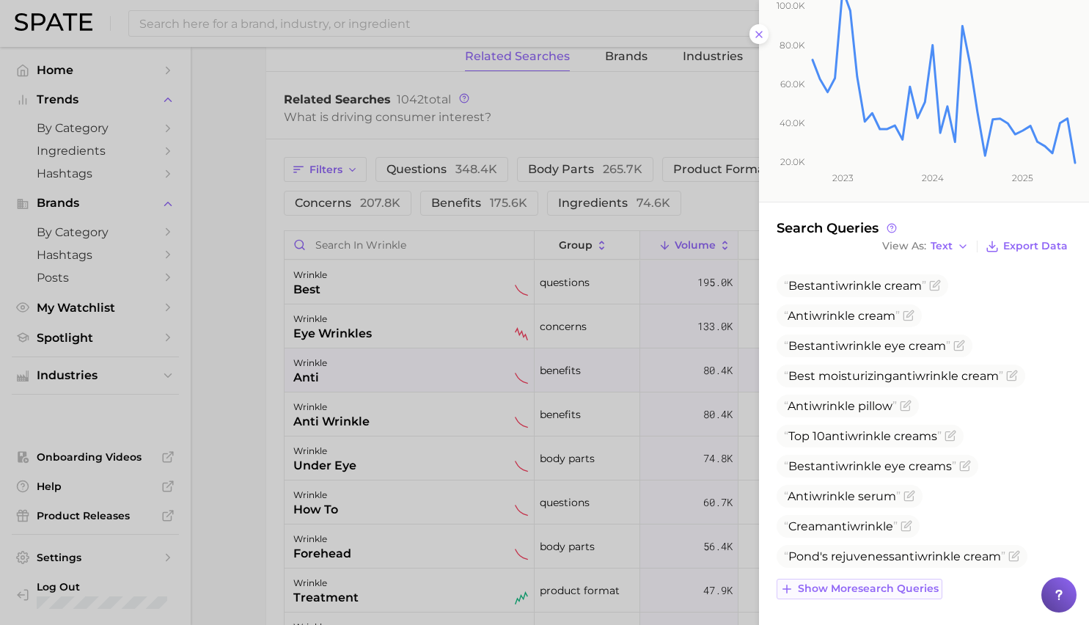
click at [867, 588] on span "Show more search queries" at bounding box center [868, 588] width 141 height 12
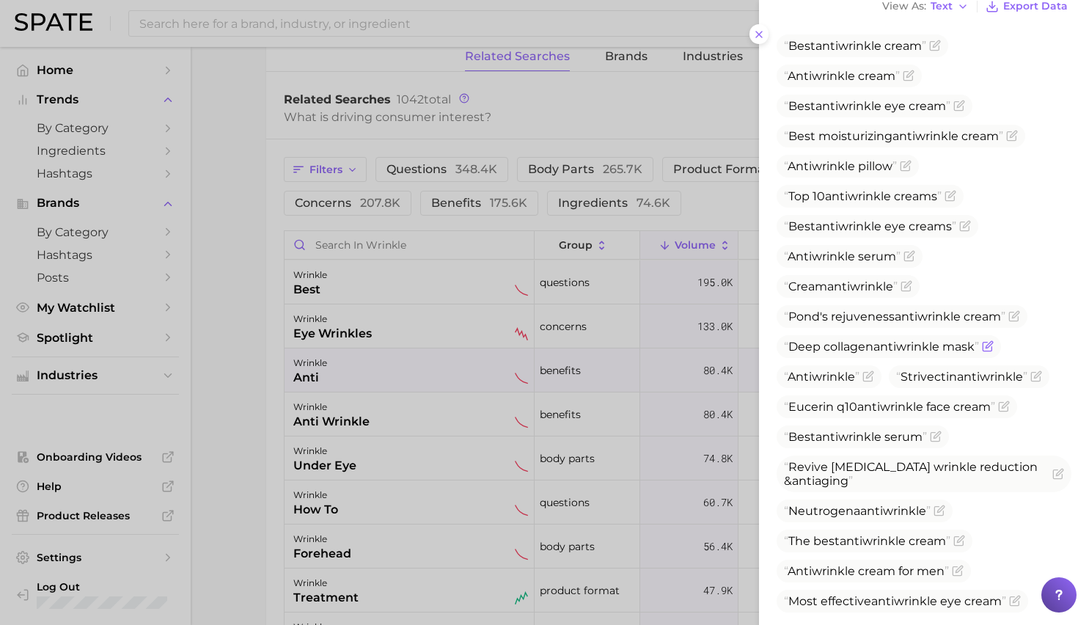
scroll to position [522, 0]
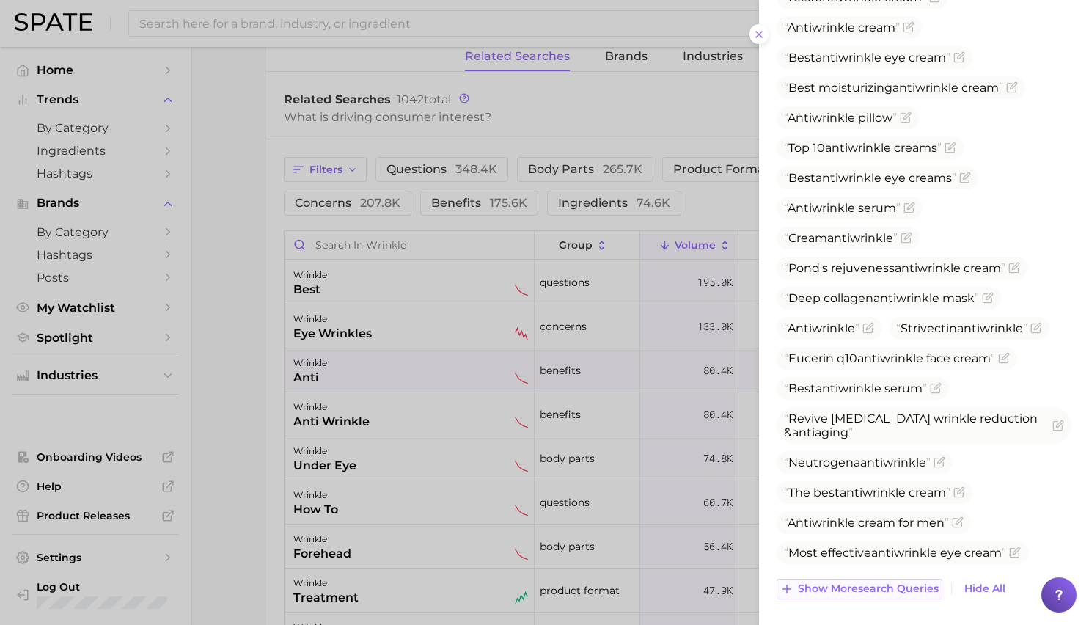
click at [801, 591] on span "Show more search queries" at bounding box center [868, 588] width 141 height 12
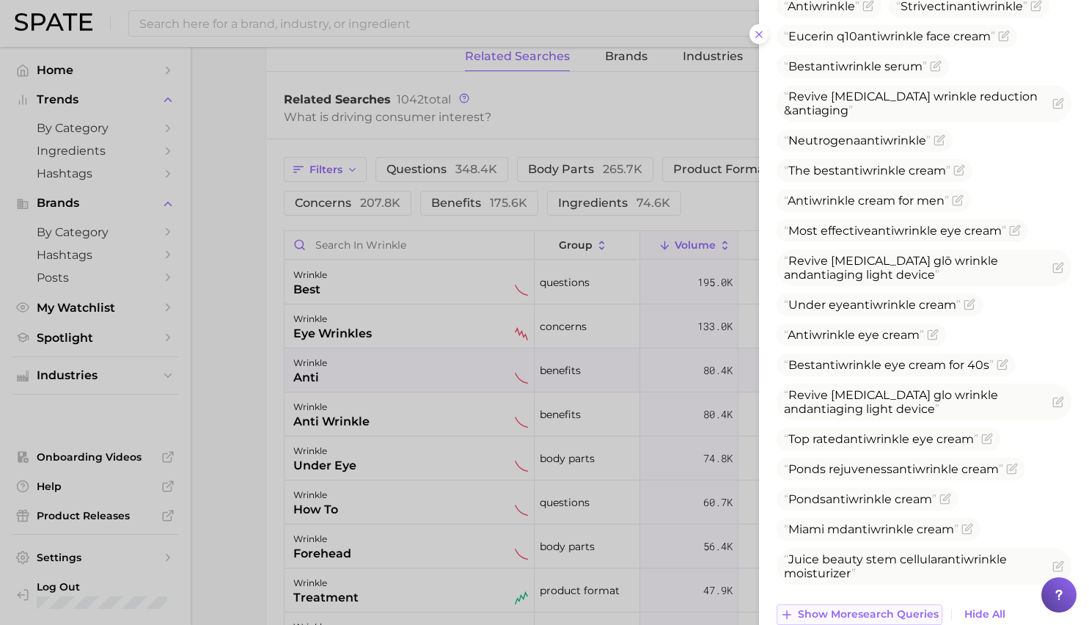
scroll to position [870, 0]
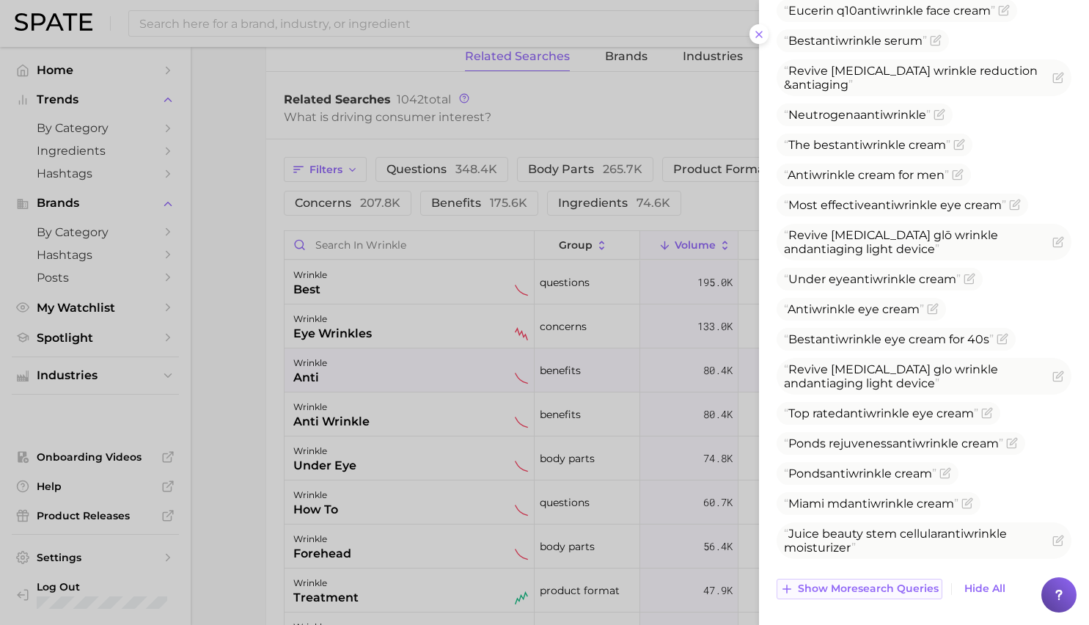
click at [811, 588] on span "Show more search queries" at bounding box center [868, 588] width 141 height 12
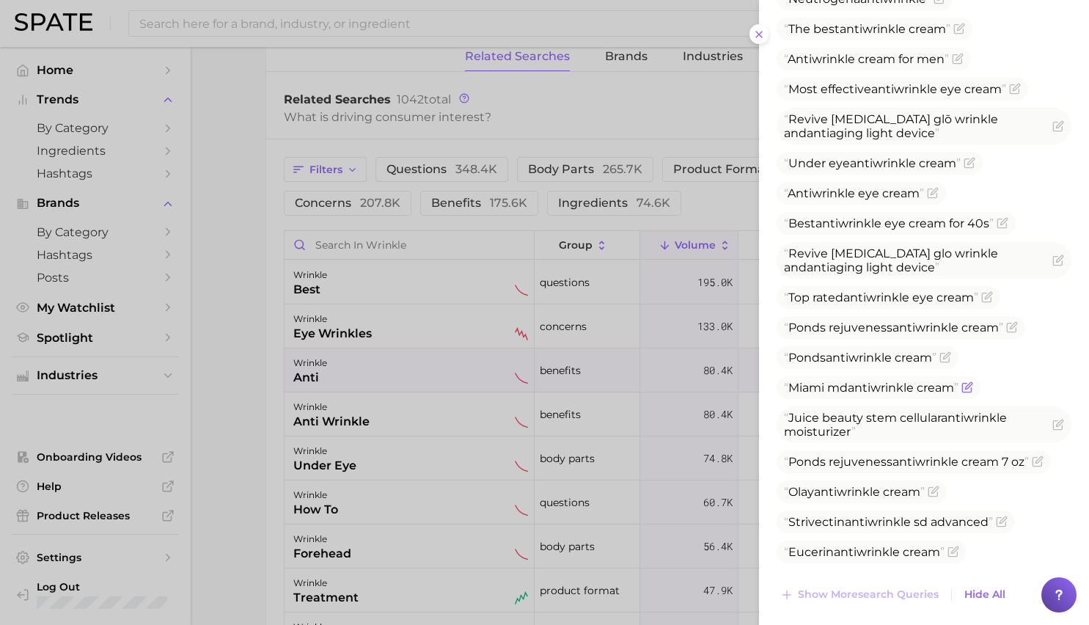
scroll to position [991, 0]
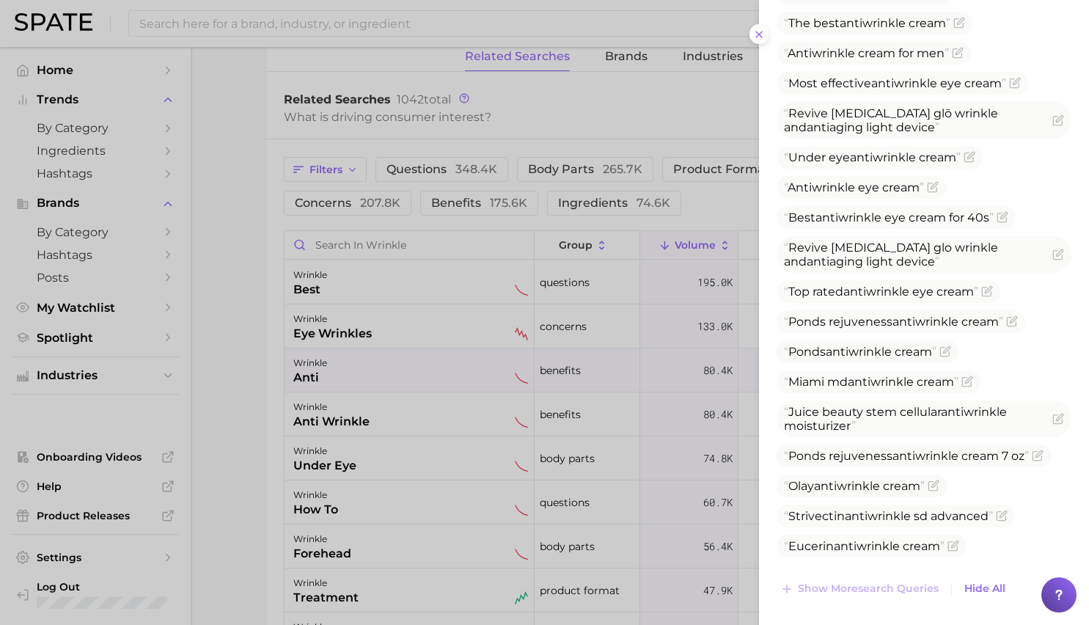
click at [324, 403] on div at bounding box center [544, 312] width 1089 height 625
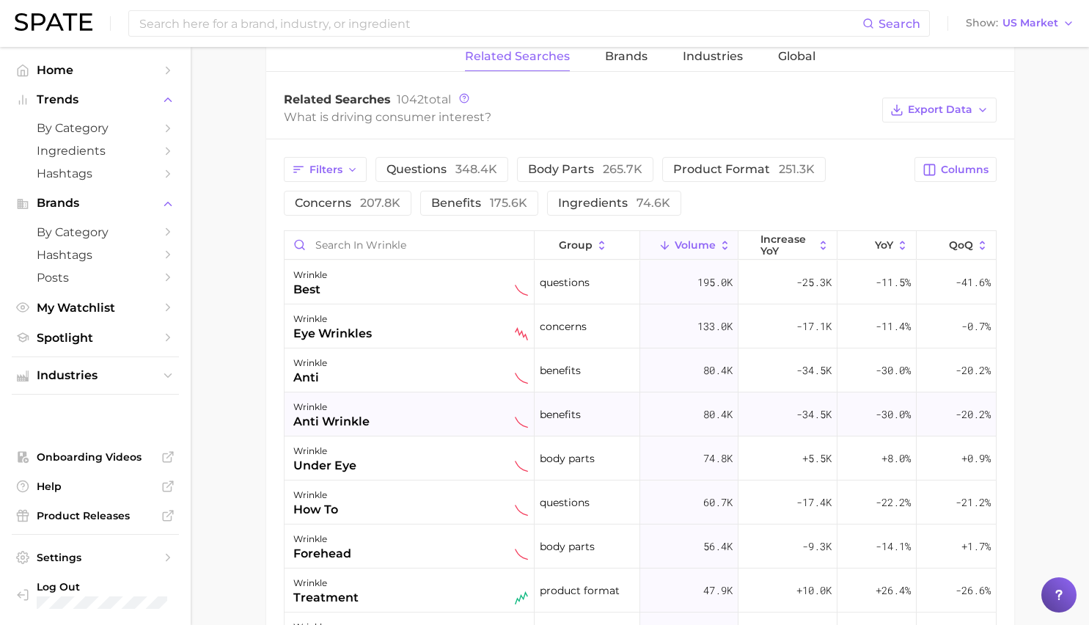
click at [349, 411] on div "wrinkle" at bounding box center [331, 407] width 76 height 18
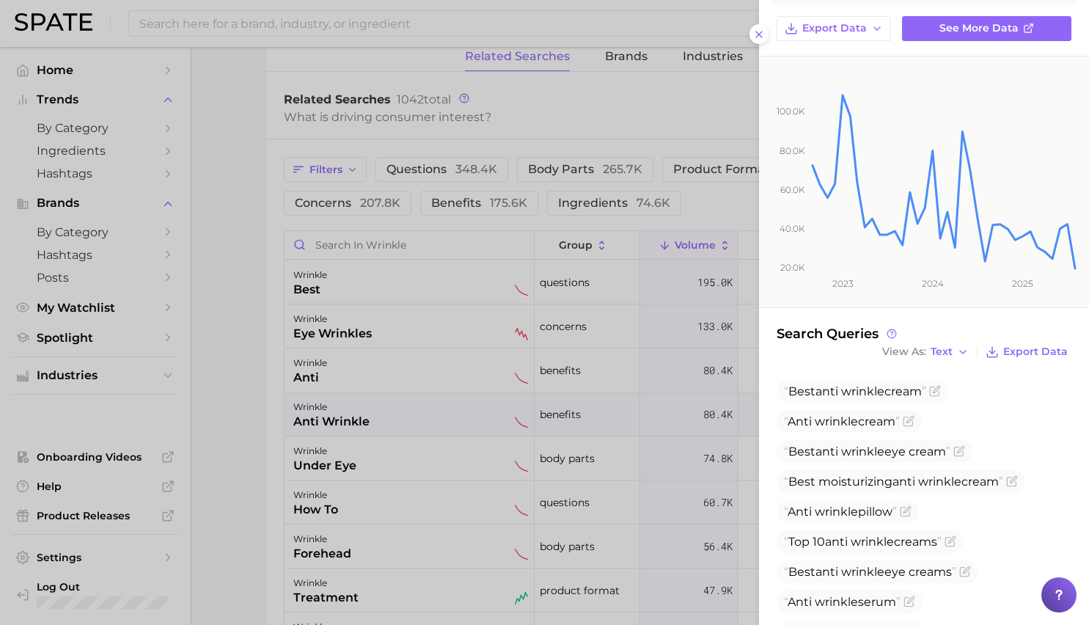
scroll to position [234, 0]
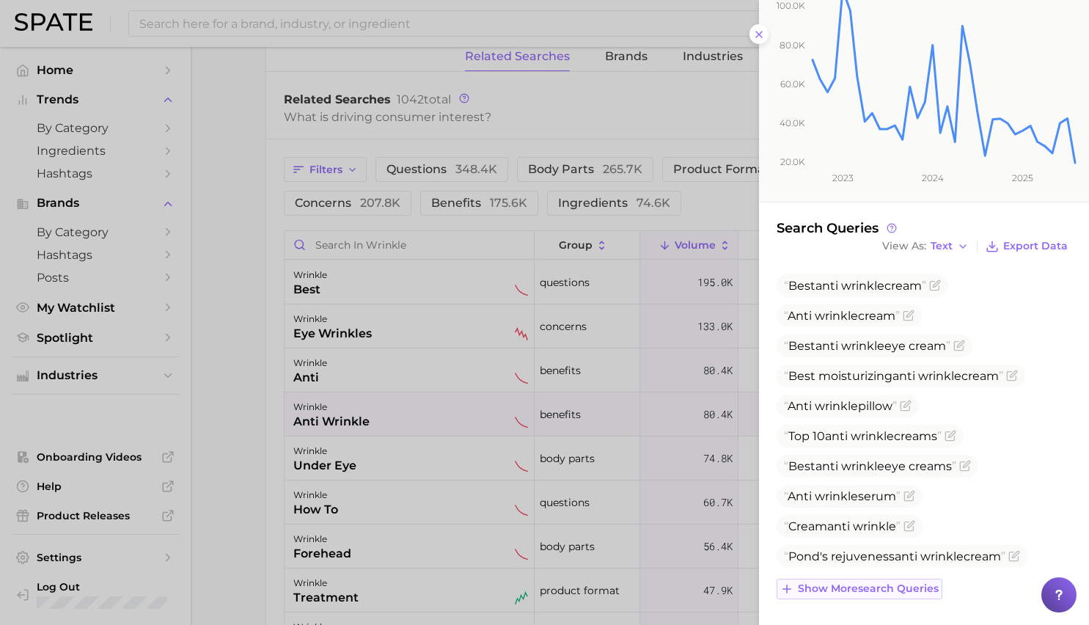
click at [844, 587] on span "Show more search queries" at bounding box center [868, 588] width 141 height 12
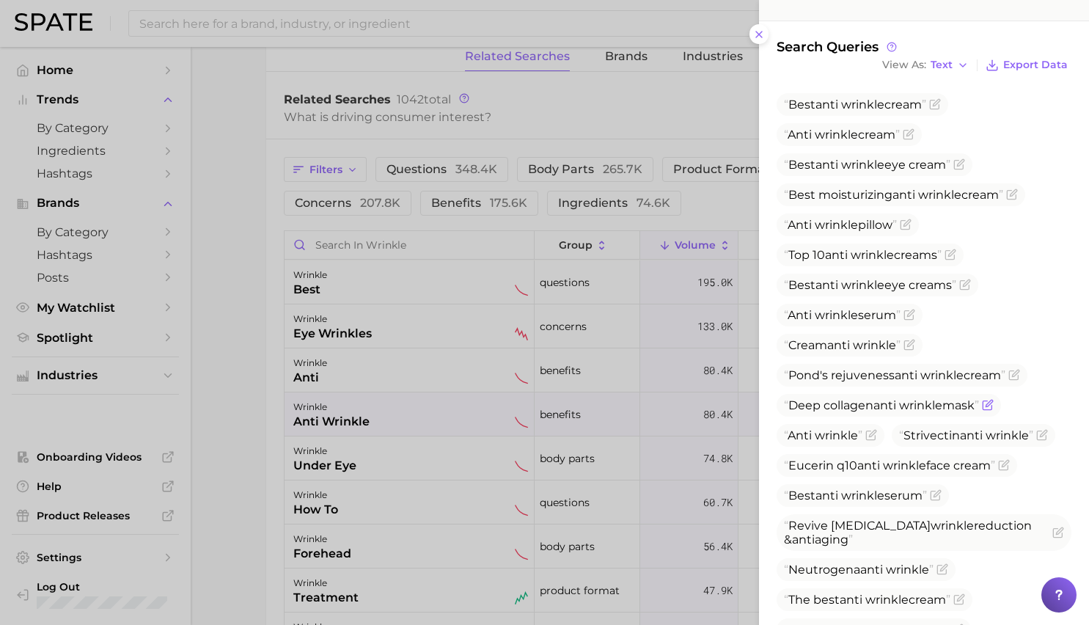
scroll to position [522, 0]
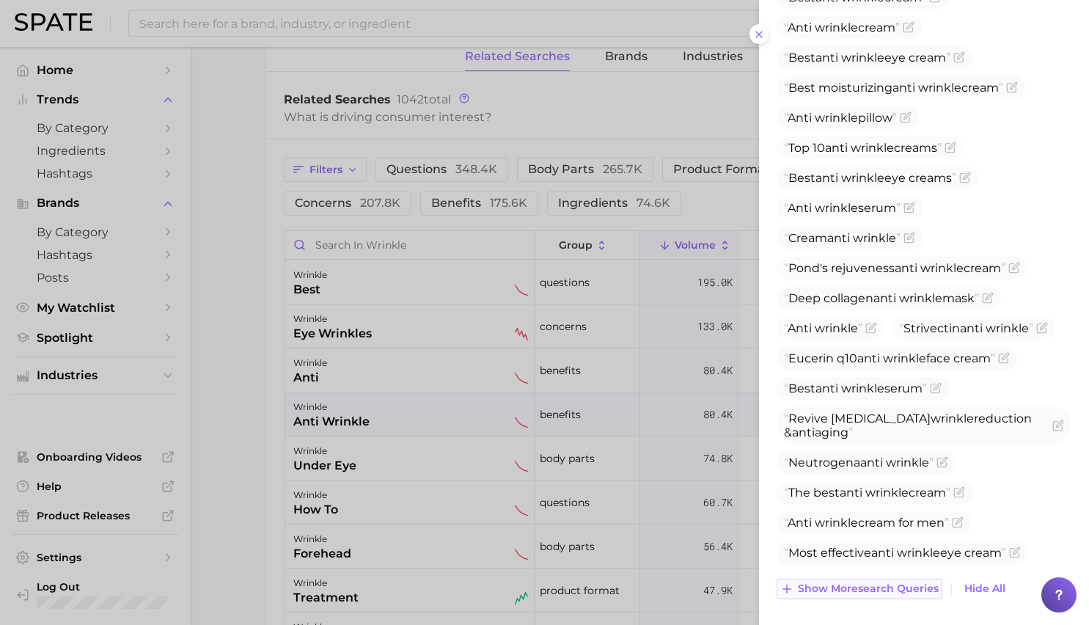
click at [844, 586] on span "Show more search queries" at bounding box center [868, 588] width 141 height 12
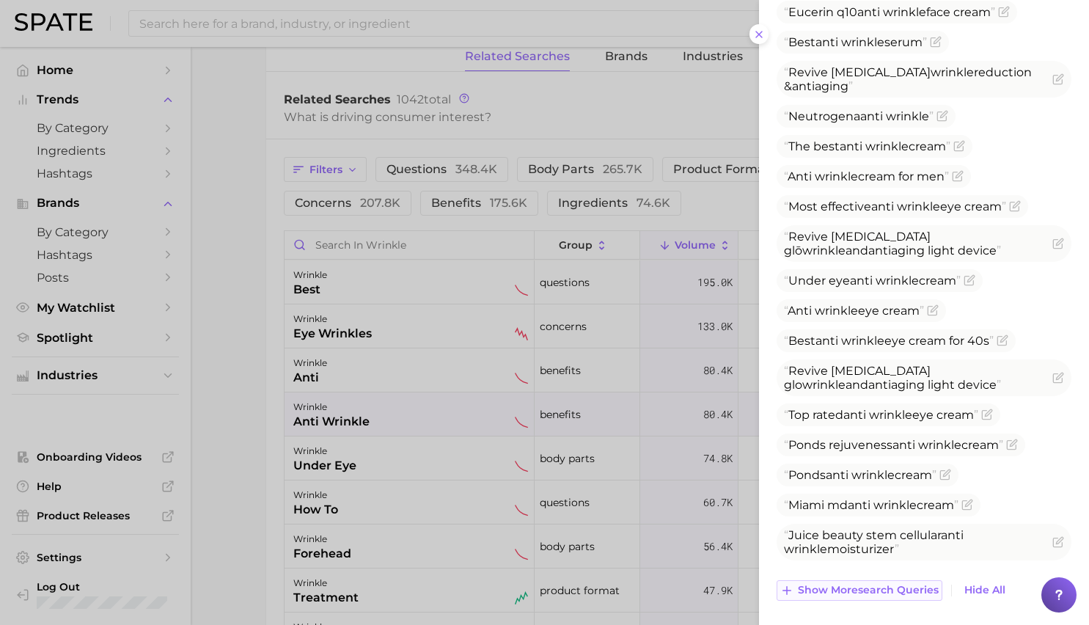
scroll to position [870, 0]
click at [854, 593] on span "Show more search queries" at bounding box center [868, 588] width 141 height 12
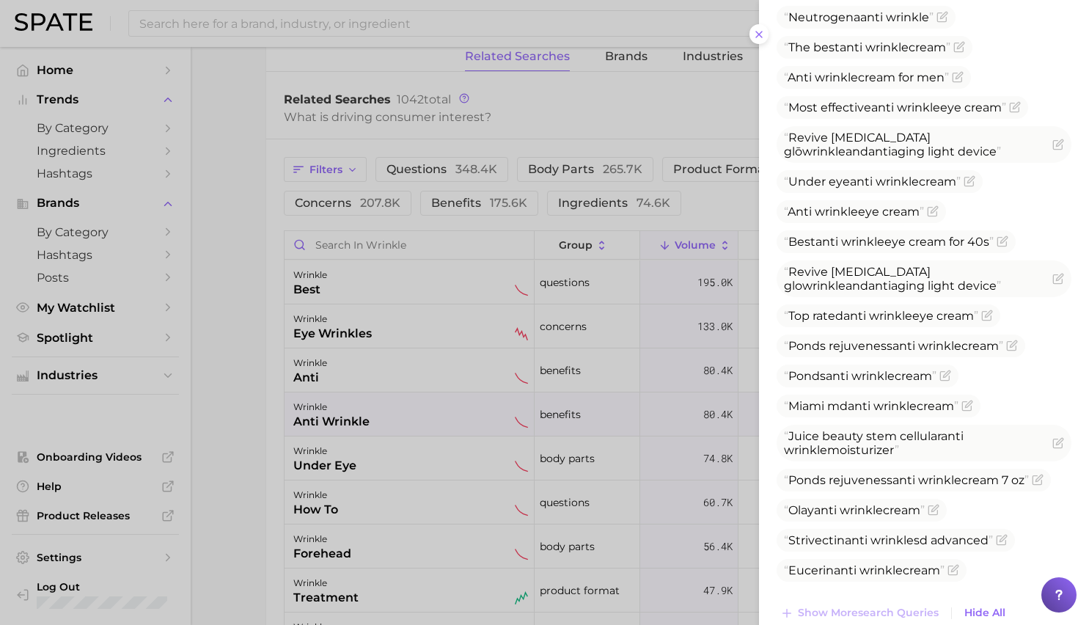
scroll to position [991, 0]
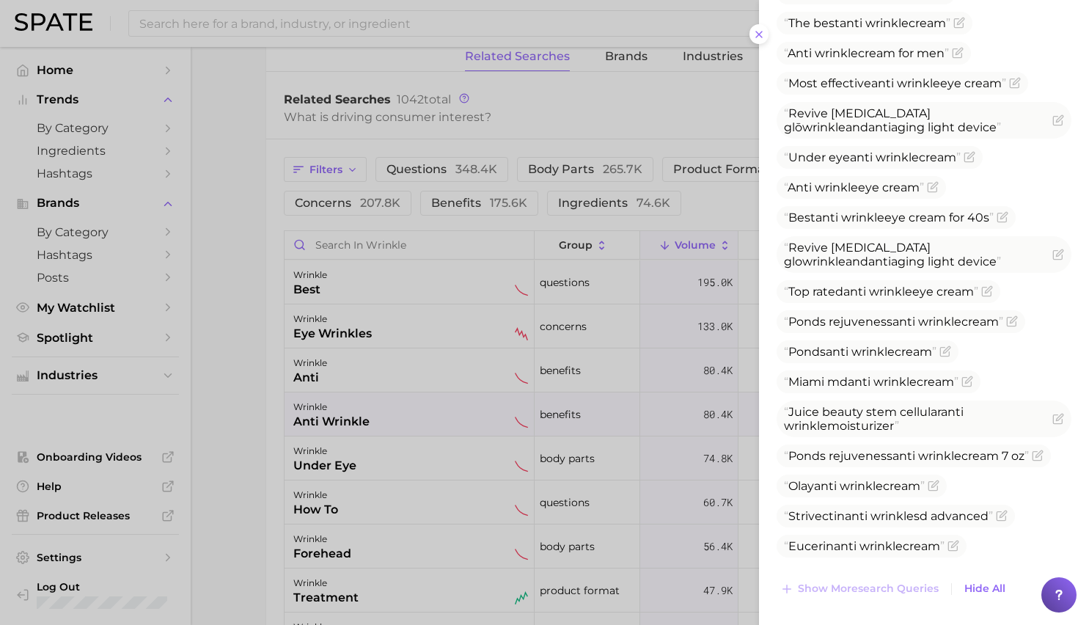
click at [389, 434] on div at bounding box center [544, 312] width 1089 height 625
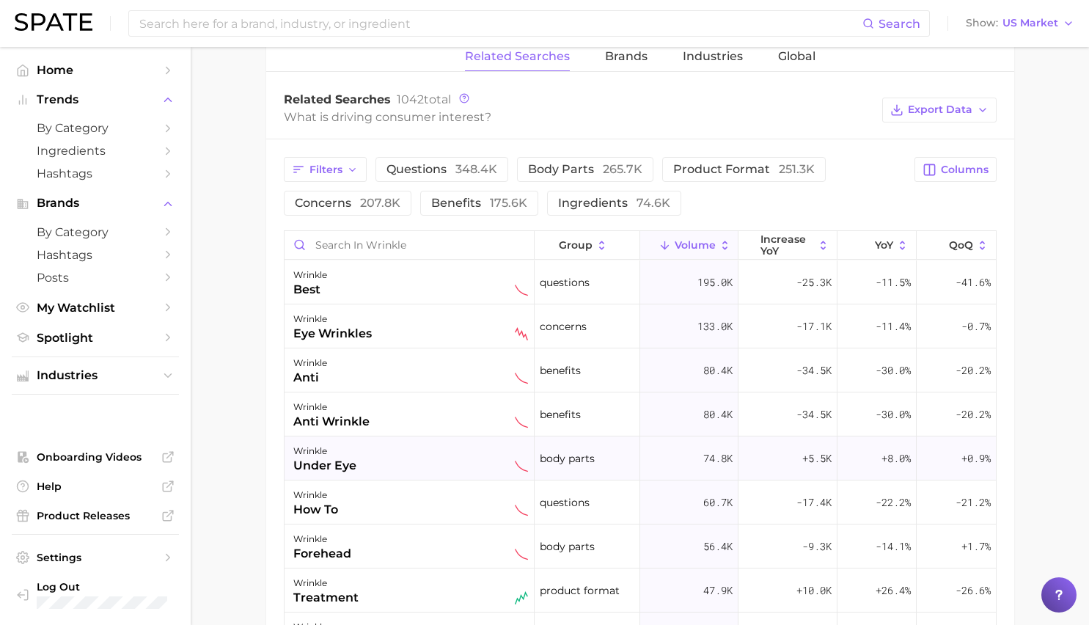
click at [399, 454] on div "wrinkle under eye" at bounding box center [410, 458] width 235 height 32
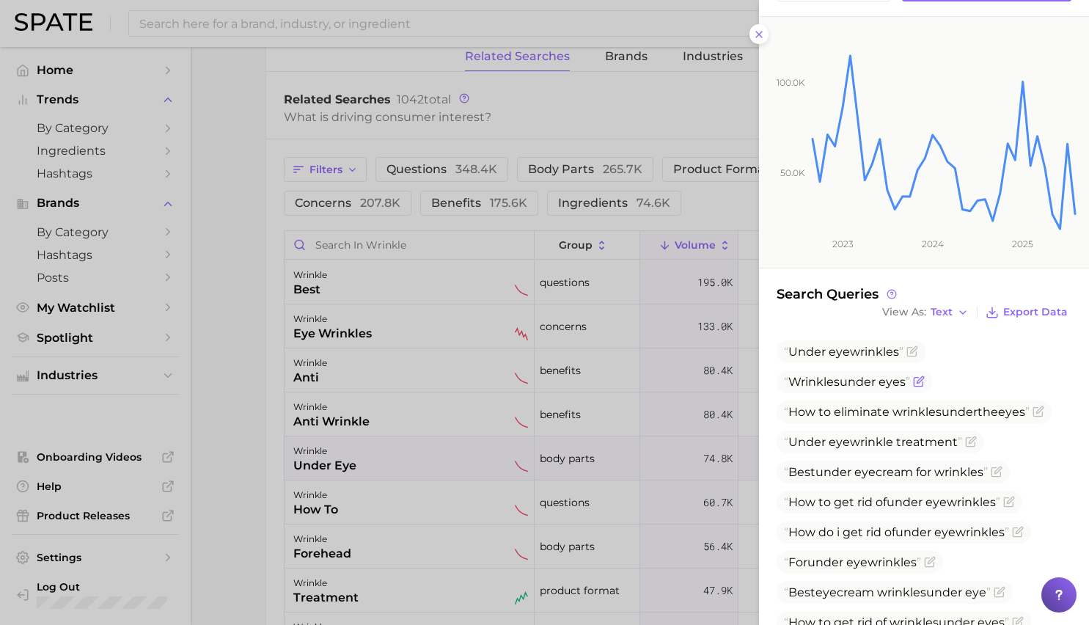
scroll to position [249, 0]
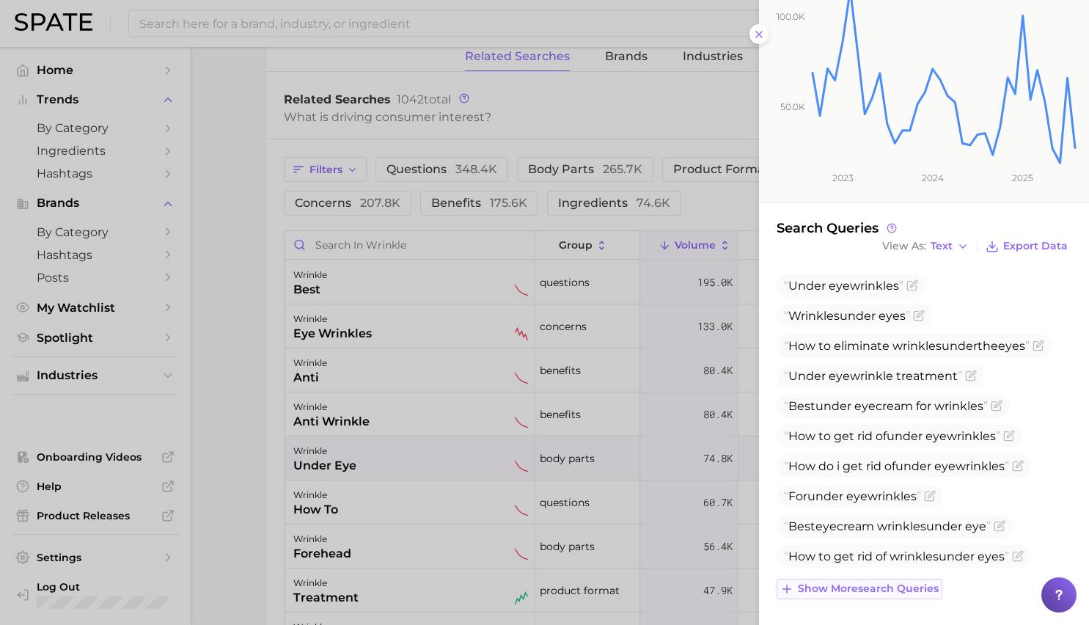
click at [847, 583] on span "Show more search queries" at bounding box center [868, 588] width 141 height 12
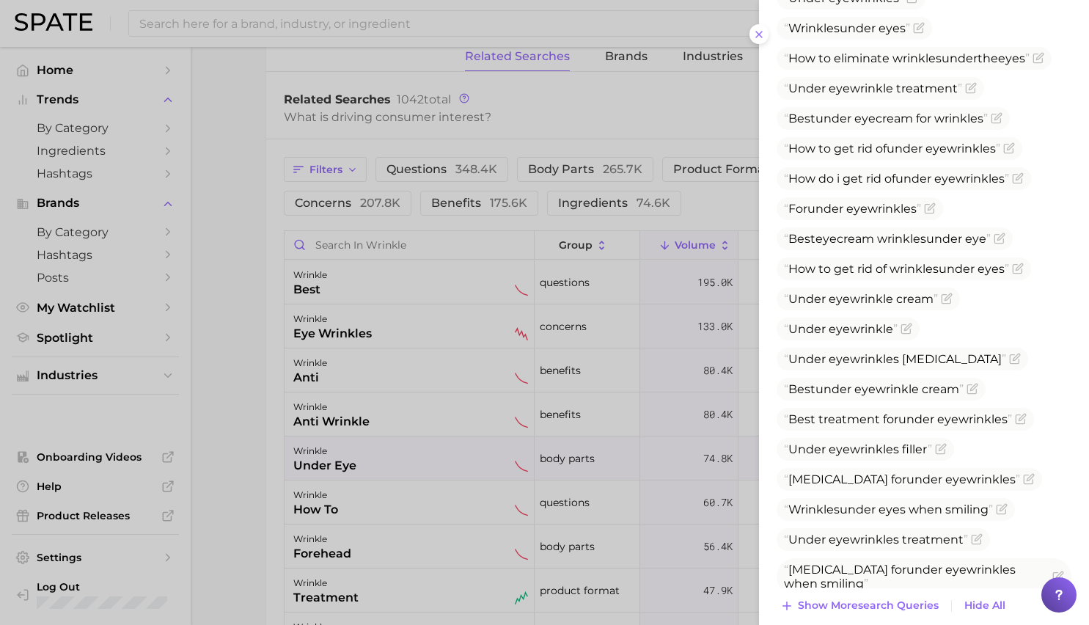
scroll to position [554, 0]
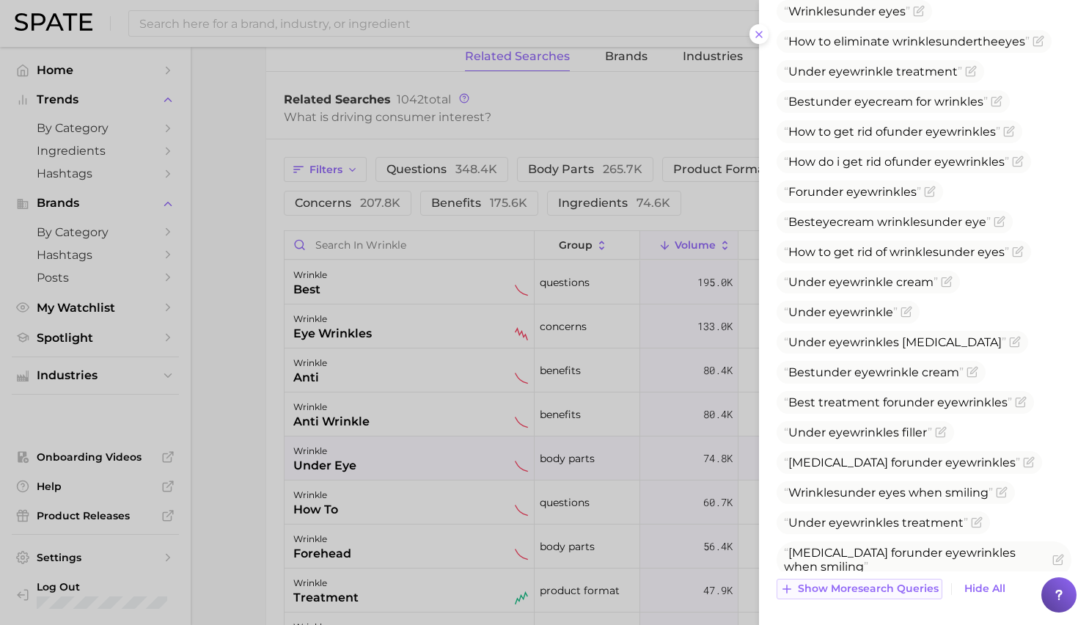
click at [848, 591] on span "Show more search queries" at bounding box center [868, 588] width 141 height 12
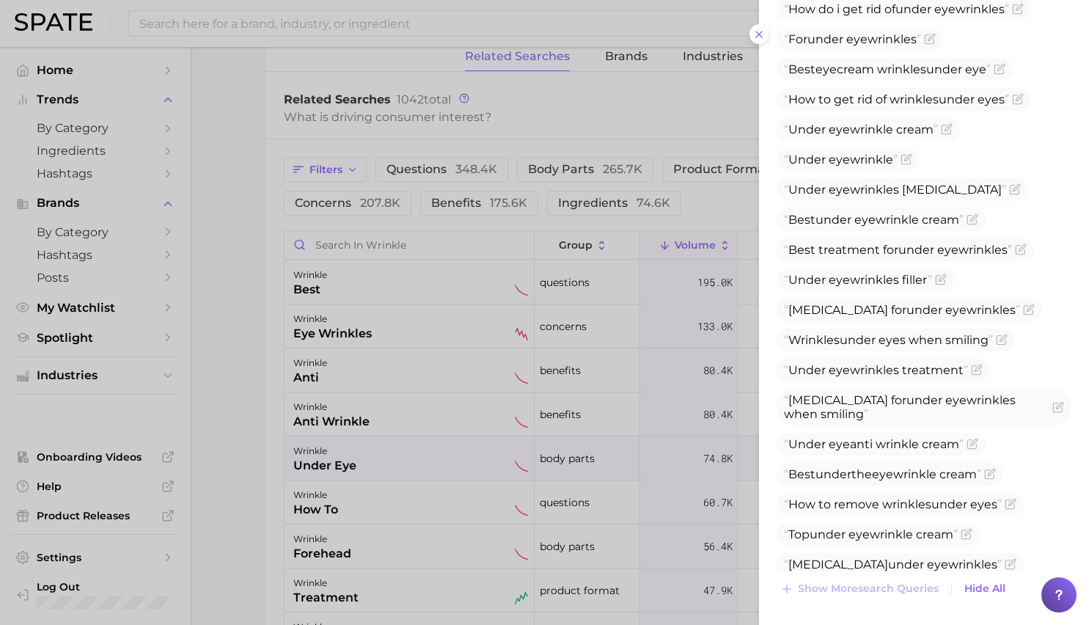
click at [373, 424] on div at bounding box center [544, 312] width 1089 height 625
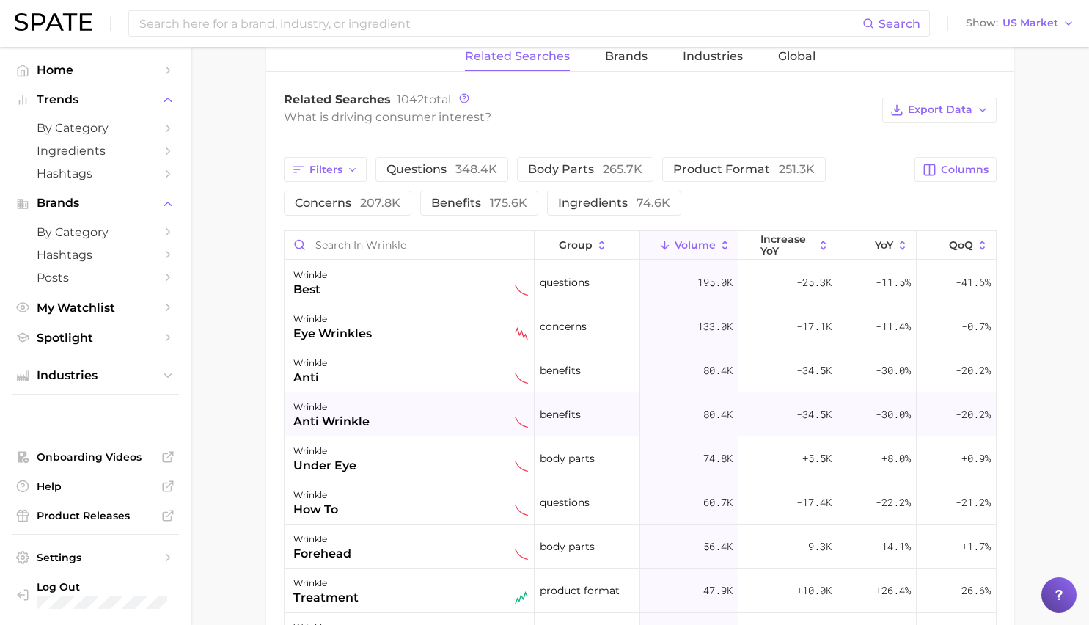
click at [373, 421] on div "wrinkle anti wrinkle" at bounding box center [410, 414] width 235 height 32
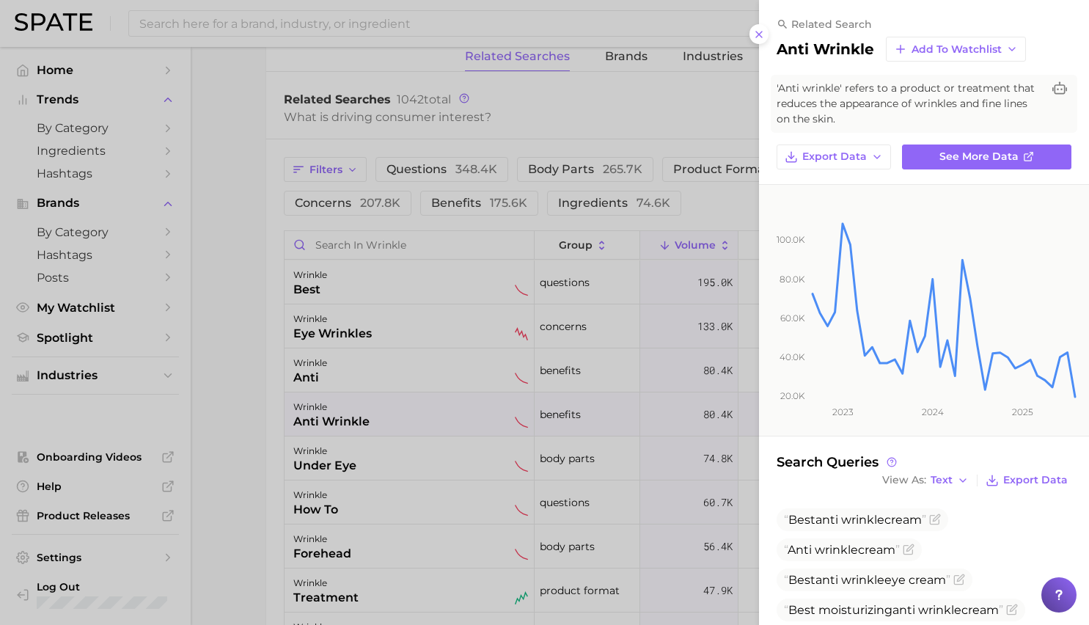
scroll to position [234, 0]
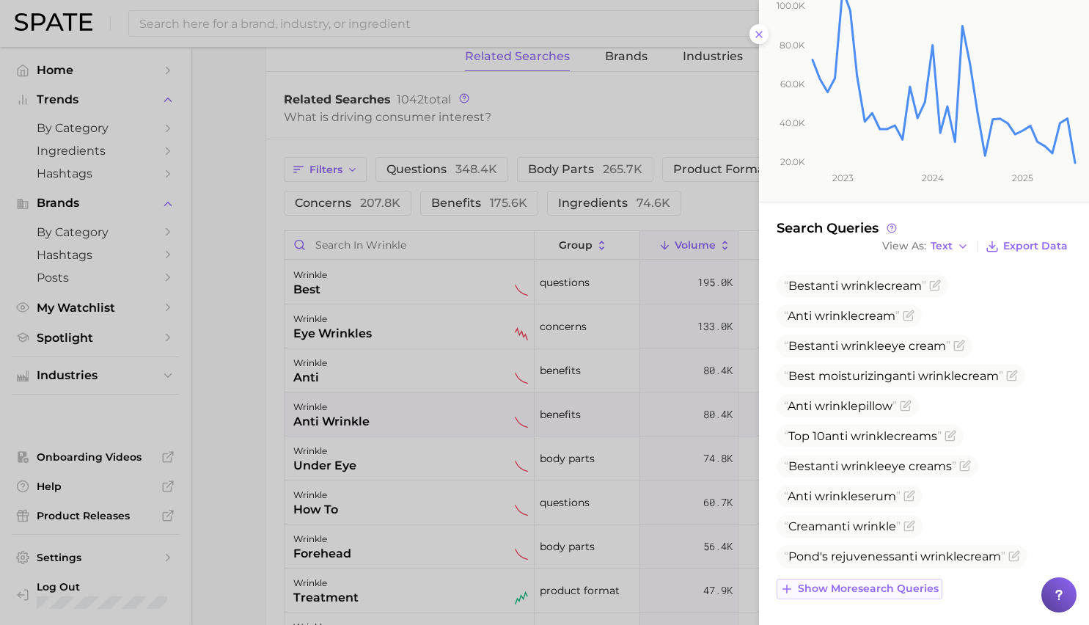
click at [913, 579] on button "Show more search queries" at bounding box center [860, 589] width 166 height 21
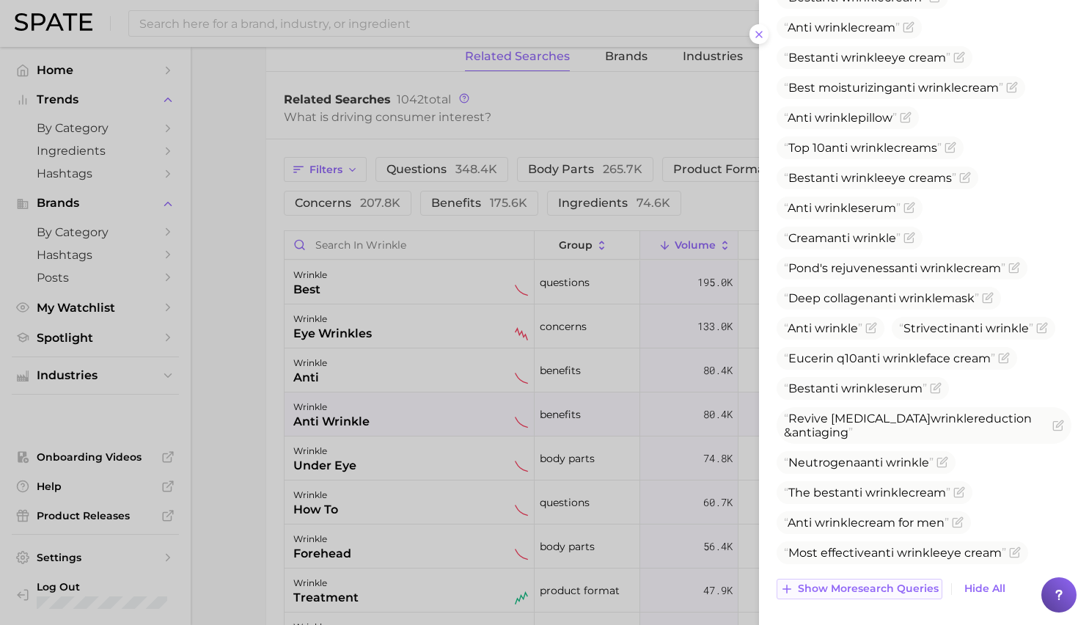
click at [911, 590] on span "Show more search queries" at bounding box center [868, 588] width 141 height 12
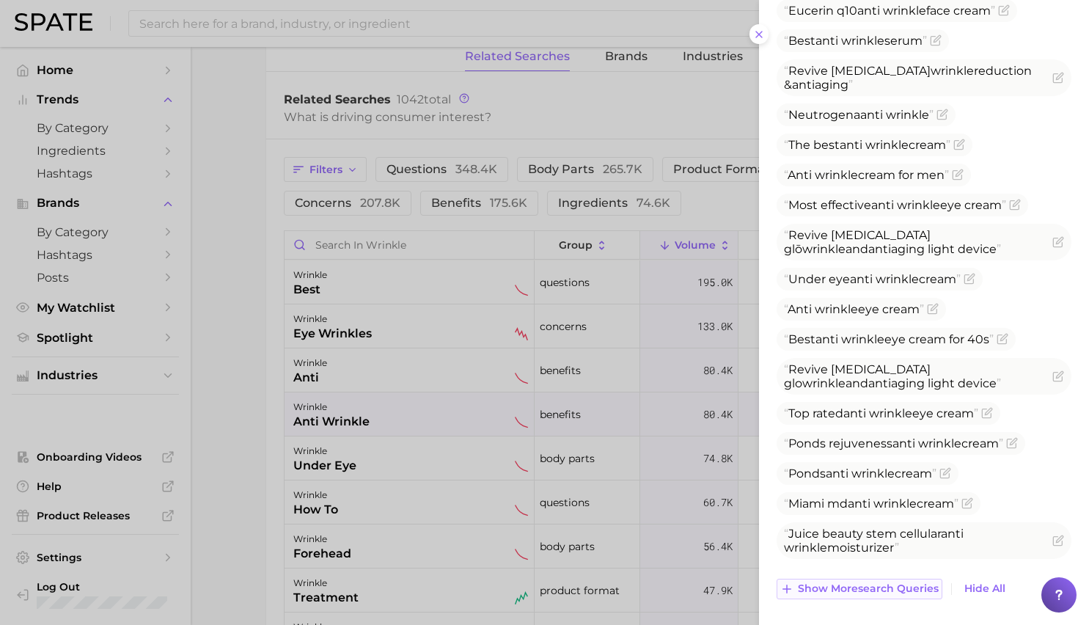
click at [911, 590] on span "Show more search queries" at bounding box center [868, 588] width 141 height 12
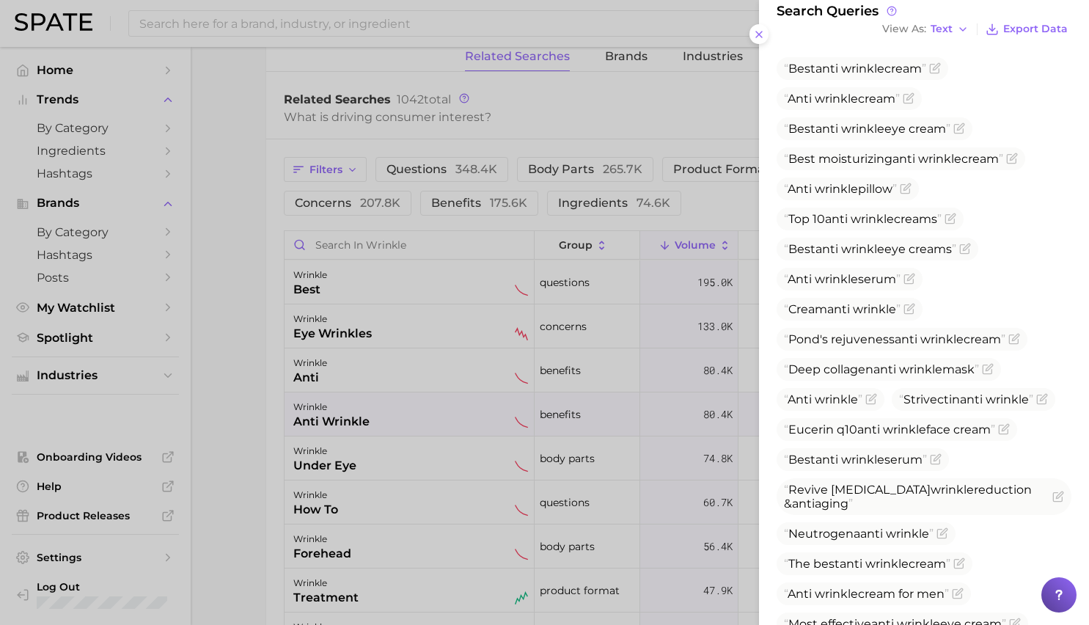
scroll to position [0, 0]
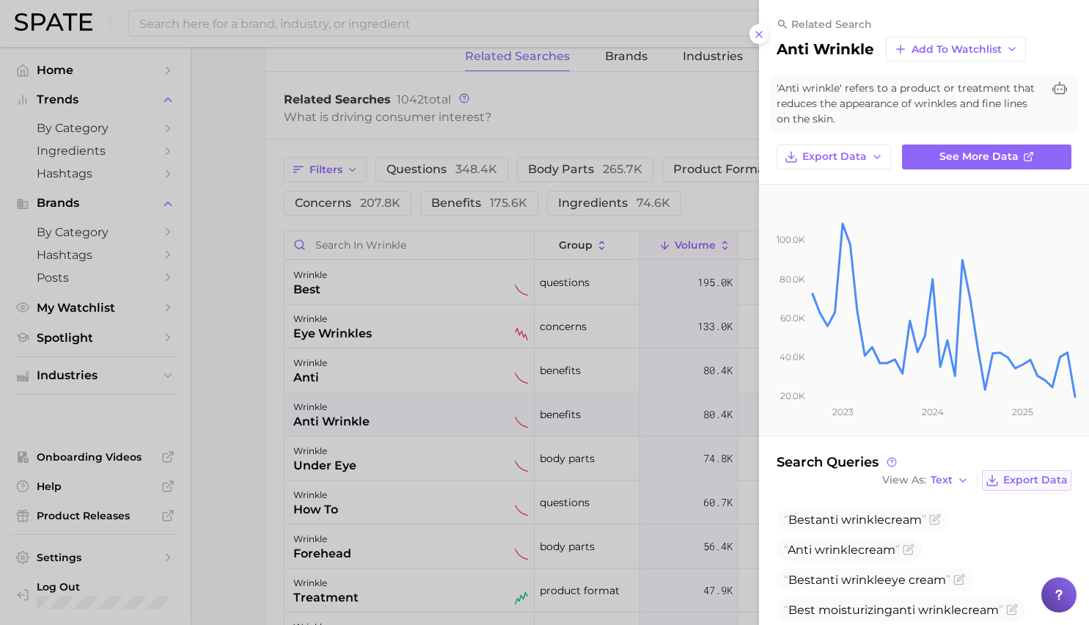
click at [1002, 481] on button "Export Data" at bounding box center [1026, 480] width 89 height 21
click at [417, 565] on div at bounding box center [544, 312] width 1089 height 625
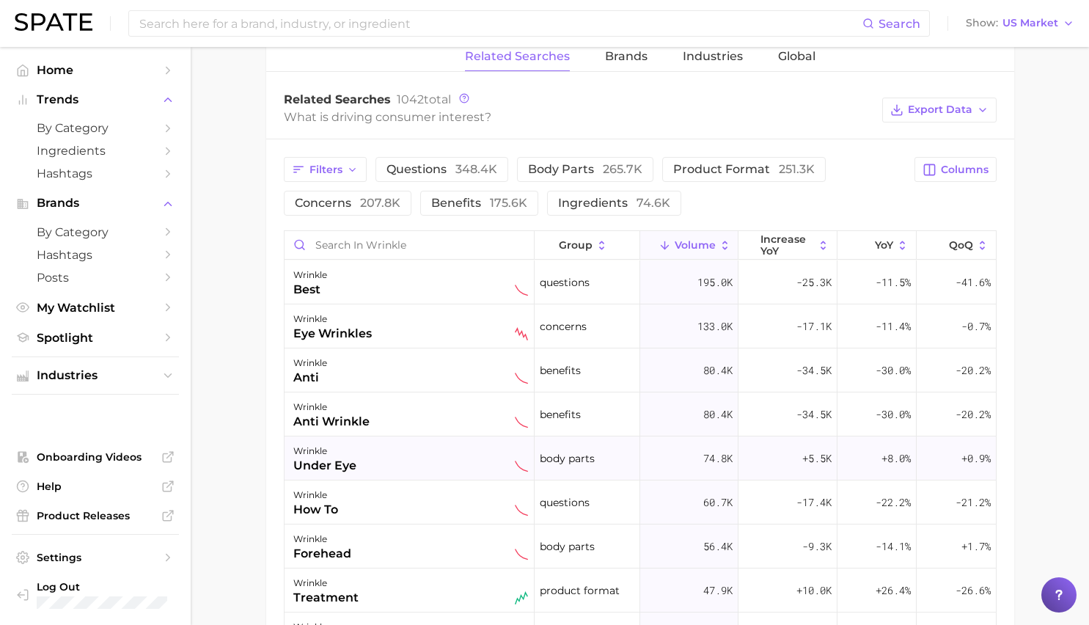
click at [409, 467] on div "wrinkle under eye" at bounding box center [410, 458] width 235 height 32
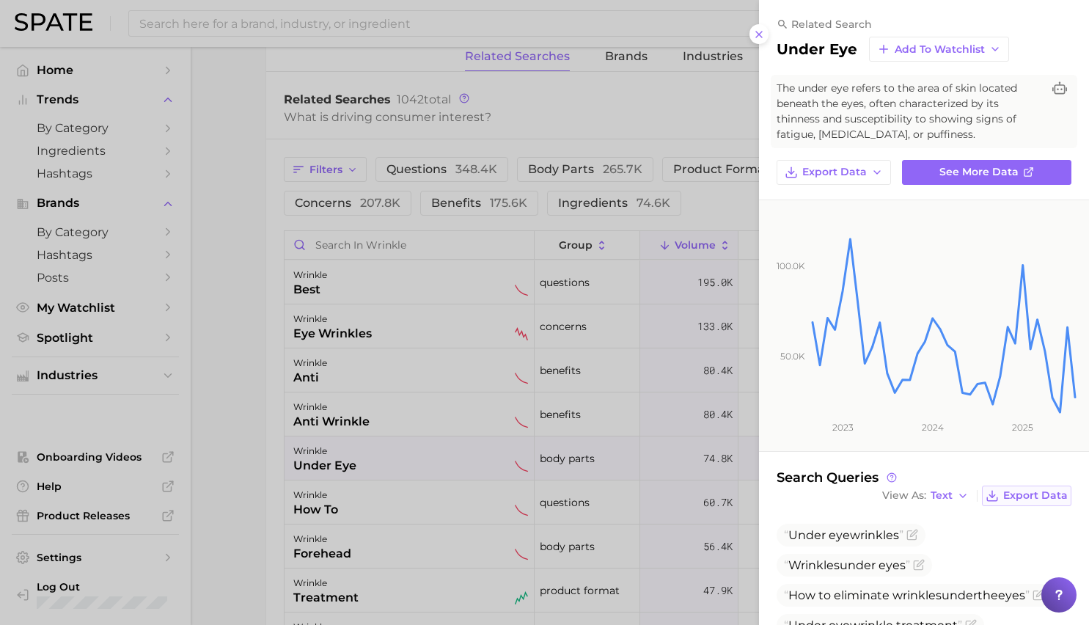
click at [1002, 499] on button "Export Data" at bounding box center [1026, 495] width 89 height 21
click at [930, 45] on span "Add to Watchlist" at bounding box center [940, 49] width 90 height 12
click at [524, 490] on div at bounding box center [544, 312] width 1089 height 625
click at [463, 517] on div at bounding box center [544, 312] width 1089 height 625
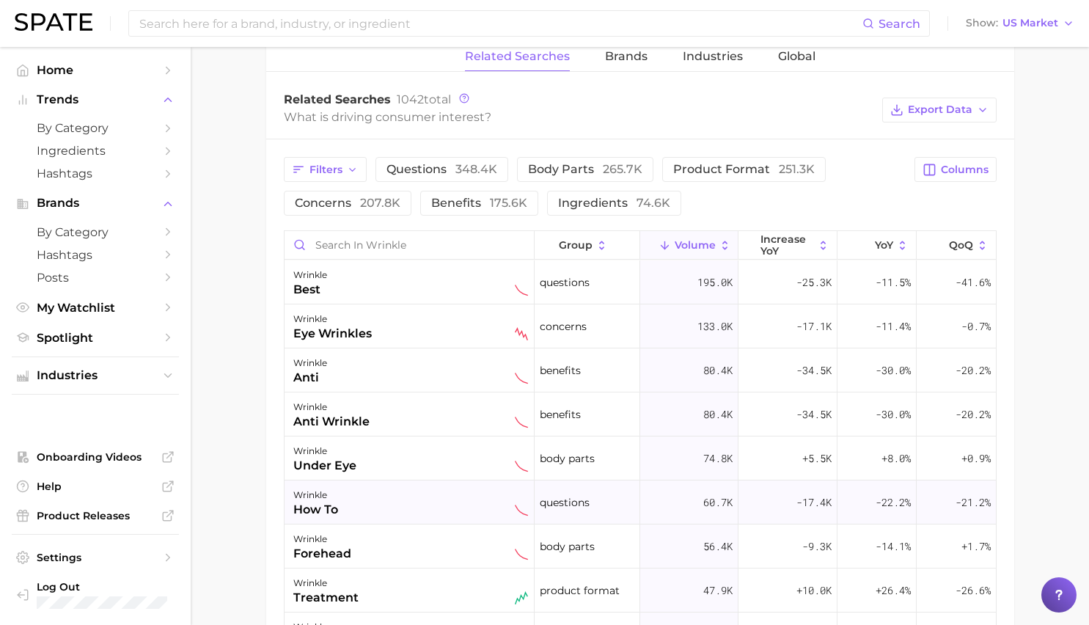
click at [445, 510] on div "wrinkle how to" at bounding box center [410, 502] width 235 height 32
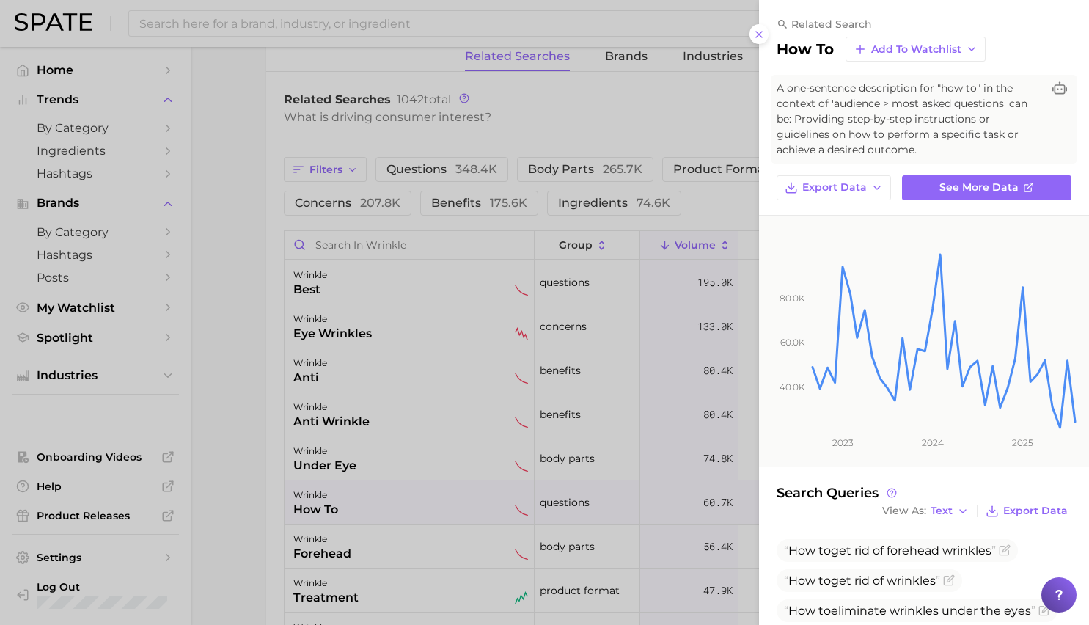
scroll to position [265, 0]
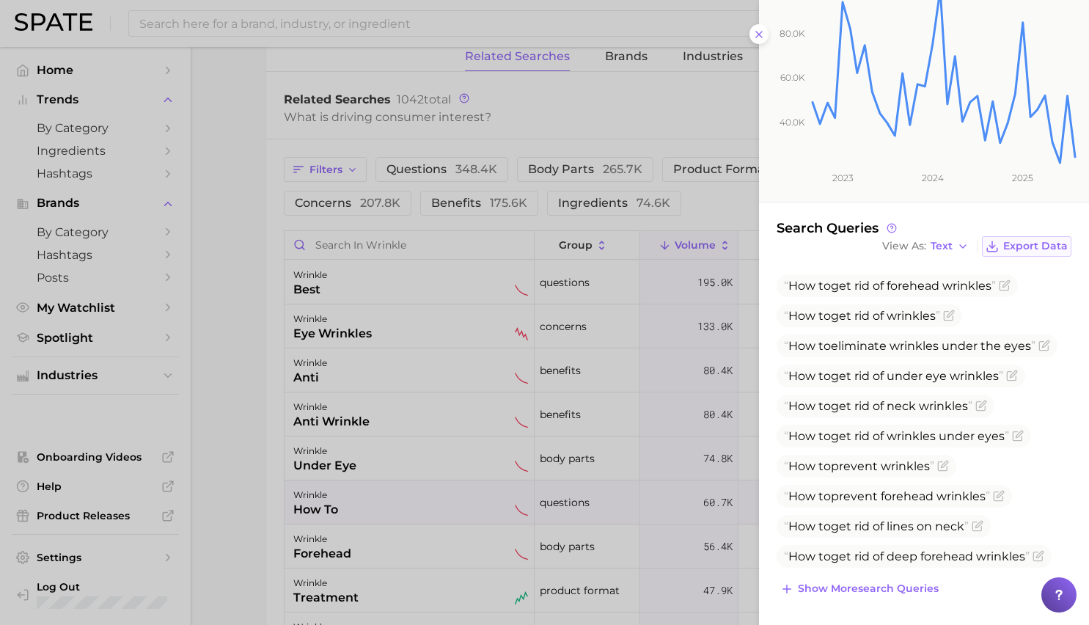
click at [1050, 245] on span "Export Data" at bounding box center [1035, 246] width 65 height 12
click at [900, 595] on button "Show more search queries" at bounding box center [860, 589] width 166 height 21
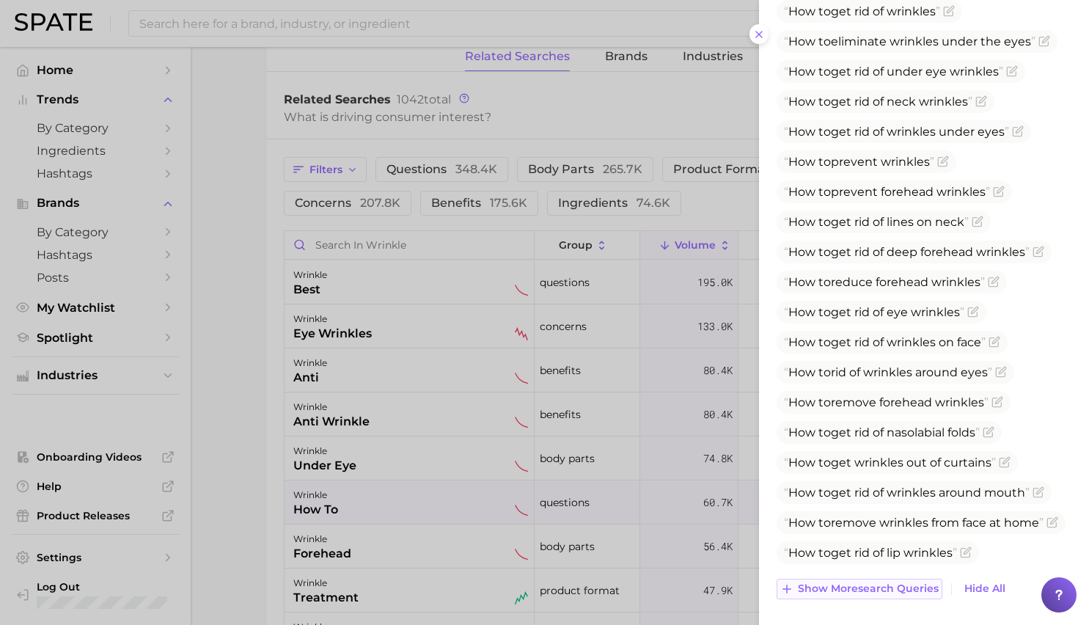
click at [900, 592] on span "Show more search queries" at bounding box center [868, 588] width 141 height 12
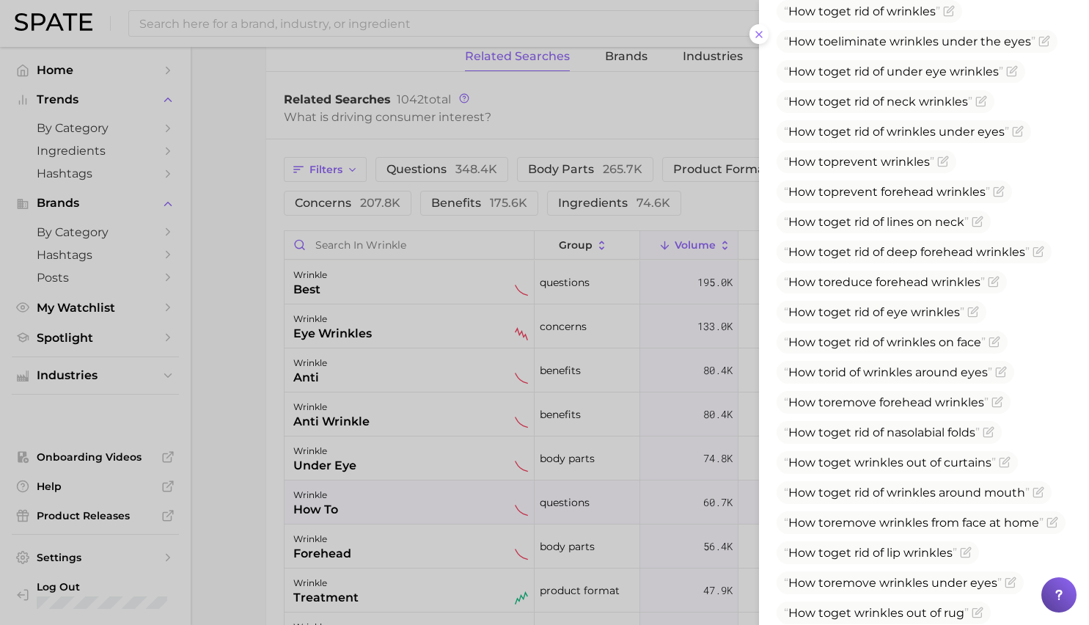
scroll to position [705, 0]
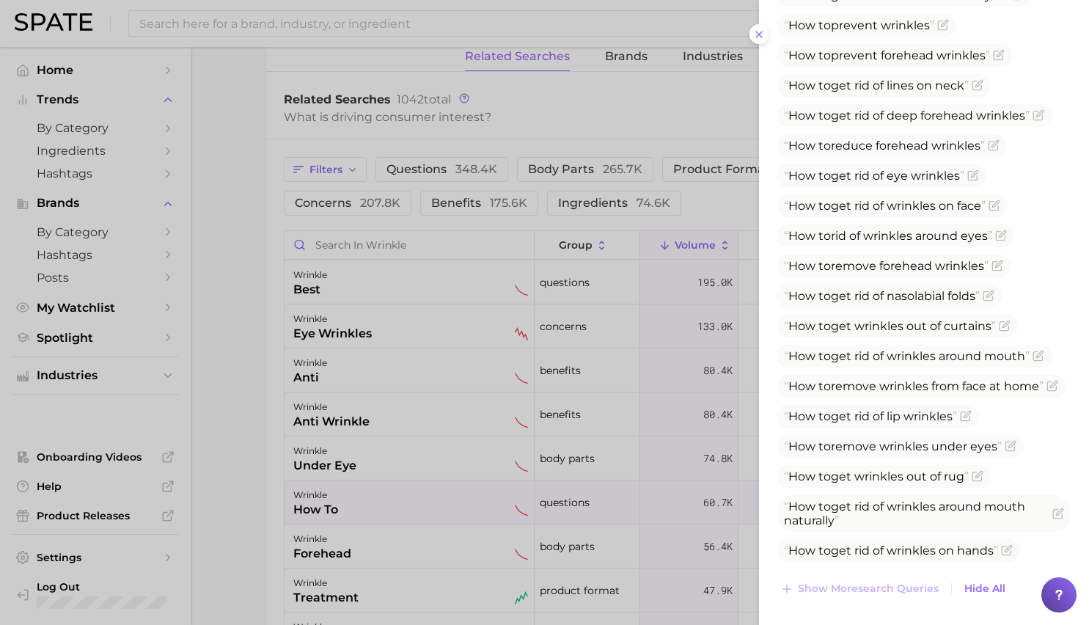
click at [367, 365] on div at bounding box center [544, 312] width 1089 height 625
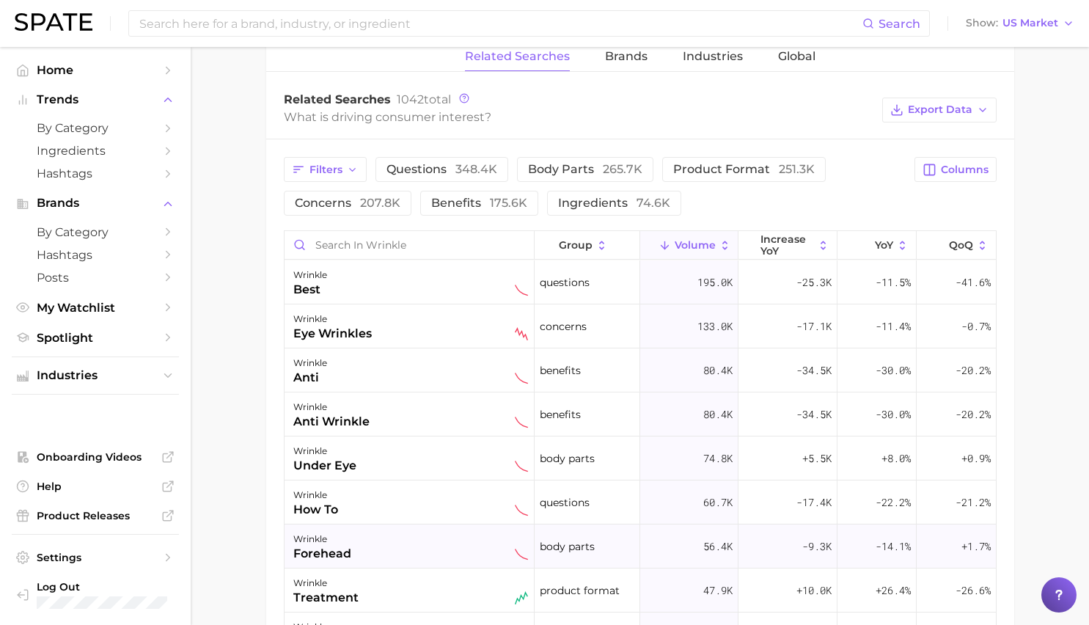
click at [370, 554] on div "wrinkle forehead" at bounding box center [410, 546] width 235 height 32
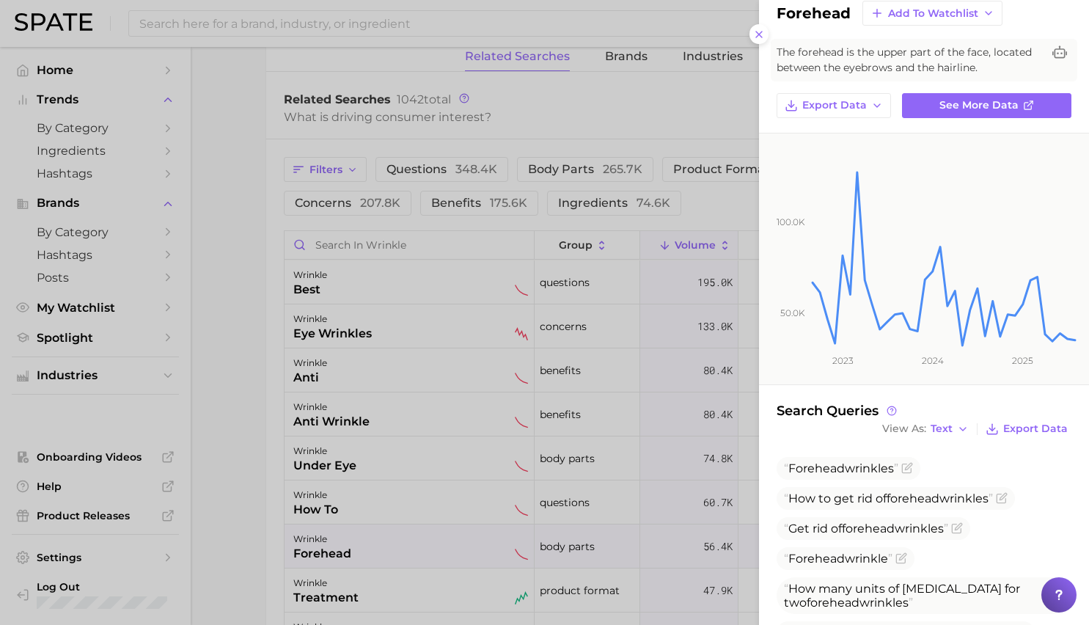
scroll to position [233, 0]
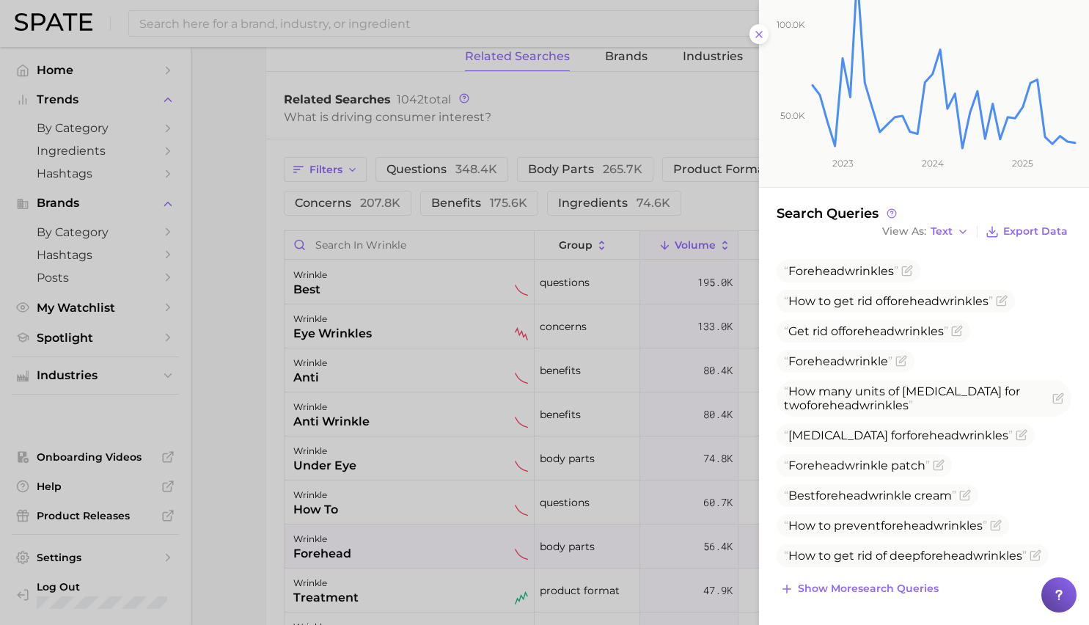
click at [900, 599] on div "related search forehead Add to Watchlist The forehead is the upper part of the …" at bounding box center [924, 196] width 330 height 859
click at [899, 594] on button "Show more search queries" at bounding box center [860, 589] width 166 height 21
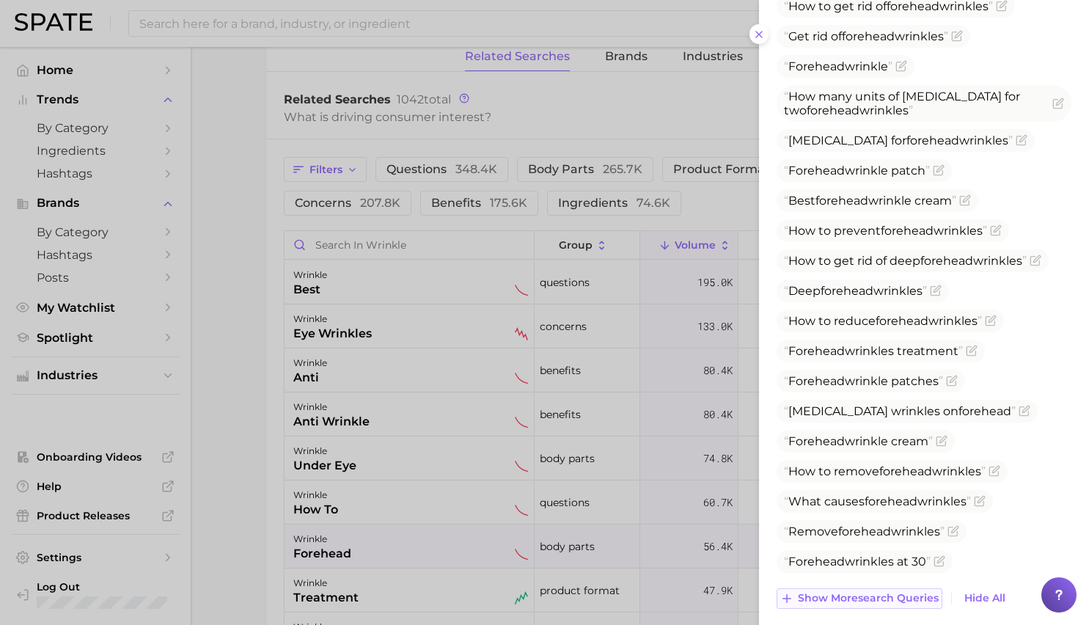
scroll to position [537, 0]
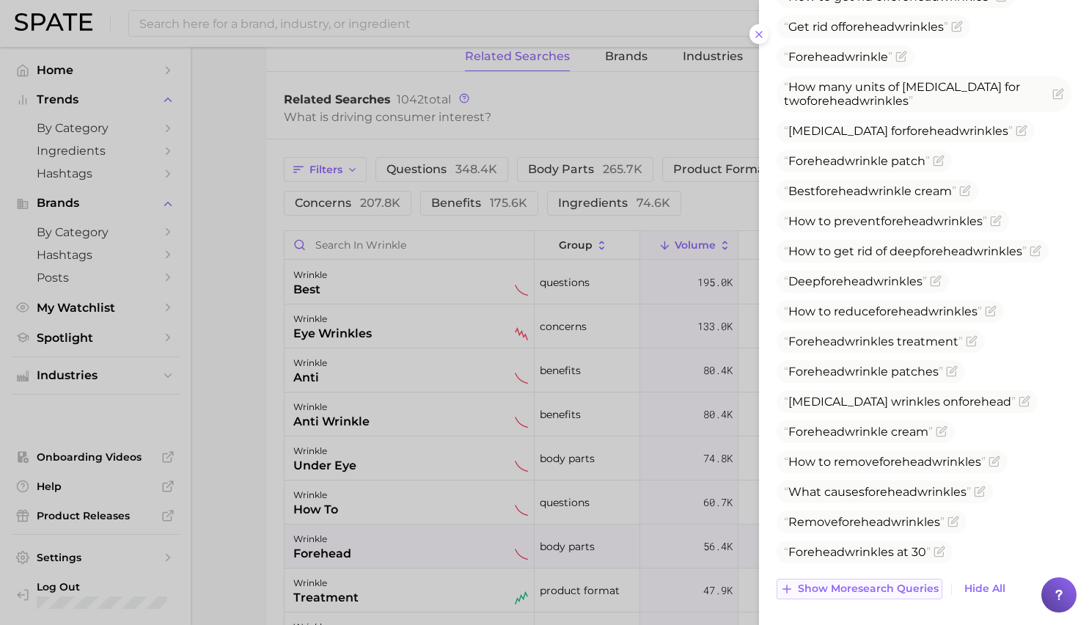
click at [899, 594] on button "Show more search queries" at bounding box center [860, 589] width 166 height 21
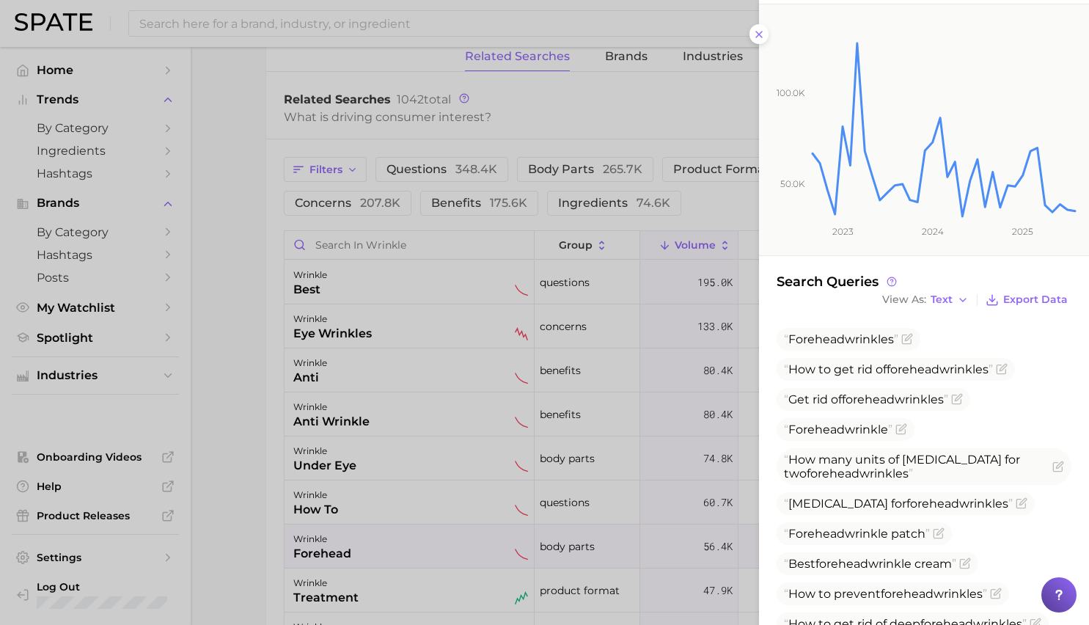
scroll to position [0, 0]
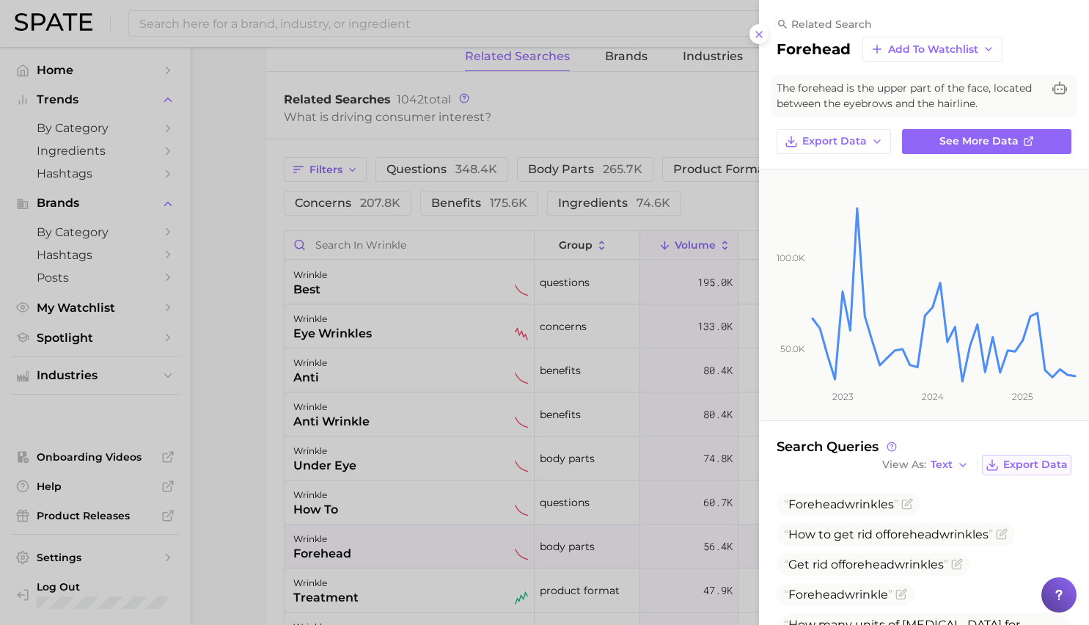
click at [1017, 466] on span "Export Data" at bounding box center [1035, 464] width 65 height 12
click at [475, 564] on div at bounding box center [544, 312] width 1089 height 625
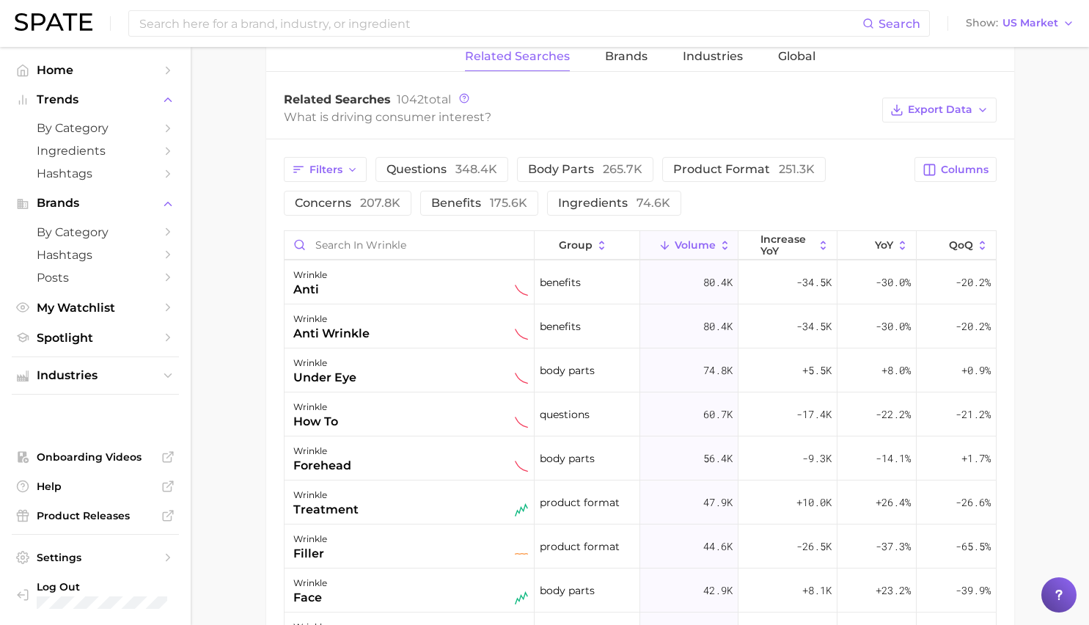
scroll to position [100, 0]
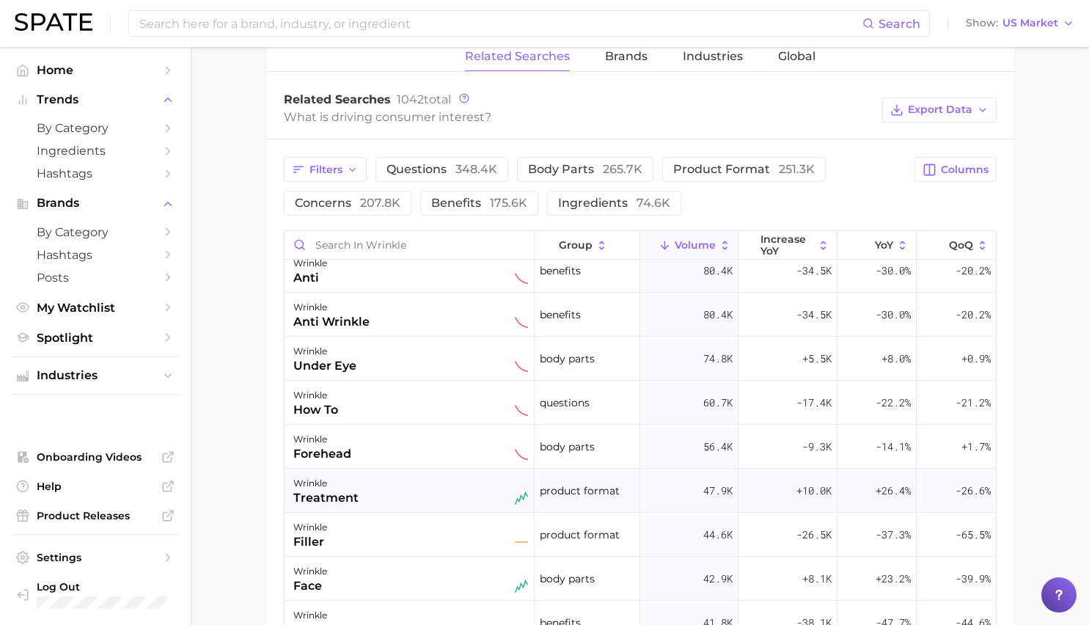
click at [449, 487] on div "wrinkle treatment" at bounding box center [410, 490] width 235 height 32
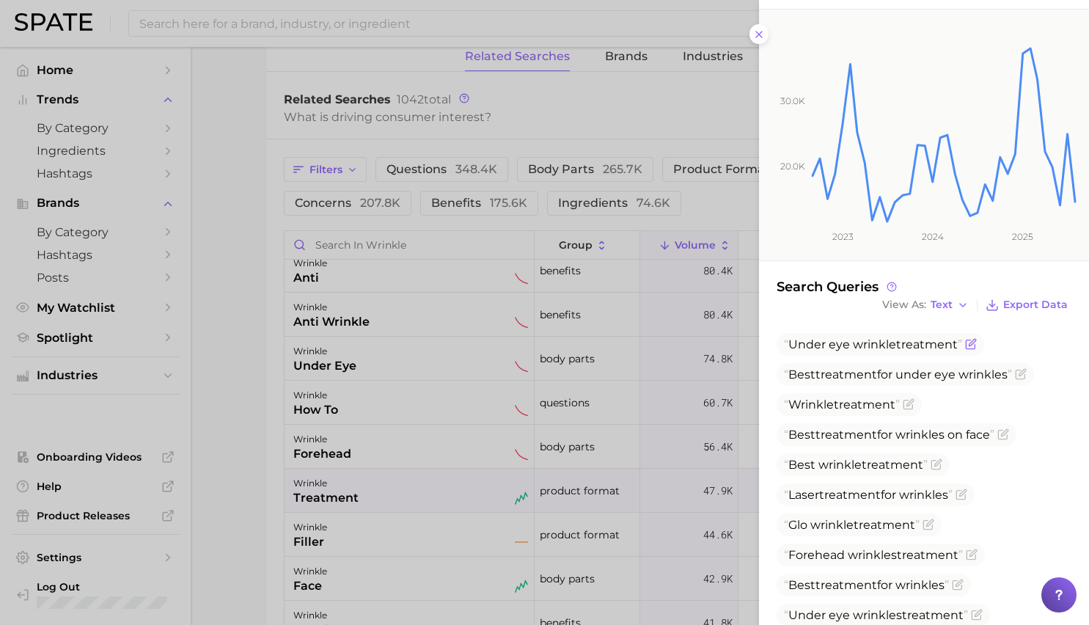
scroll to position [234, 0]
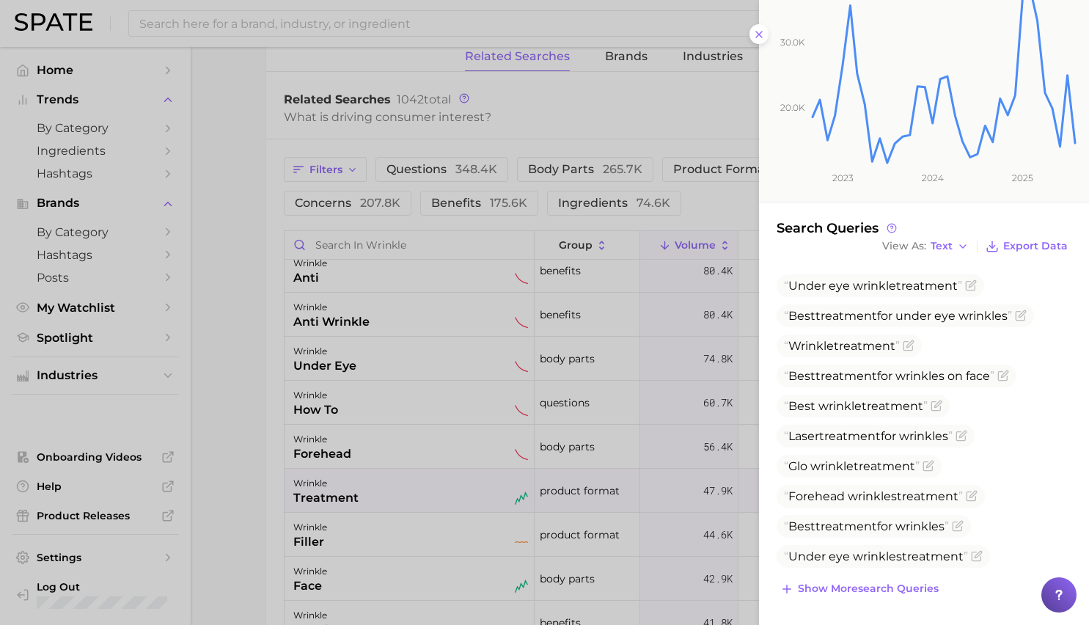
click at [441, 562] on div at bounding box center [544, 312] width 1089 height 625
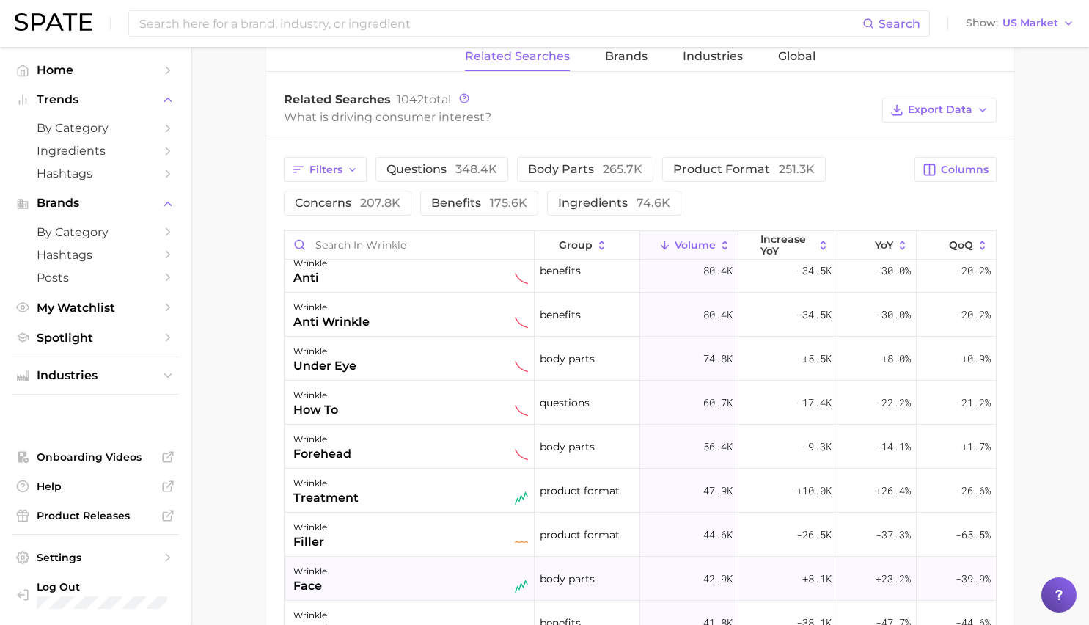
click at [427, 569] on div "wrinkle face" at bounding box center [410, 578] width 235 height 32
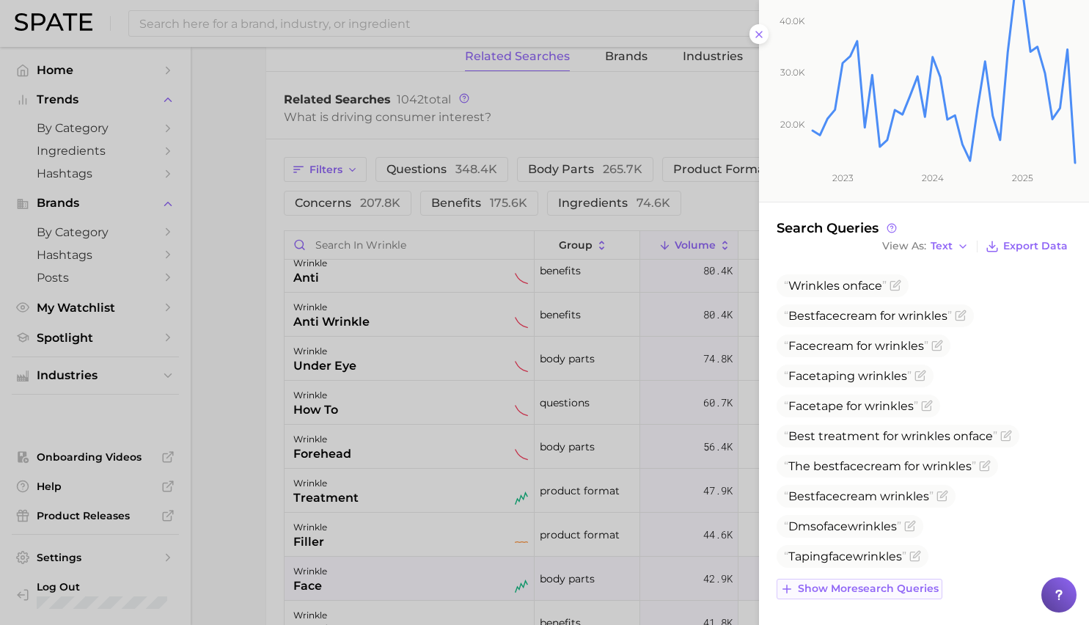
click at [832, 589] on span "Show more search queries" at bounding box center [868, 588] width 141 height 12
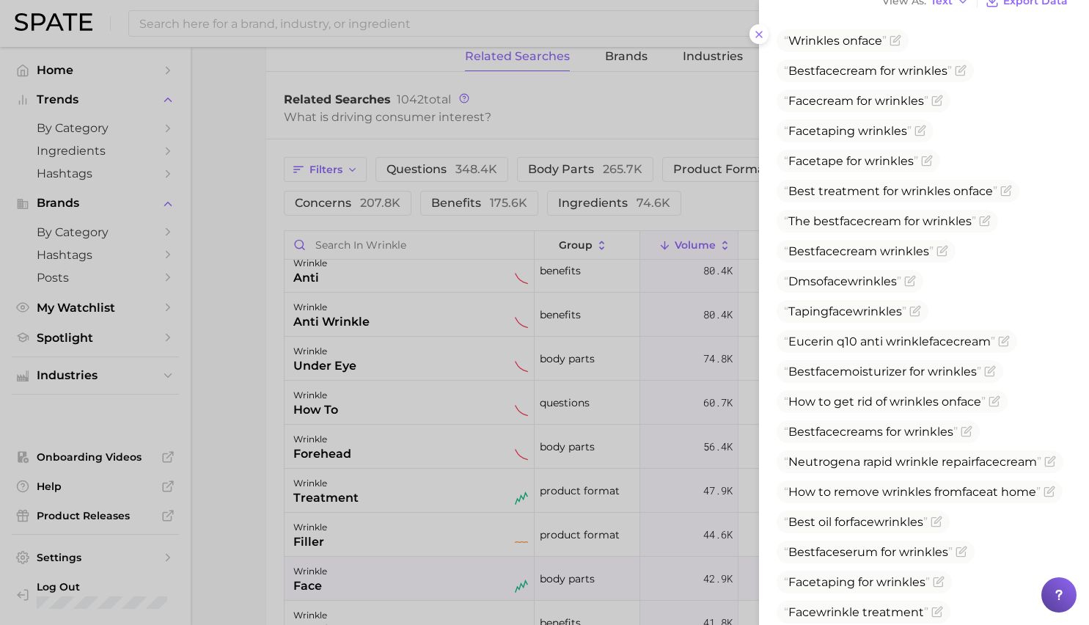
scroll to position [538, 0]
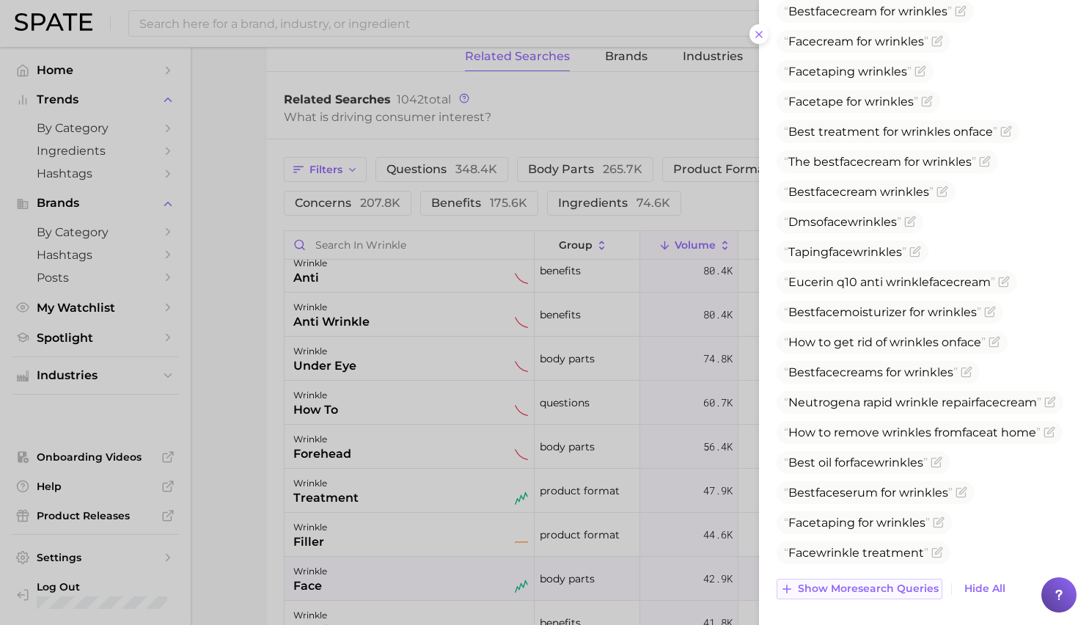
click at [832, 588] on span "Show more search queries" at bounding box center [868, 588] width 141 height 12
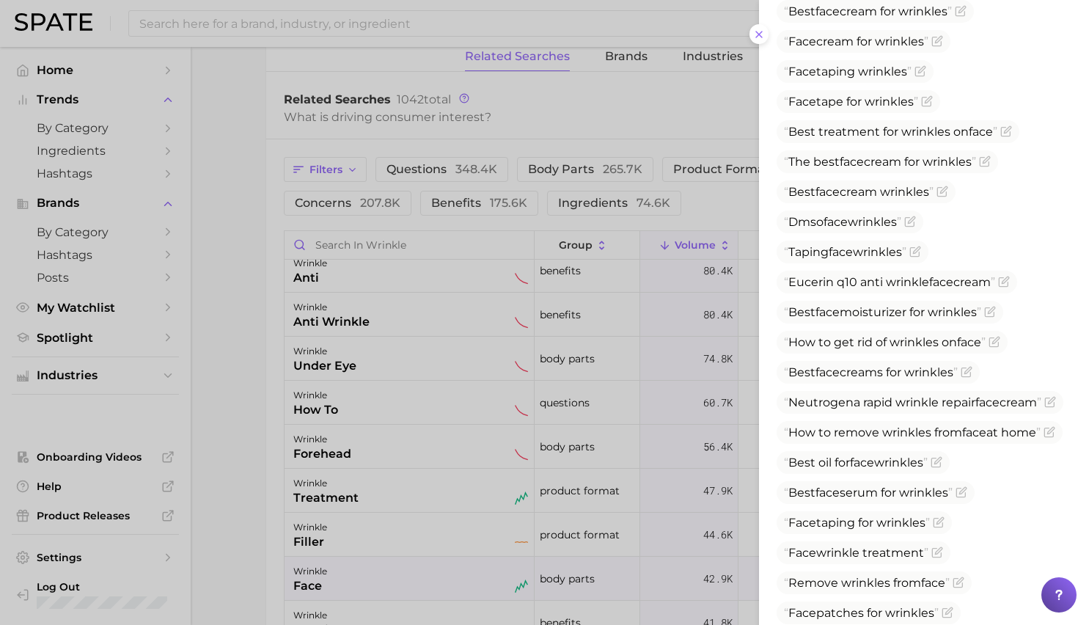
scroll to position [857, 0]
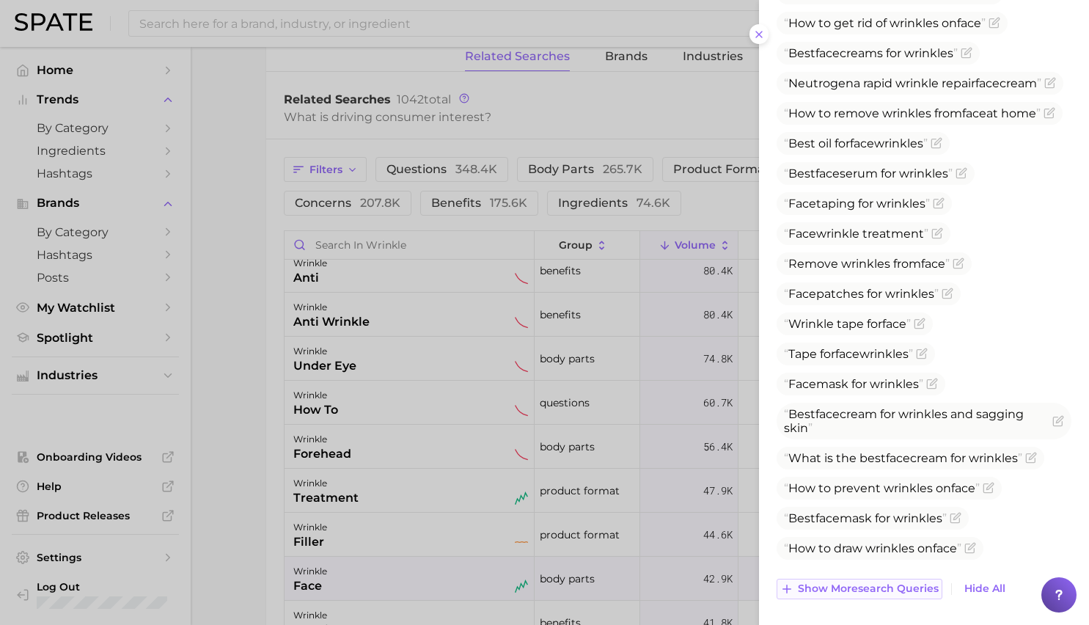
click at [833, 592] on span "Show more search queries" at bounding box center [868, 588] width 141 height 12
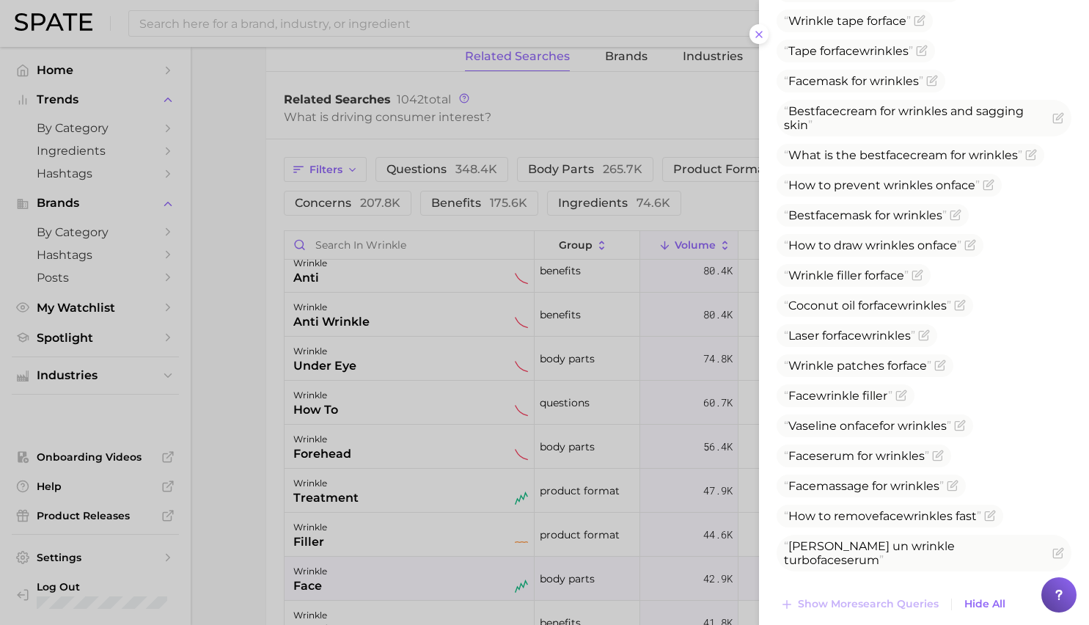
scroll to position [1175, 0]
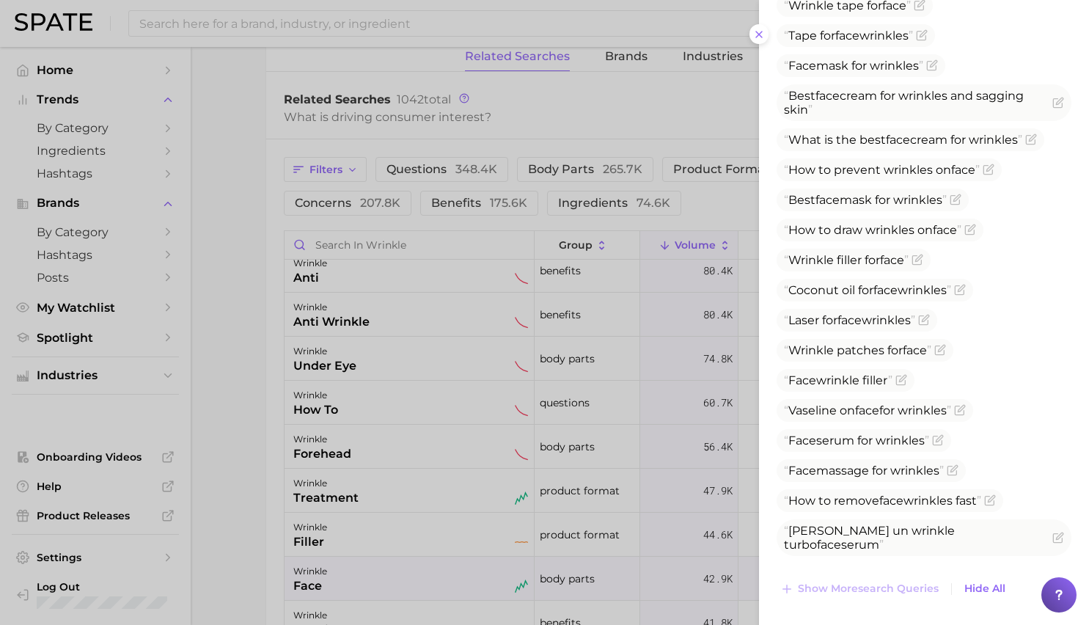
click at [482, 562] on div at bounding box center [544, 312] width 1089 height 625
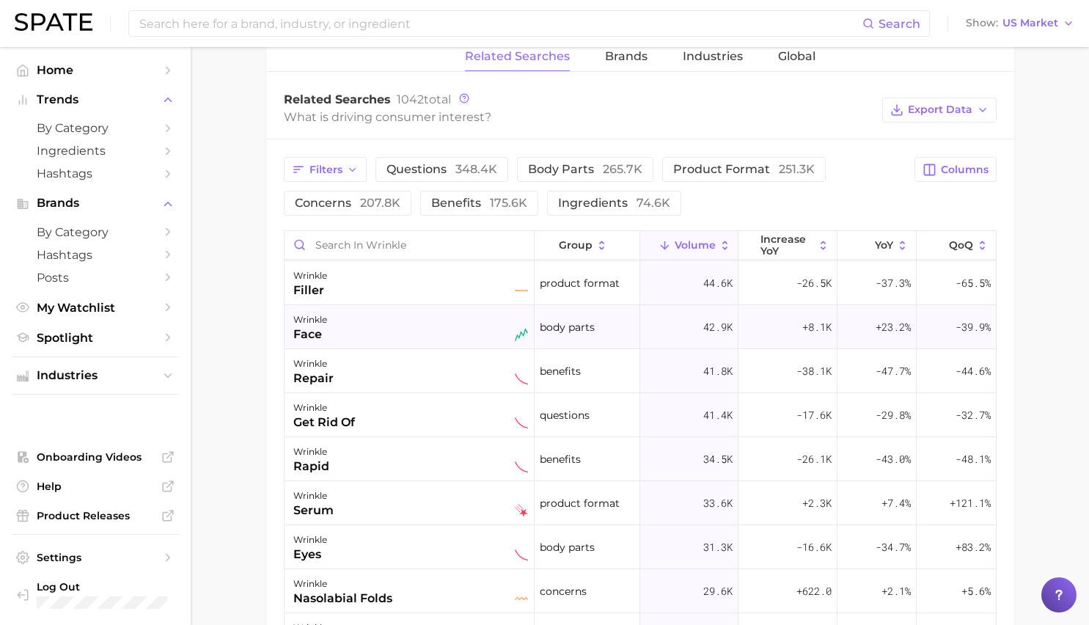
scroll to position [331, 0]
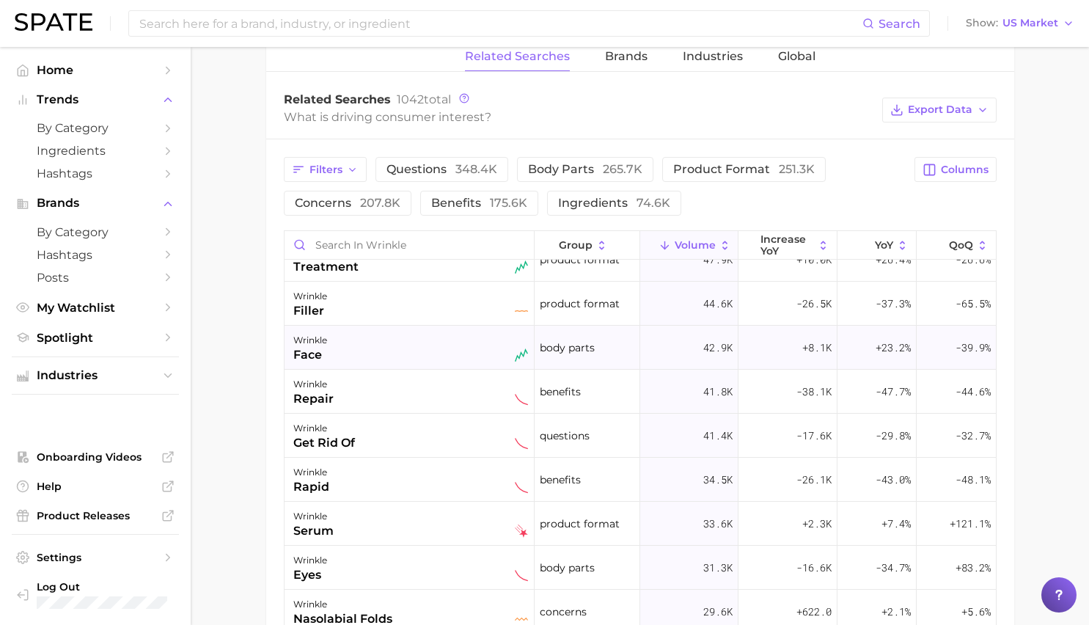
click at [416, 345] on div "wrinkle face" at bounding box center [410, 347] width 235 height 32
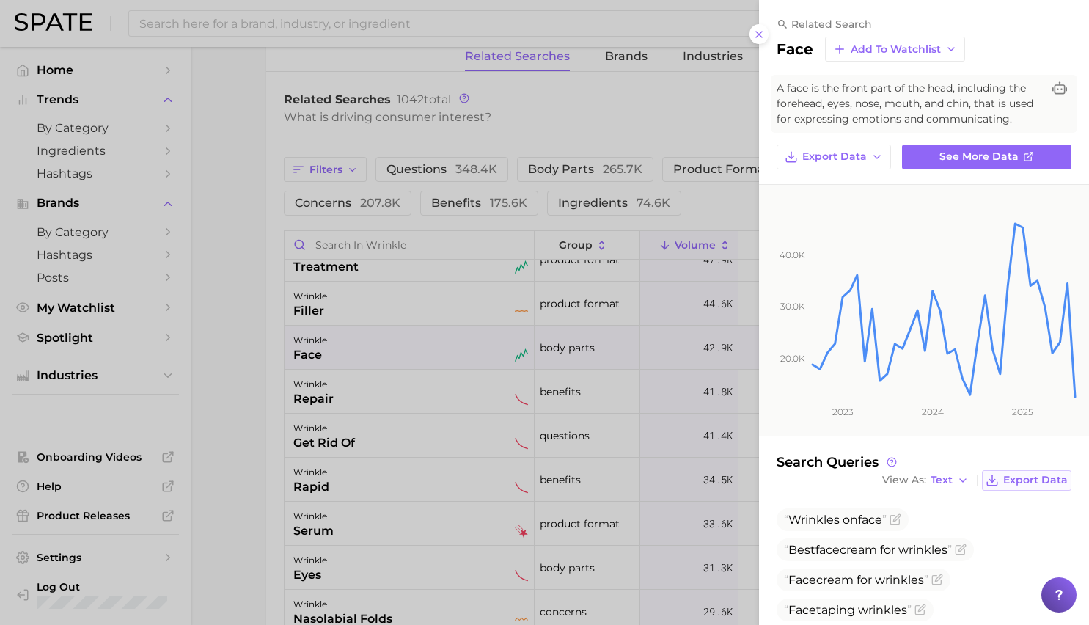
click at [1004, 480] on span "Export Data" at bounding box center [1035, 480] width 65 height 12
click at [623, 499] on div at bounding box center [544, 312] width 1089 height 625
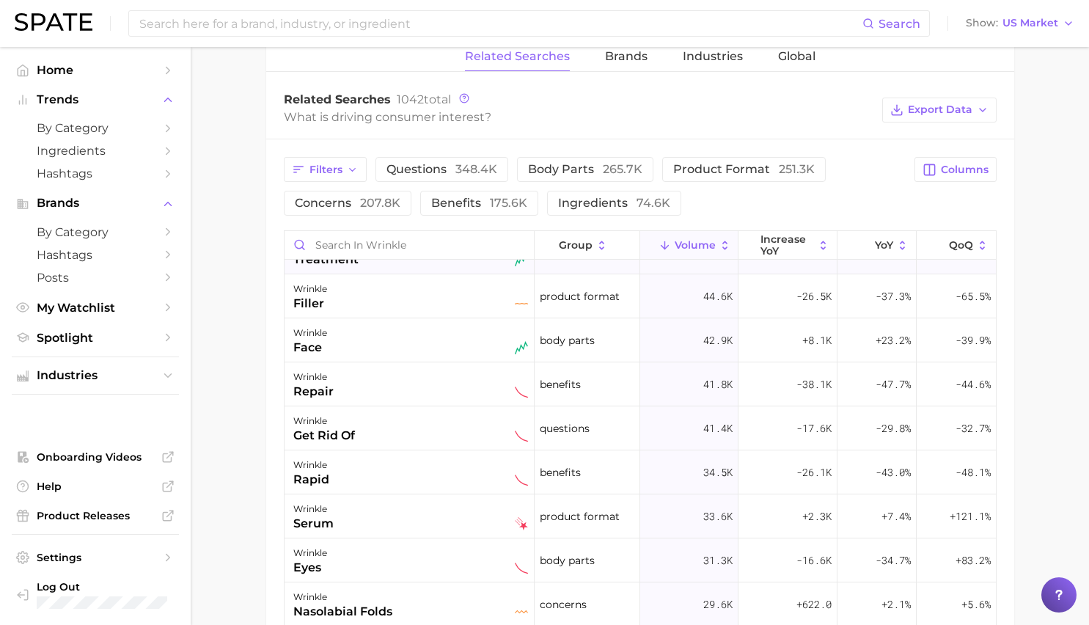
scroll to position [342, 0]
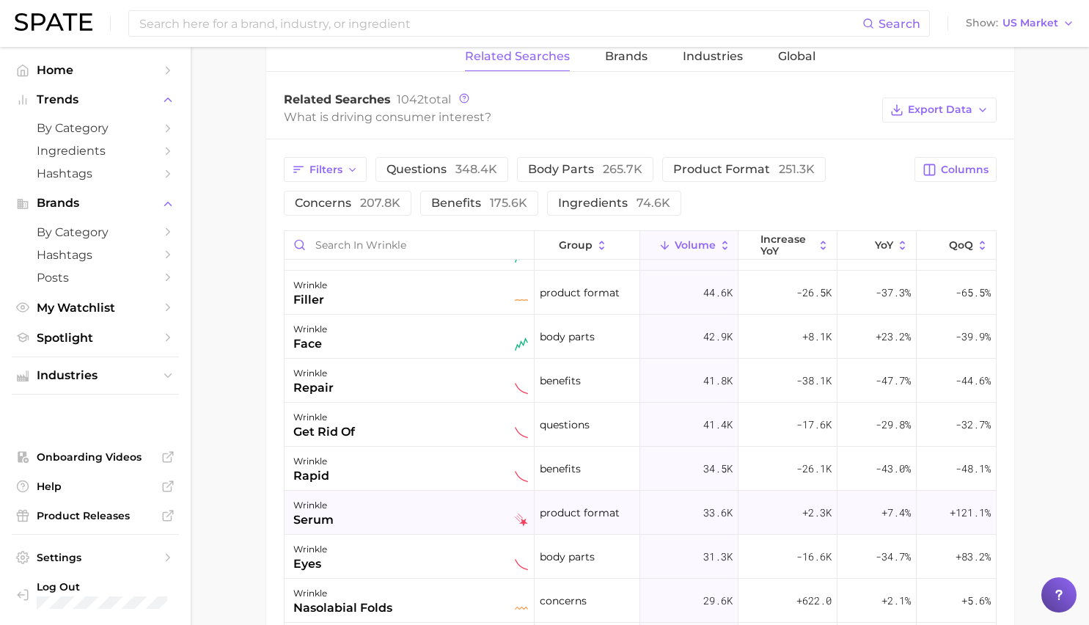
click at [403, 507] on div "wrinkle serum" at bounding box center [410, 512] width 235 height 32
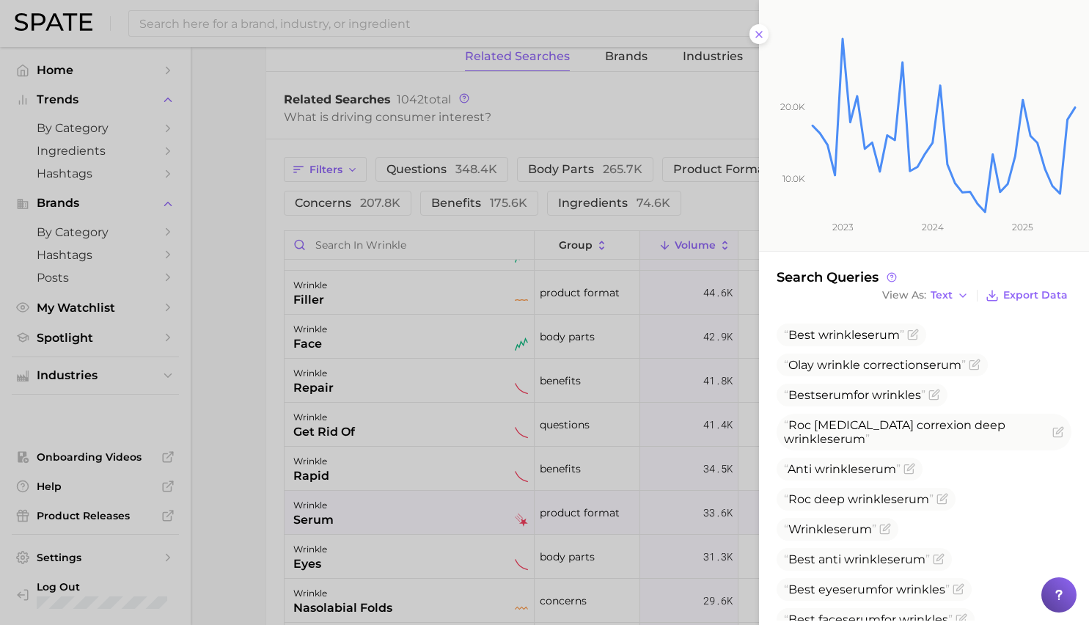
scroll to position [234, 0]
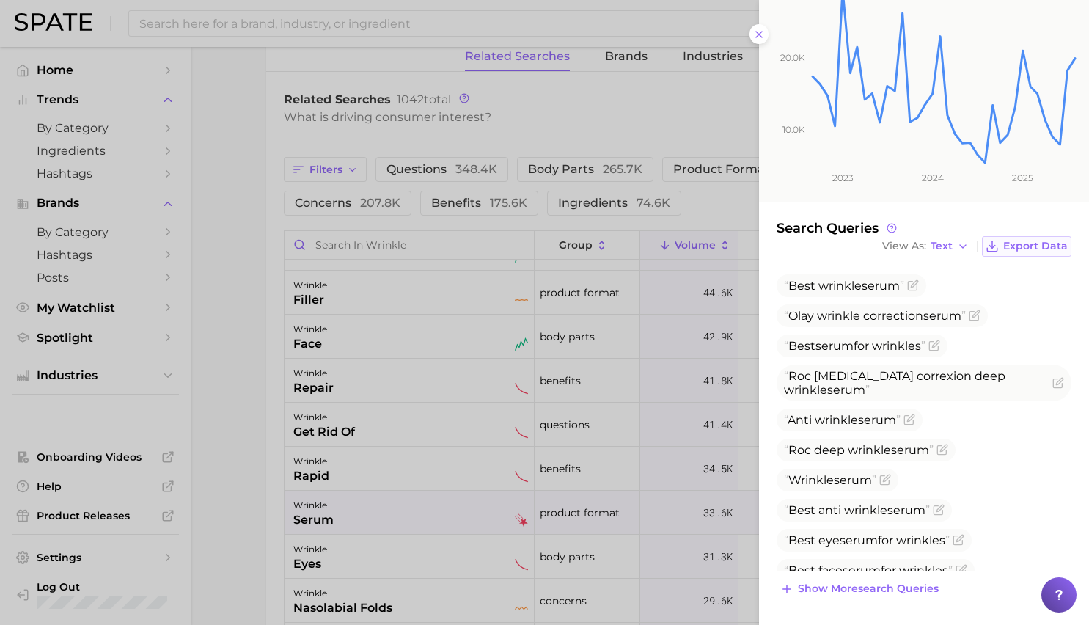
click at [1010, 251] on span "Export Data" at bounding box center [1035, 246] width 65 height 12
click at [761, 37] on icon "10.0k 20.0k 2023 2024 2025" at bounding box center [918, 76] width 318 height 251
click at [757, 38] on icon at bounding box center [759, 35] width 12 height 12
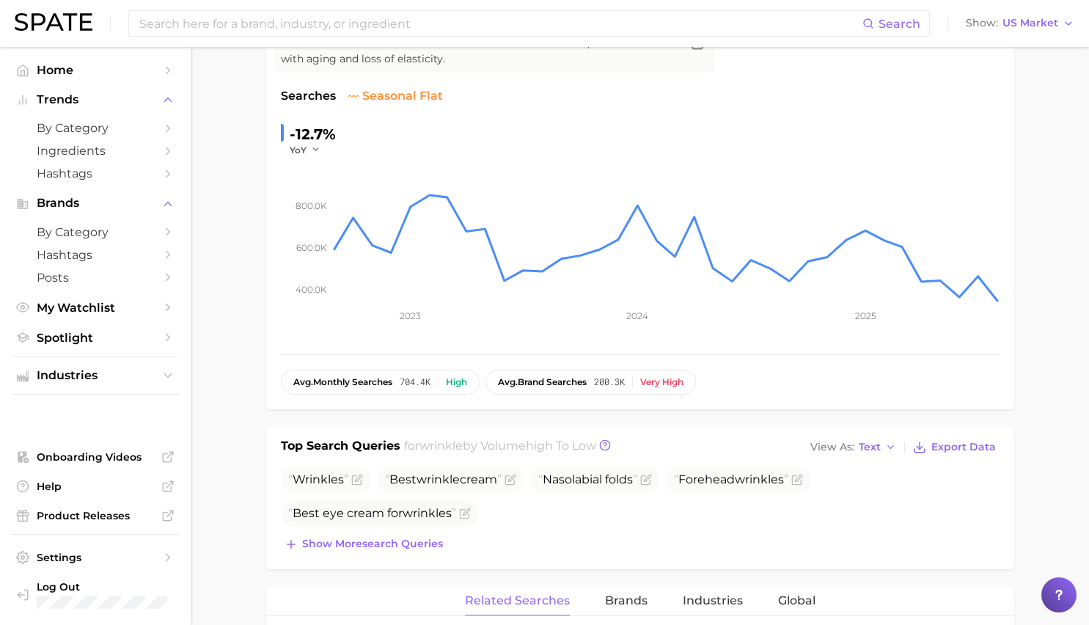
scroll to position [168, 0]
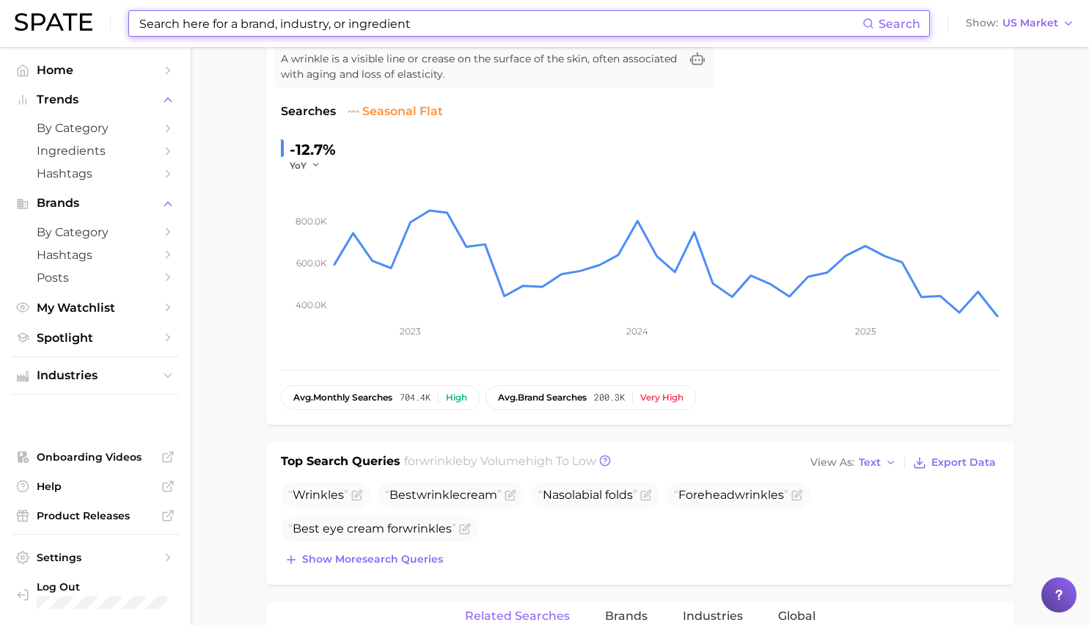
click at [350, 23] on input at bounding box center [500, 23] width 724 height 25
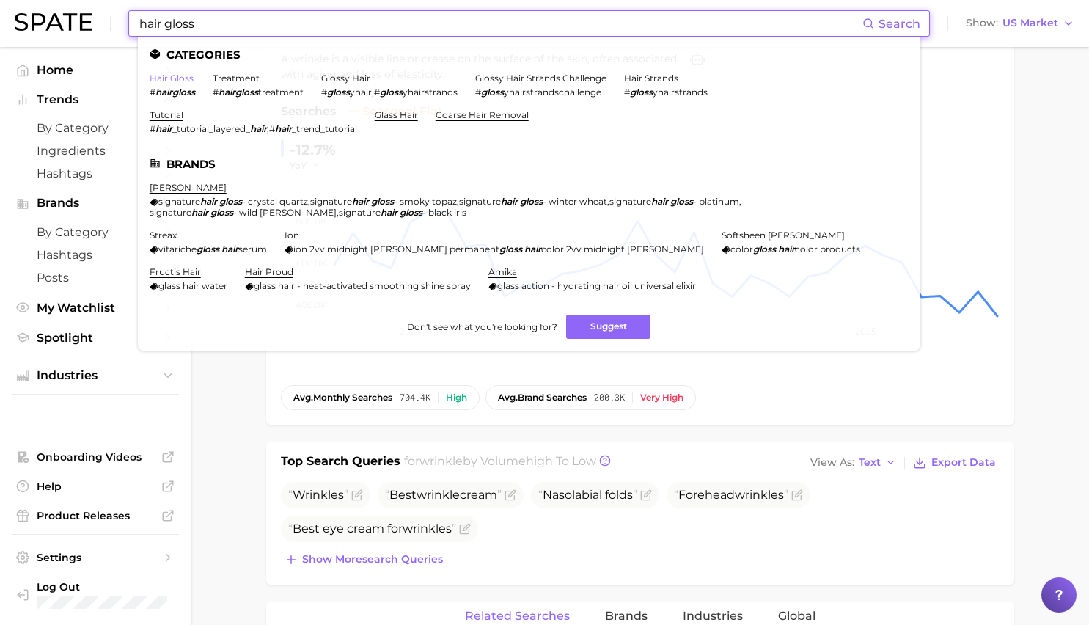
type input "hair gloss"
click at [172, 82] on link "hair gloss" at bounding box center [172, 78] width 44 height 11
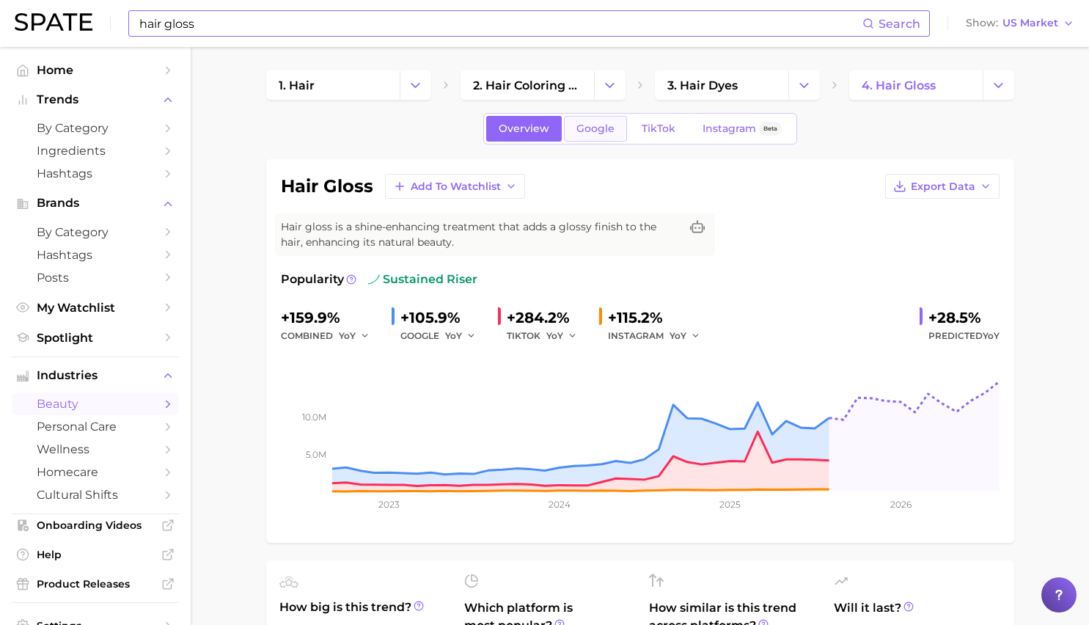
click at [572, 141] on link "Google" at bounding box center [595, 129] width 63 height 26
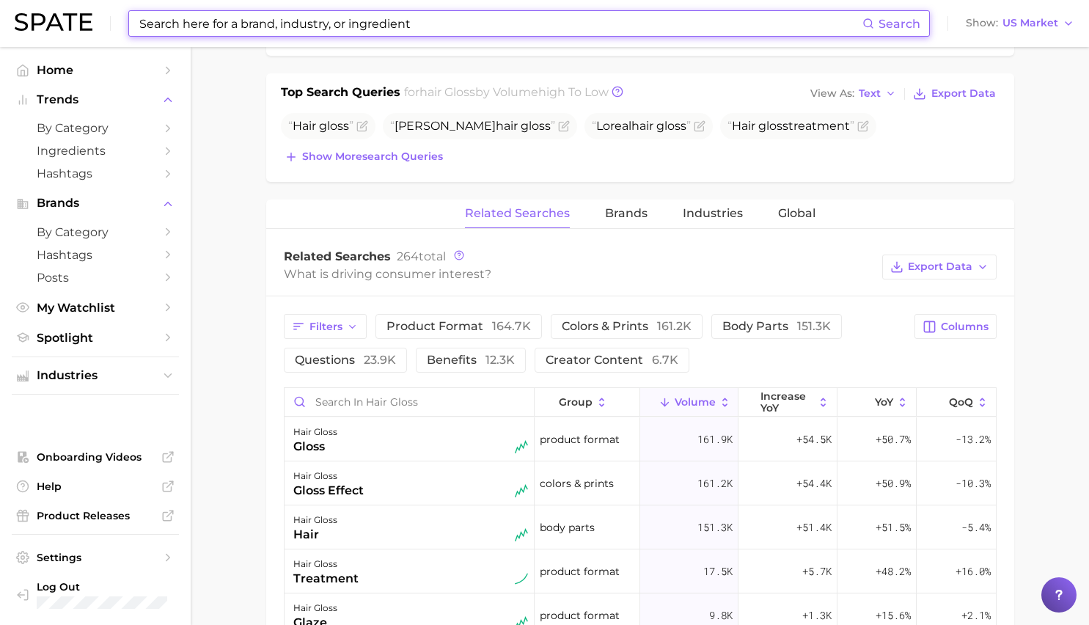
scroll to position [691, 0]
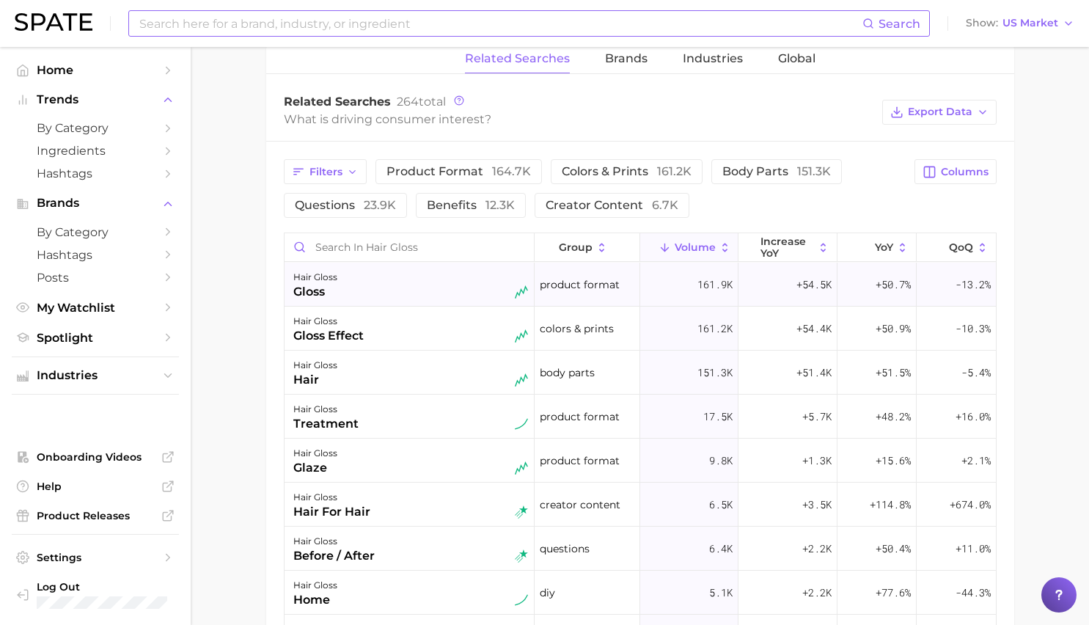
click at [459, 274] on div "hair gloss gloss" at bounding box center [410, 284] width 235 height 32
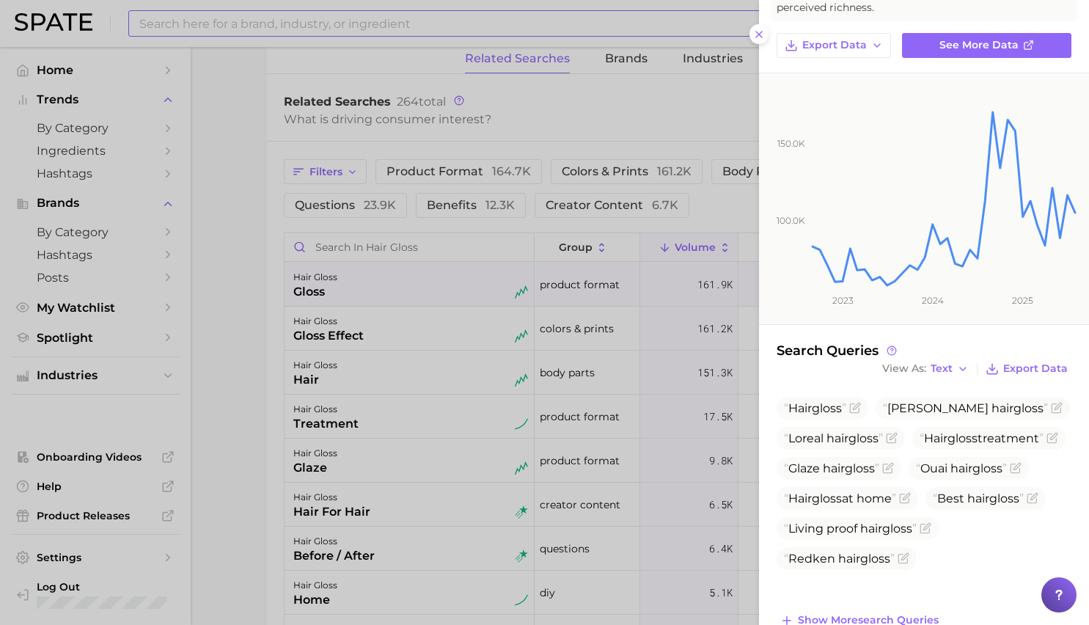
scroll to position [158, 0]
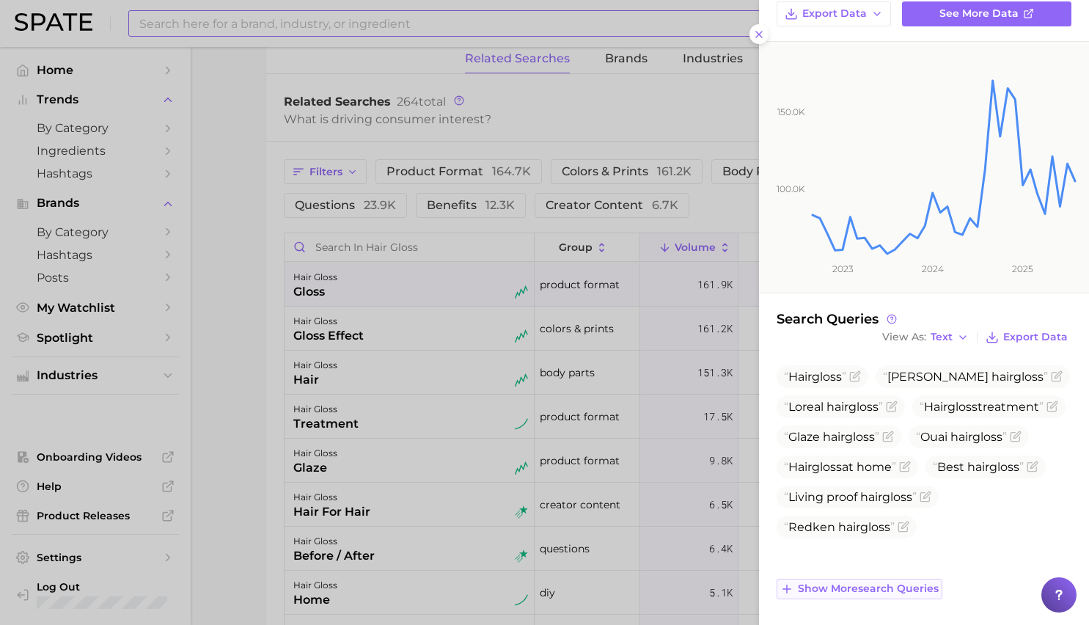
click at [862, 584] on span "Show more search queries" at bounding box center [868, 588] width 141 height 12
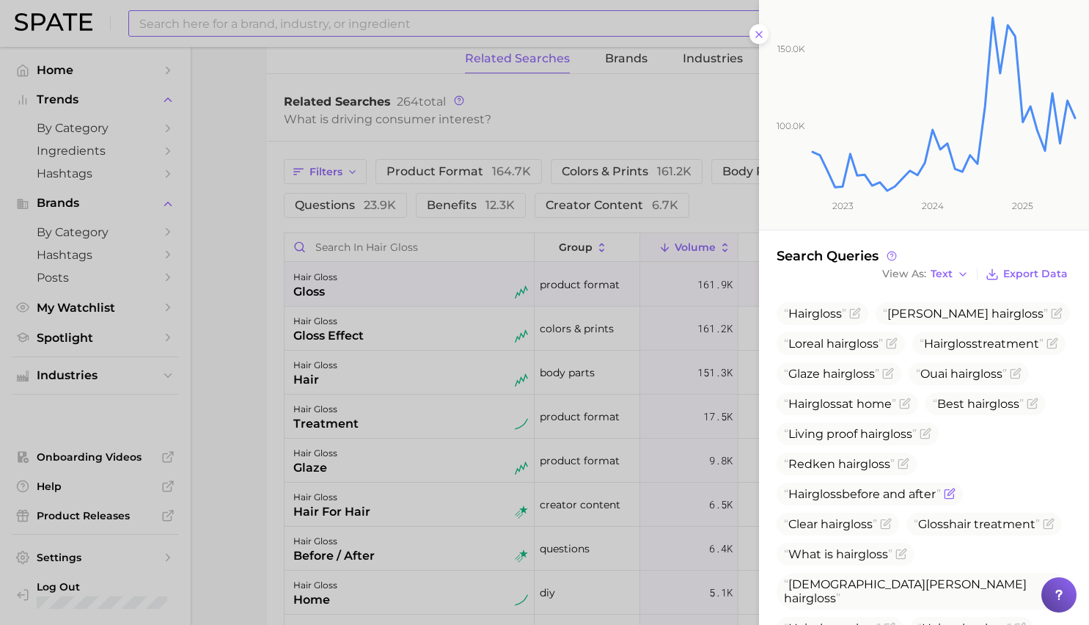
scroll to position [371, 0]
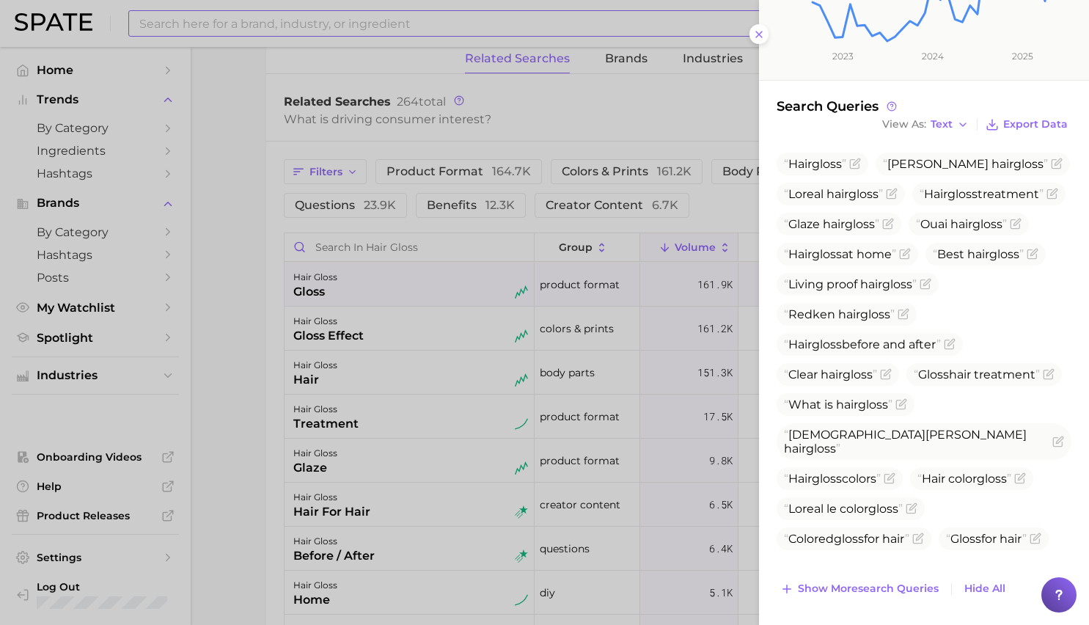
click at [449, 356] on div at bounding box center [544, 312] width 1089 height 625
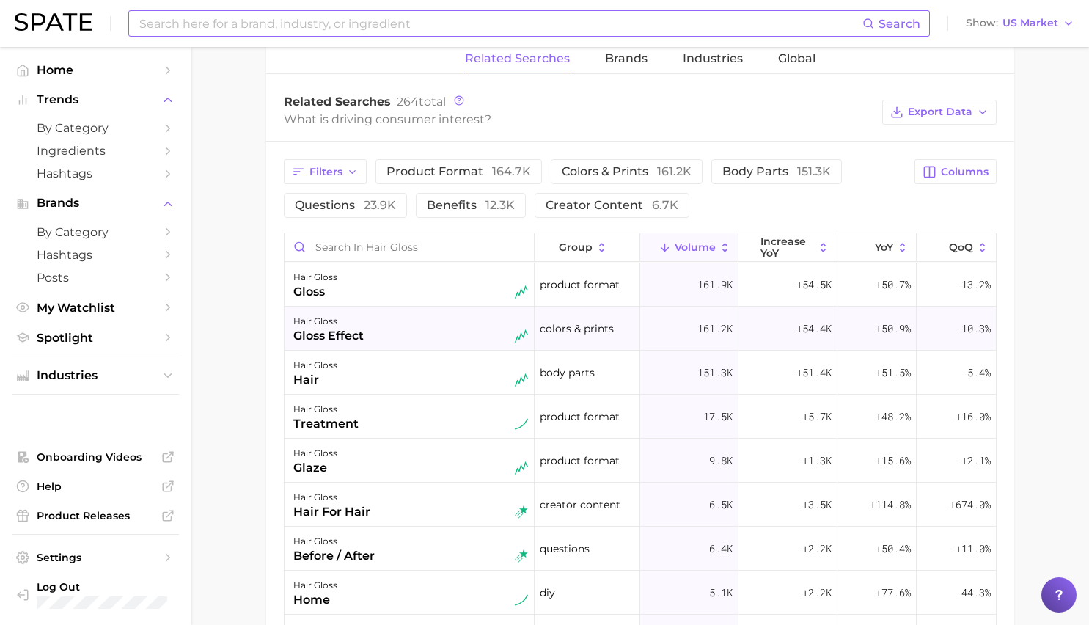
click at [422, 331] on div "hair gloss gloss effect" at bounding box center [410, 328] width 235 height 32
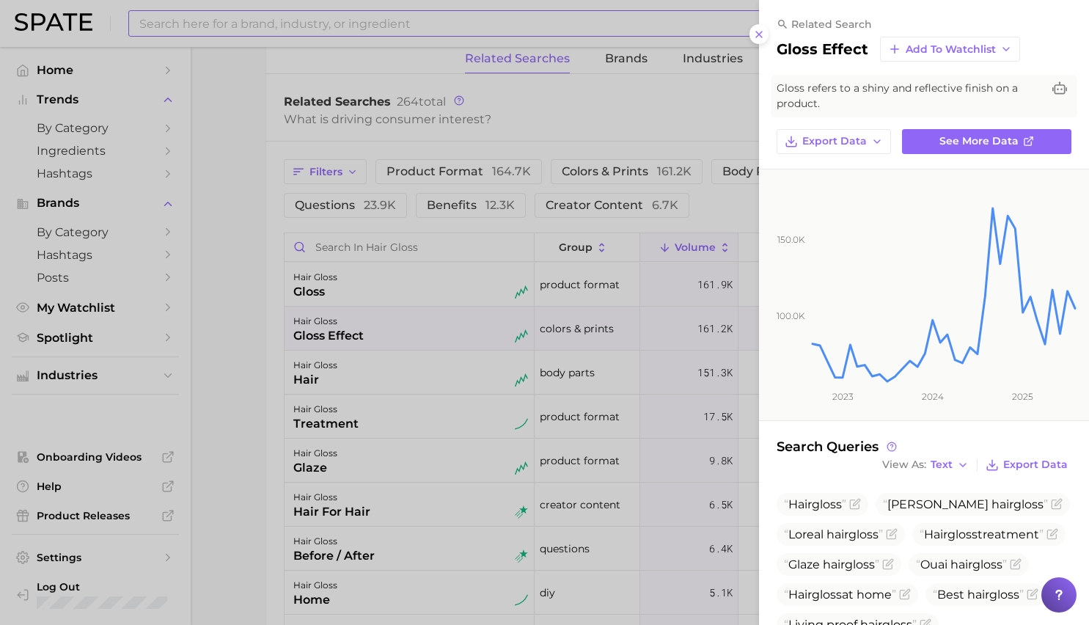
scroll to position [128, 0]
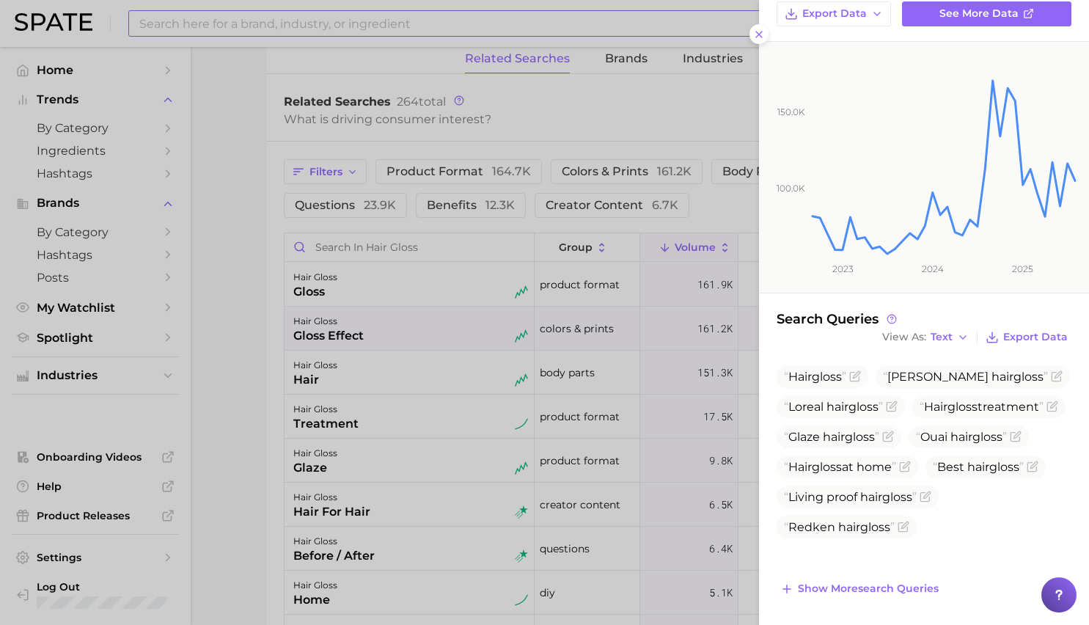
click at [323, 370] on div at bounding box center [544, 312] width 1089 height 625
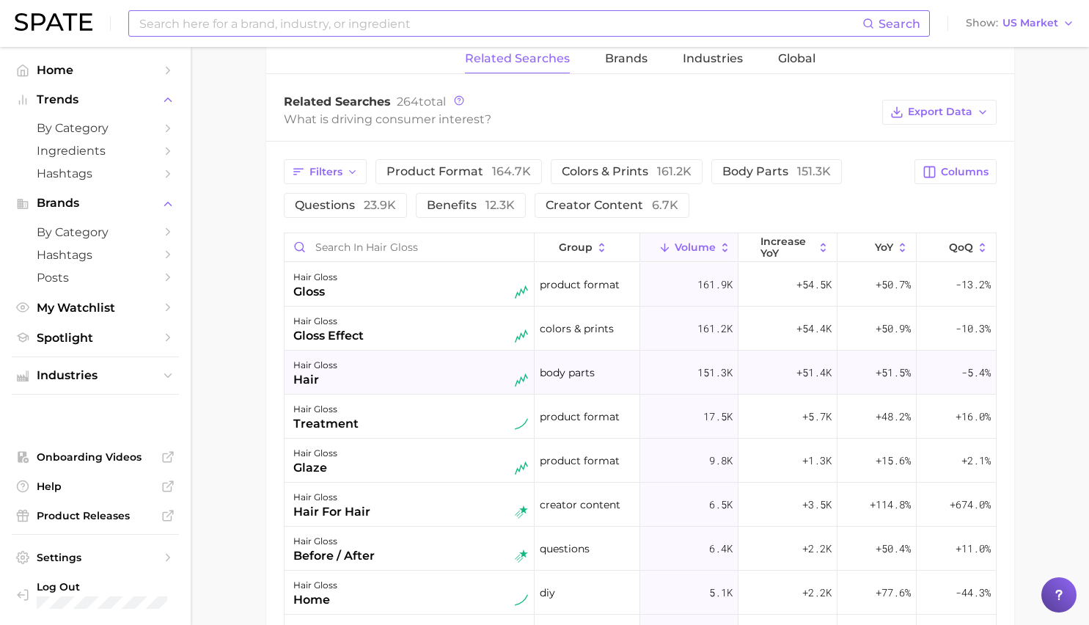
click at [333, 370] on div "hair gloss" at bounding box center [315, 365] width 44 height 18
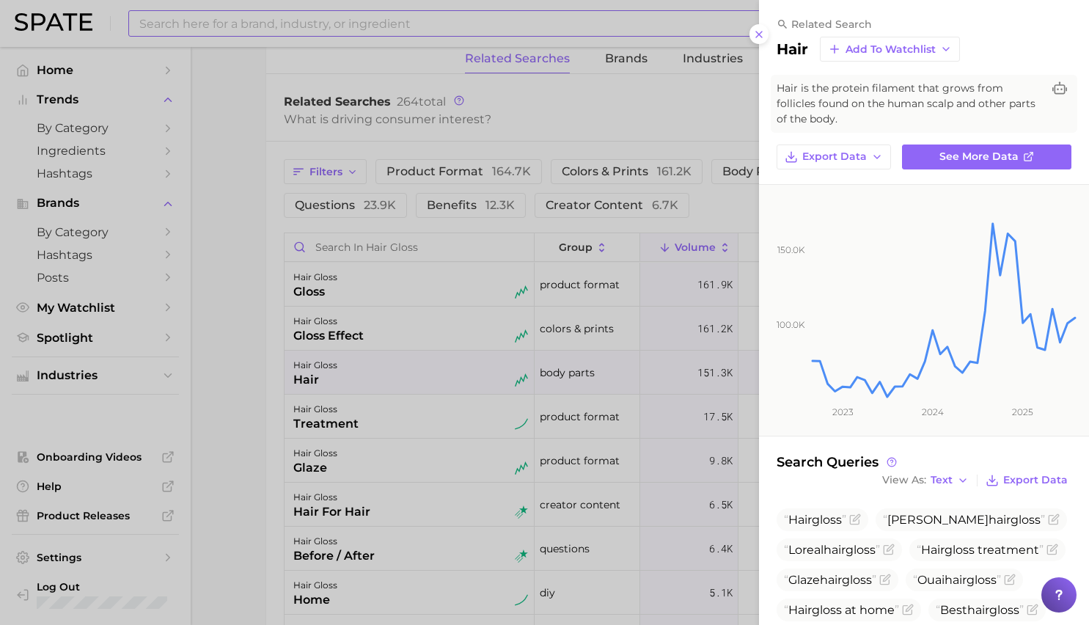
click at [480, 455] on div at bounding box center [544, 312] width 1089 height 625
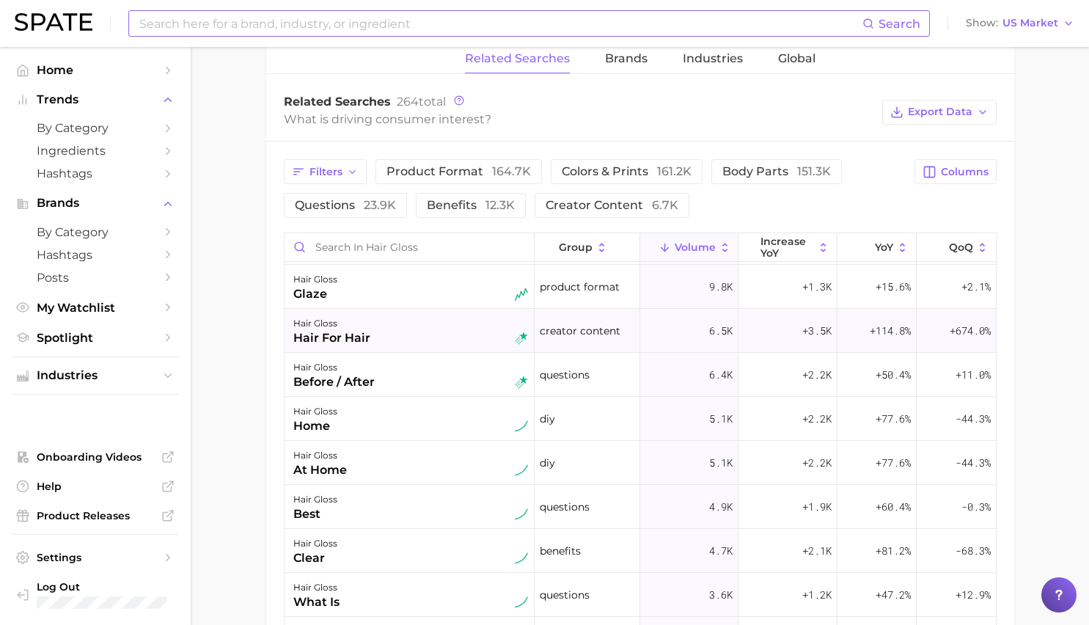
scroll to position [232, 0]
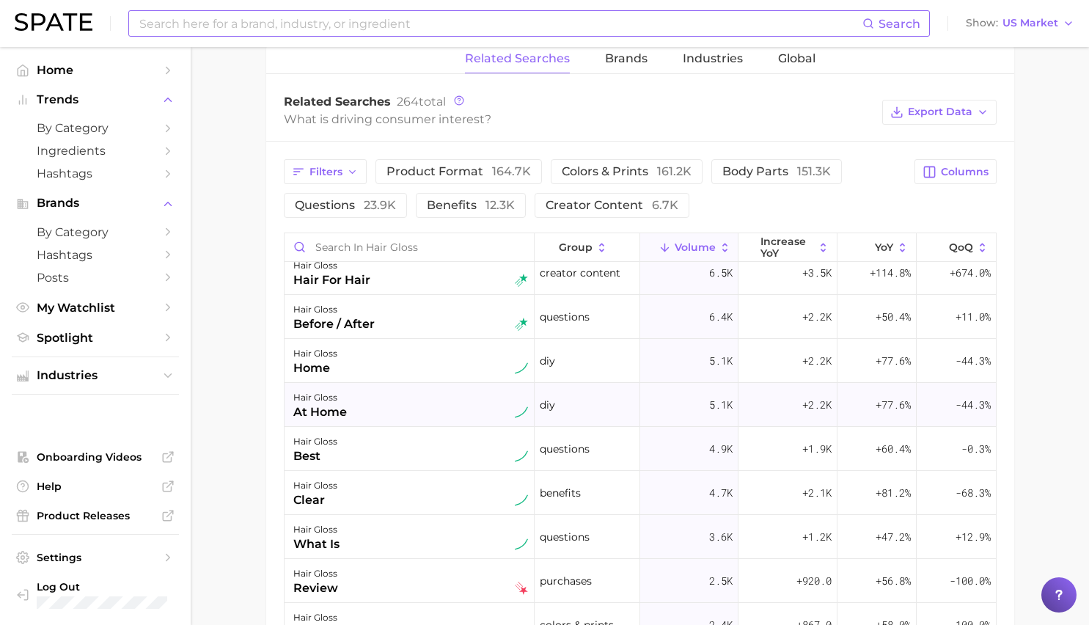
click at [445, 413] on div "hair gloss at home" at bounding box center [410, 405] width 235 height 32
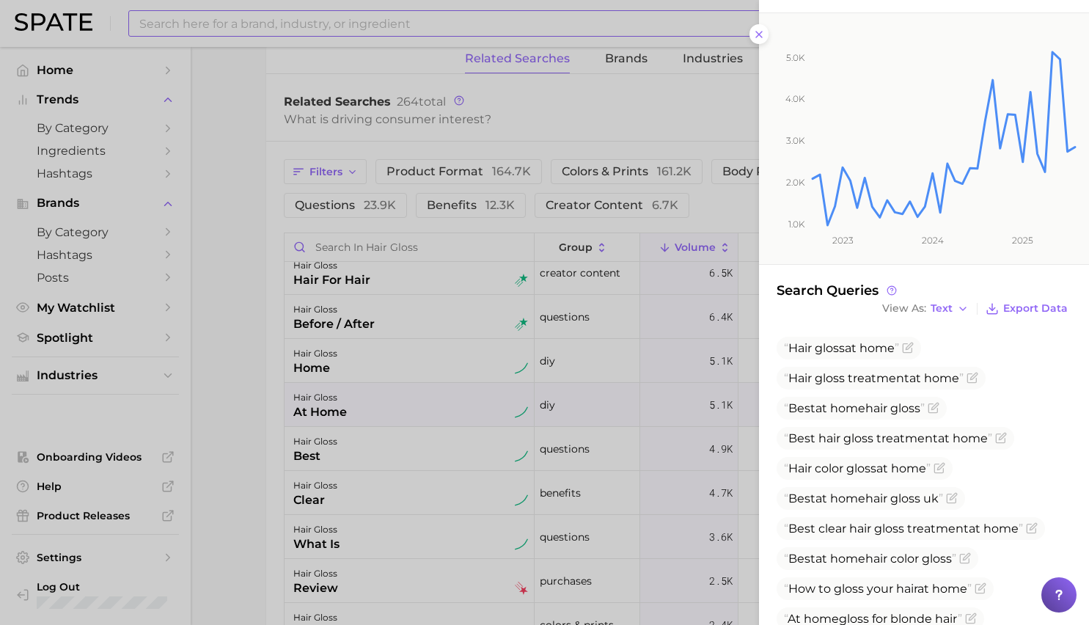
scroll to position [234, 0]
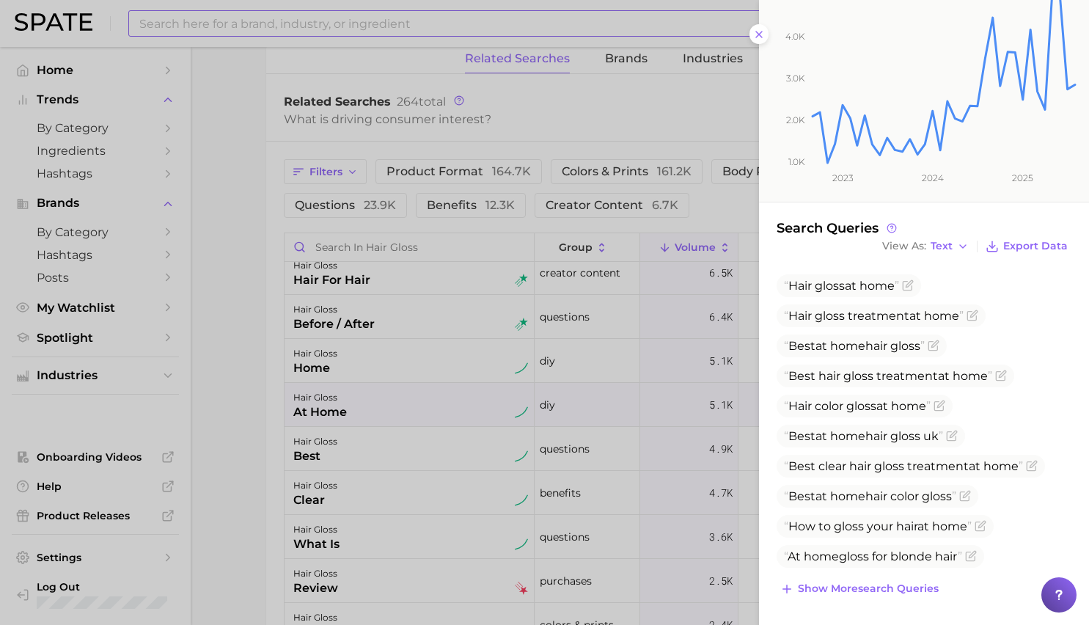
click at [386, 335] on div at bounding box center [544, 312] width 1089 height 625
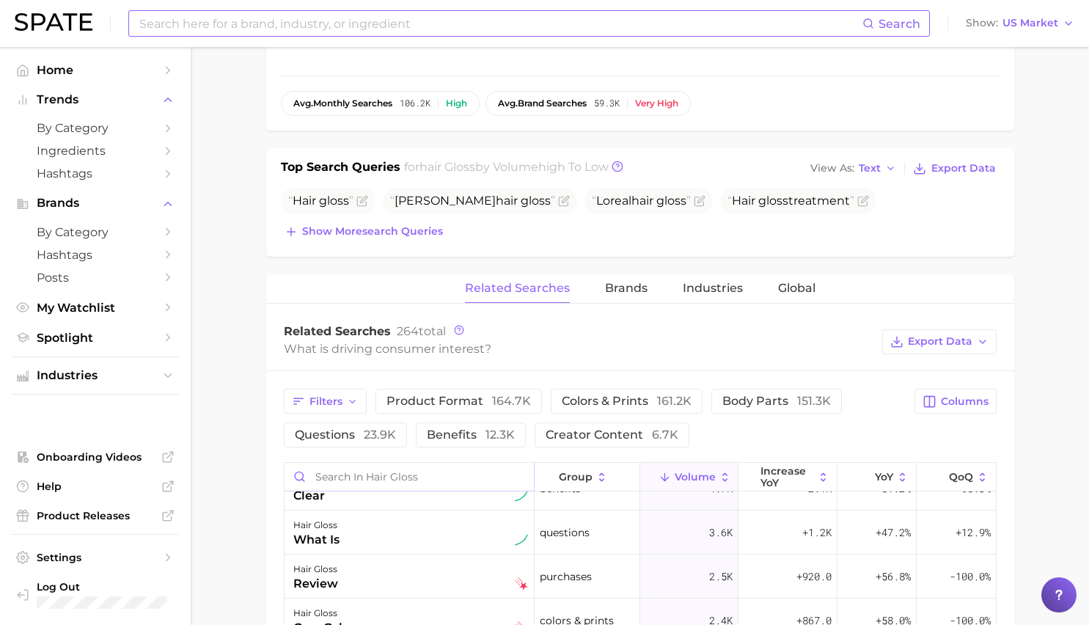
scroll to position [495, 0]
